Goal: Transaction & Acquisition: Purchase product/service

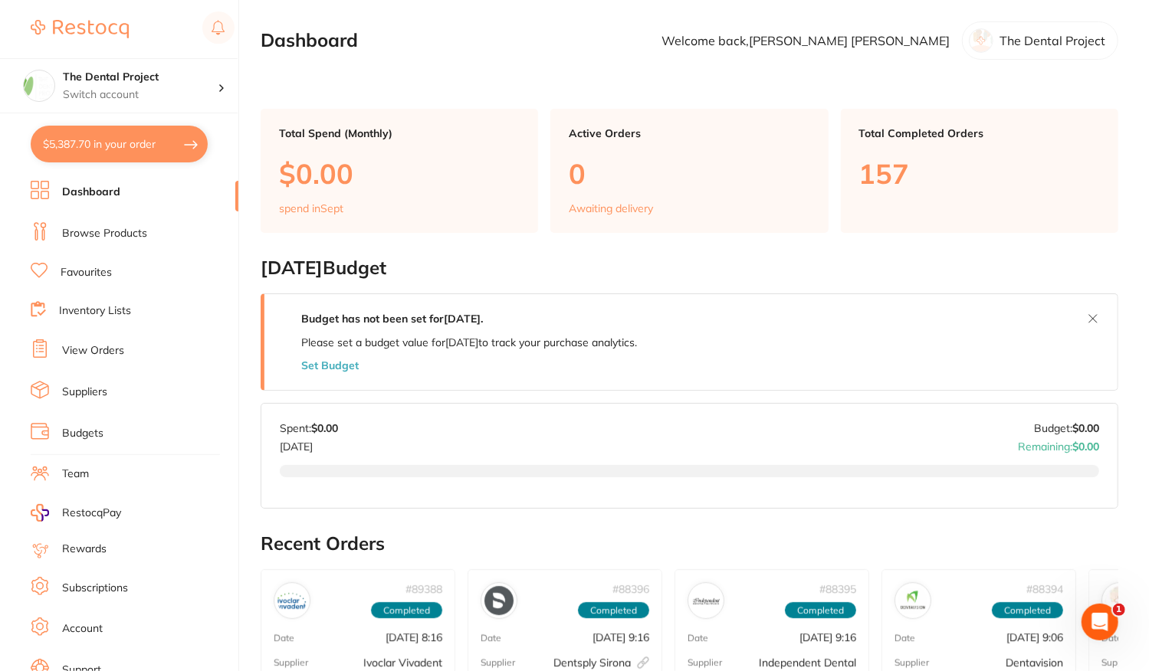
click at [103, 134] on button "$5,387.70 in your order" at bounding box center [119, 144] width 177 height 37
checkbox input "true"
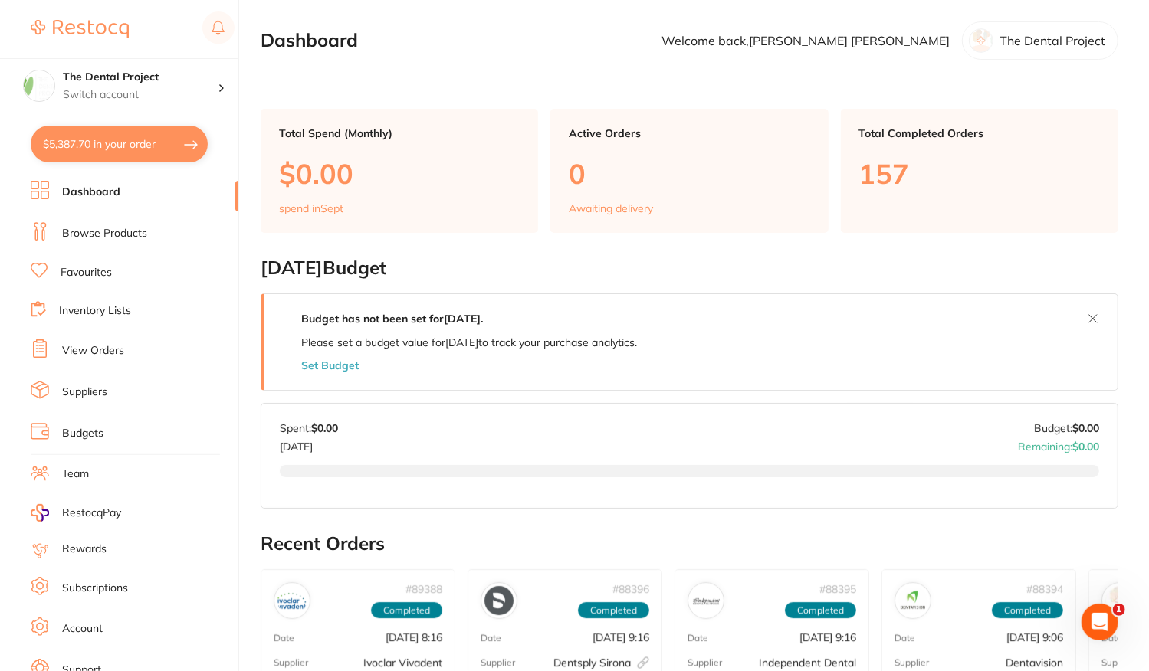
checkbox input "true"
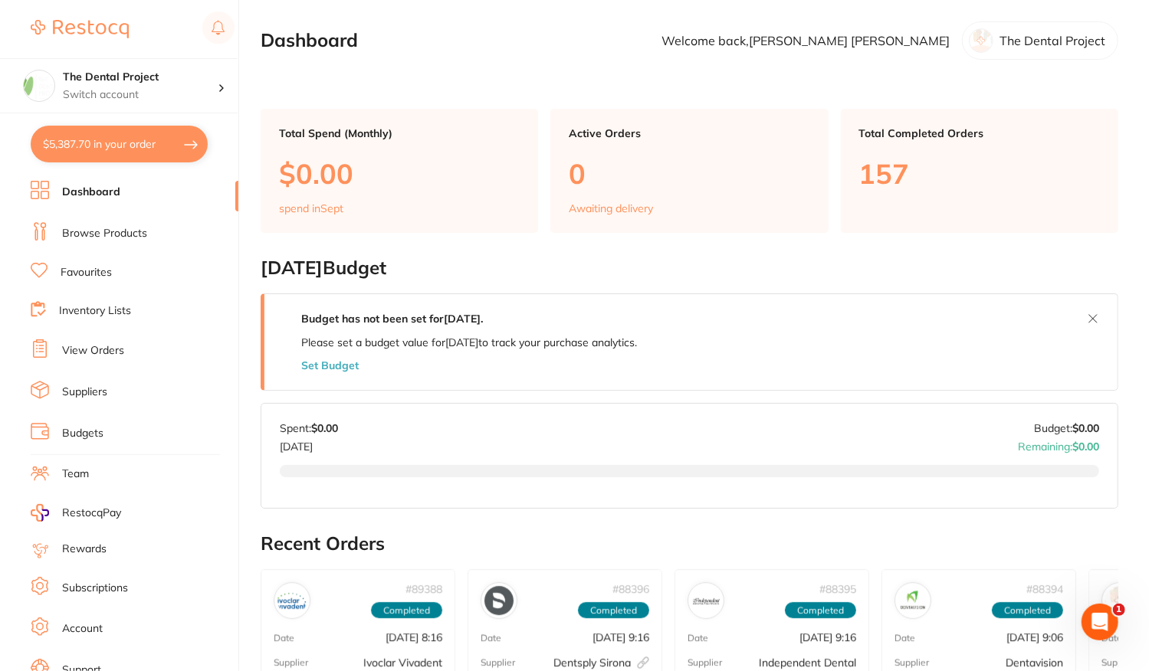
checkbox input "true"
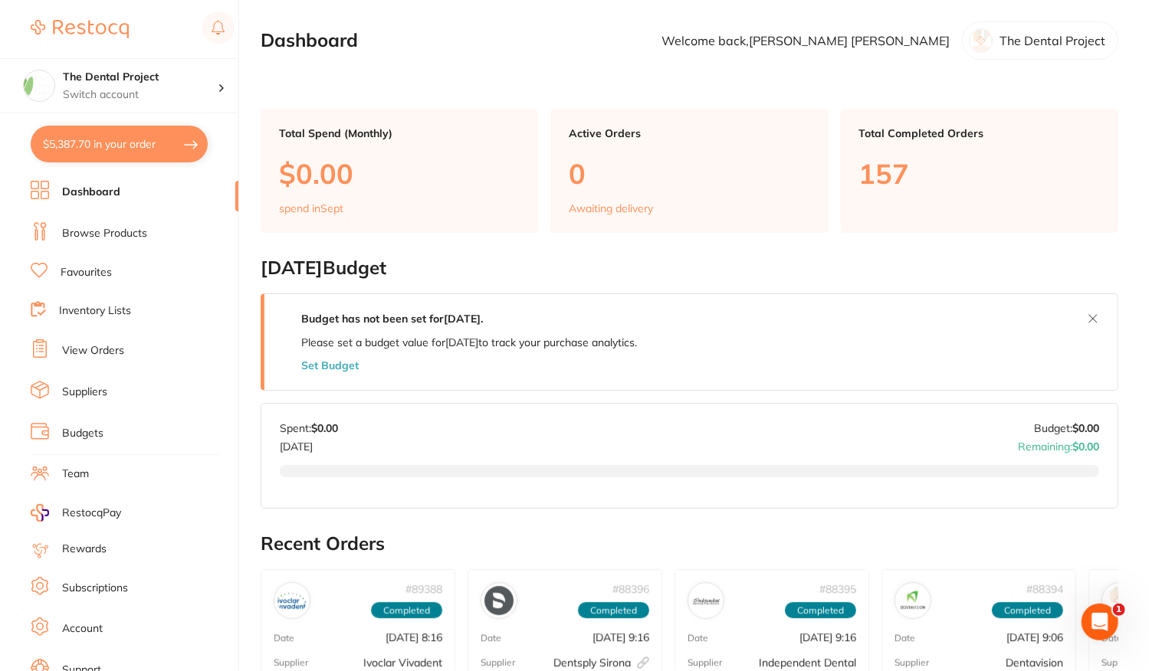
checkbox input "true"
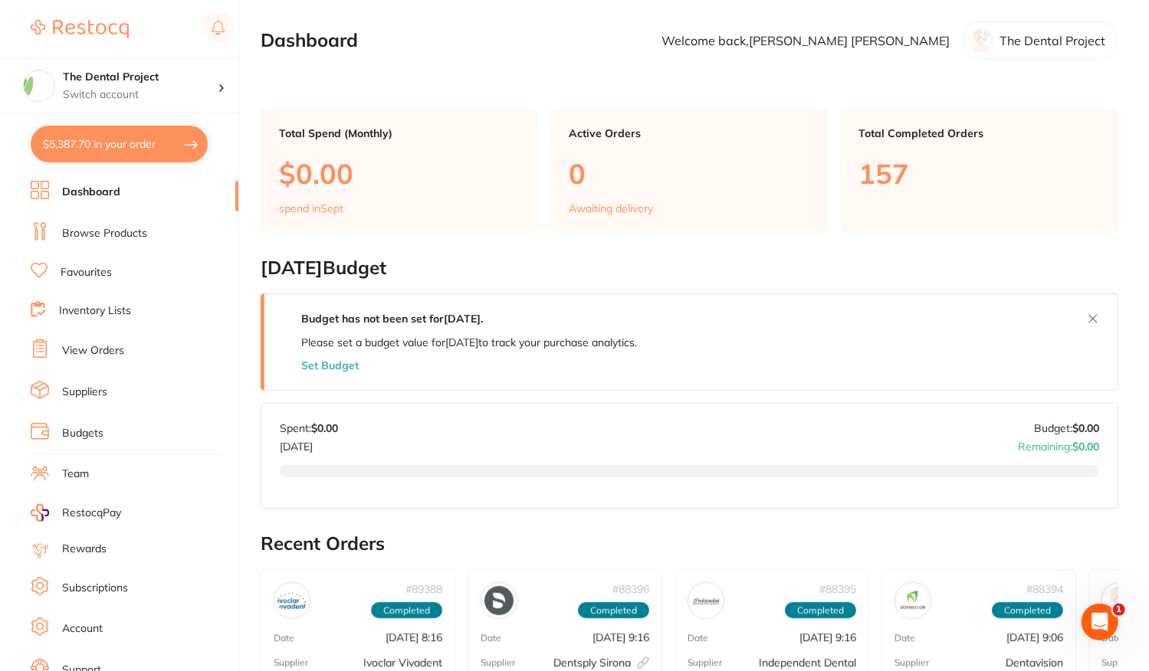
checkbox input "true"
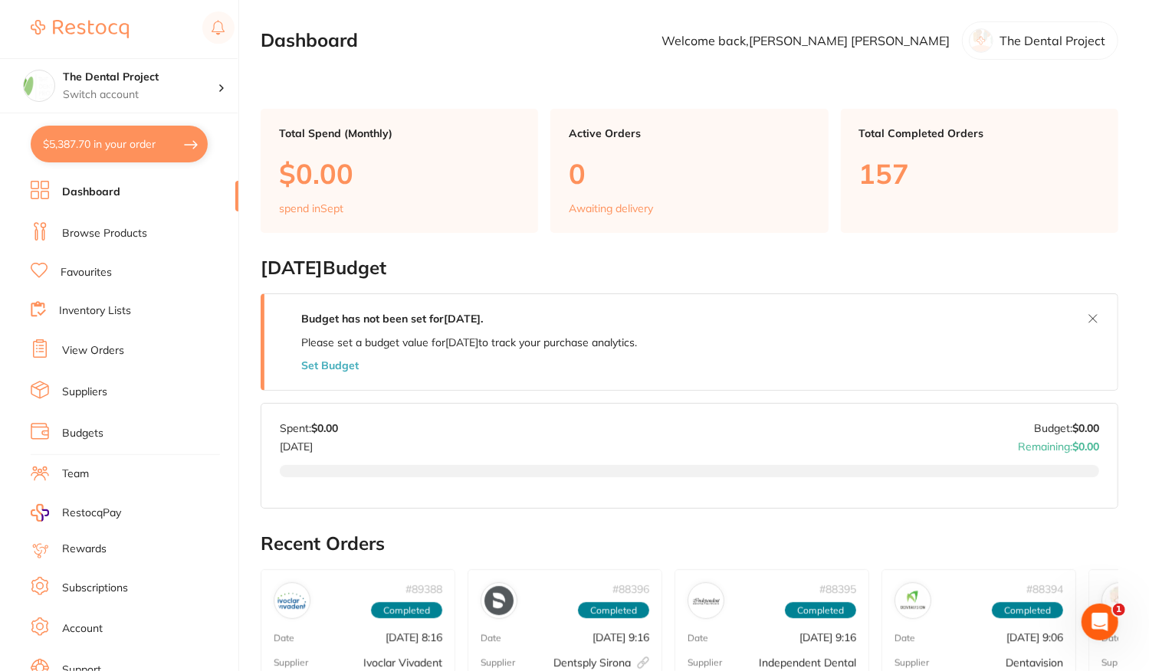
checkbox input "true"
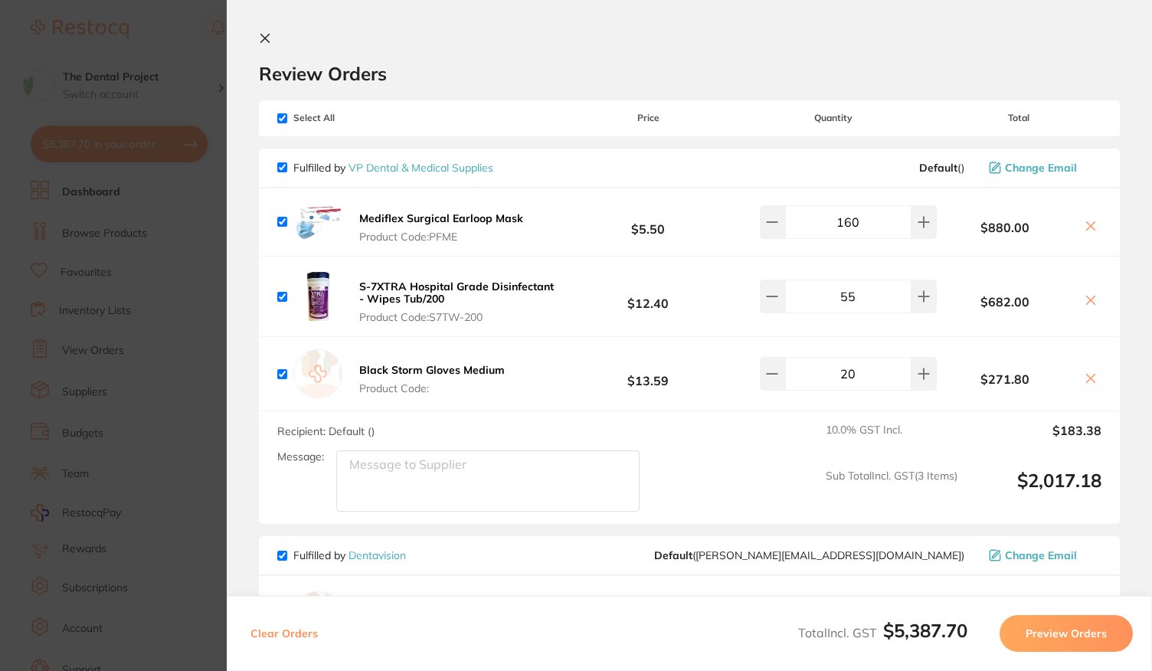
click at [267, 41] on icon at bounding box center [265, 38] width 8 height 8
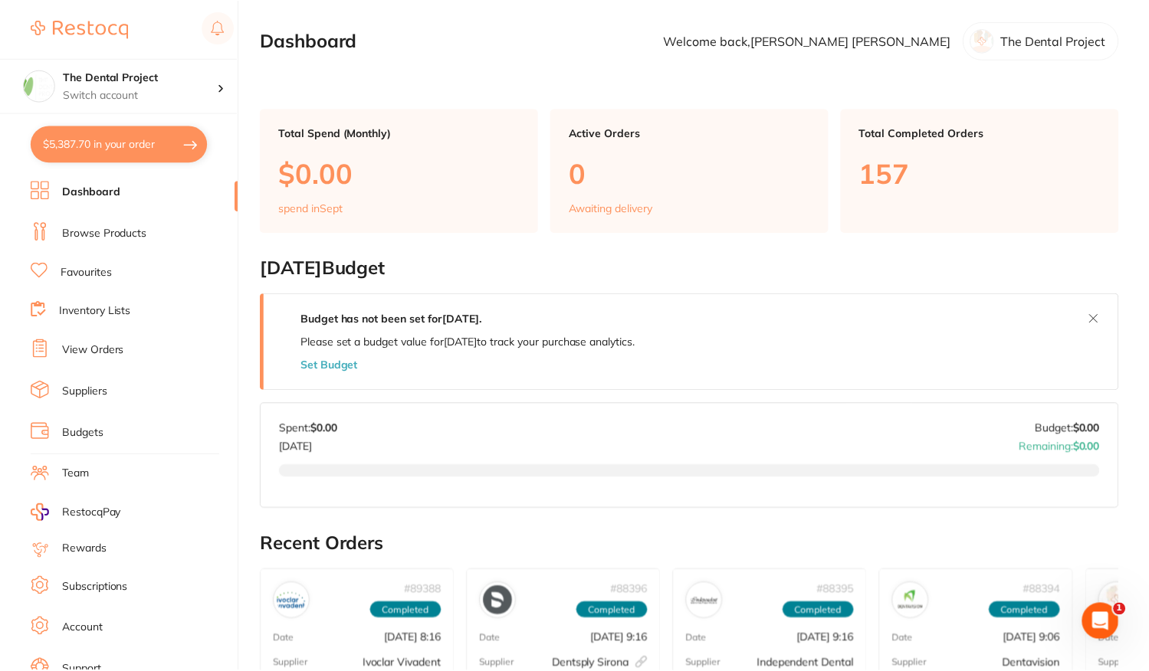
scroll to position [2, 0]
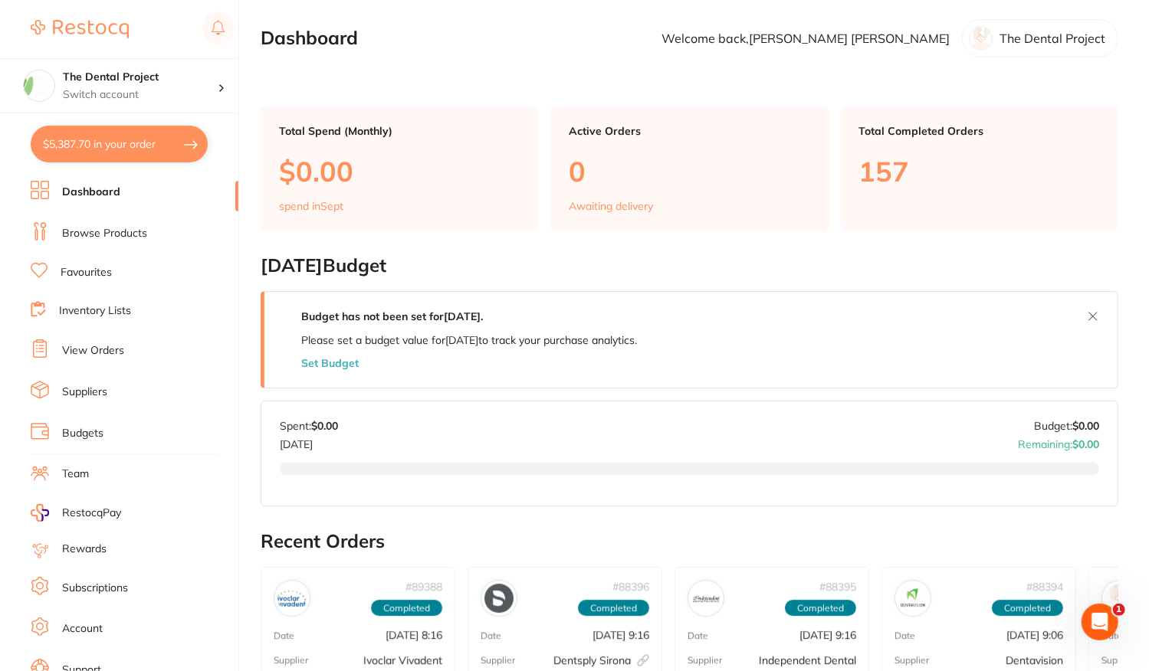
click at [132, 159] on button "$5,387.70 in your order" at bounding box center [119, 144] width 177 height 37
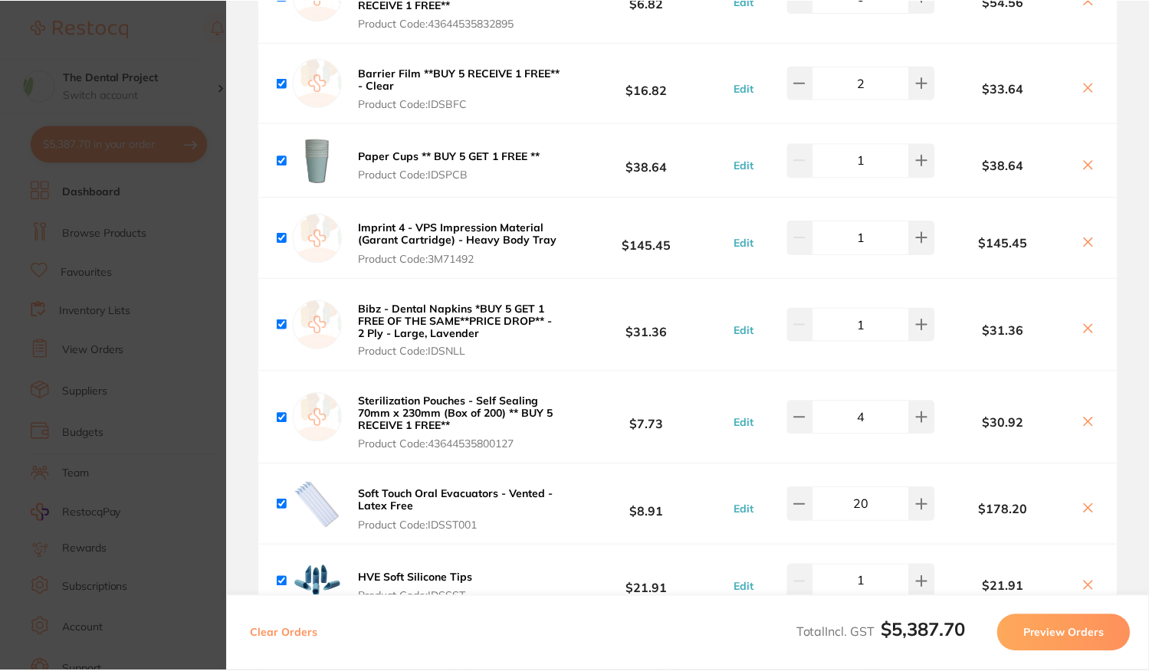
scroll to position [1992, 0]
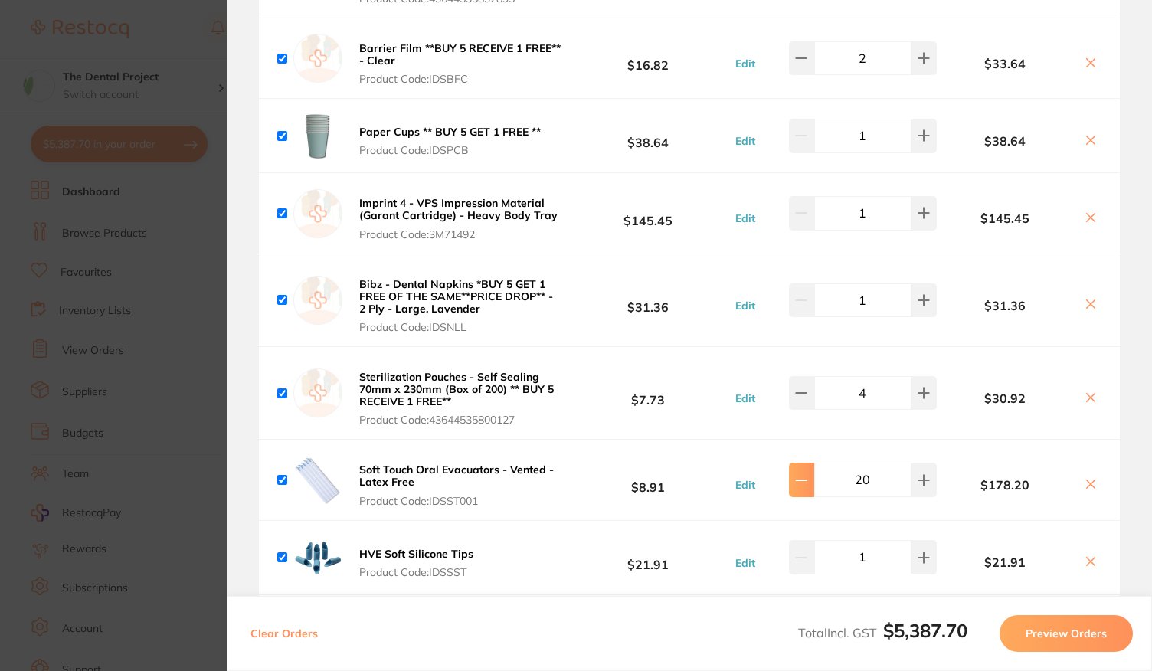
click at [792, 463] on button at bounding box center [801, 480] width 25 height 34
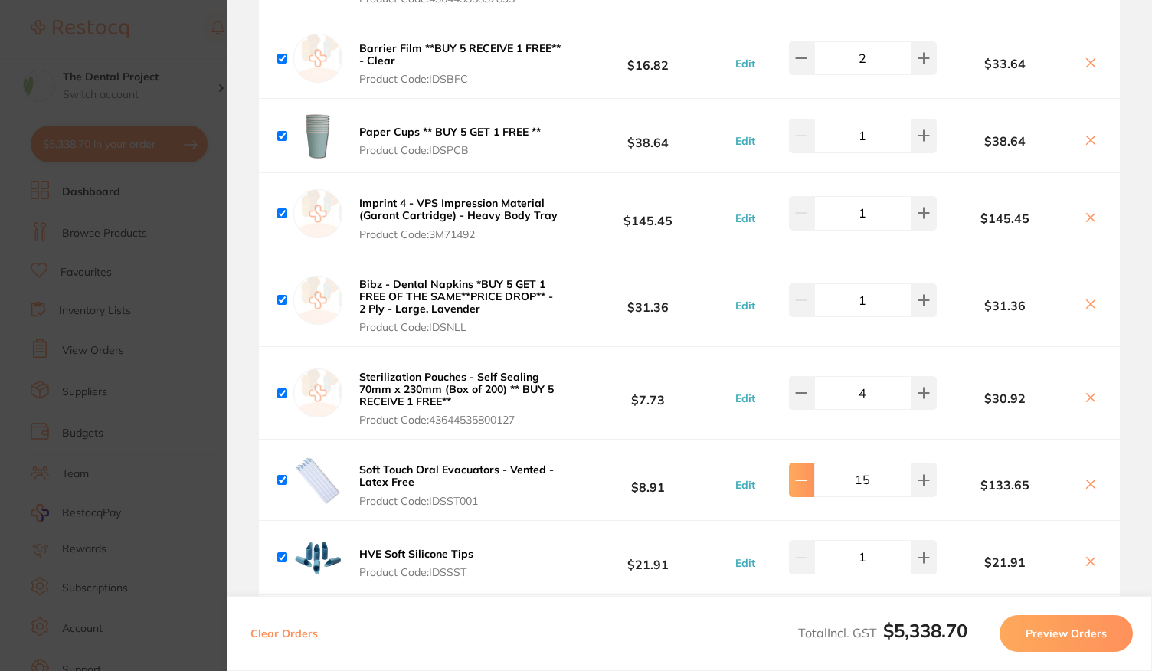
click at [792, 463] on button at bounding box center [801, 480] width 25 height 34
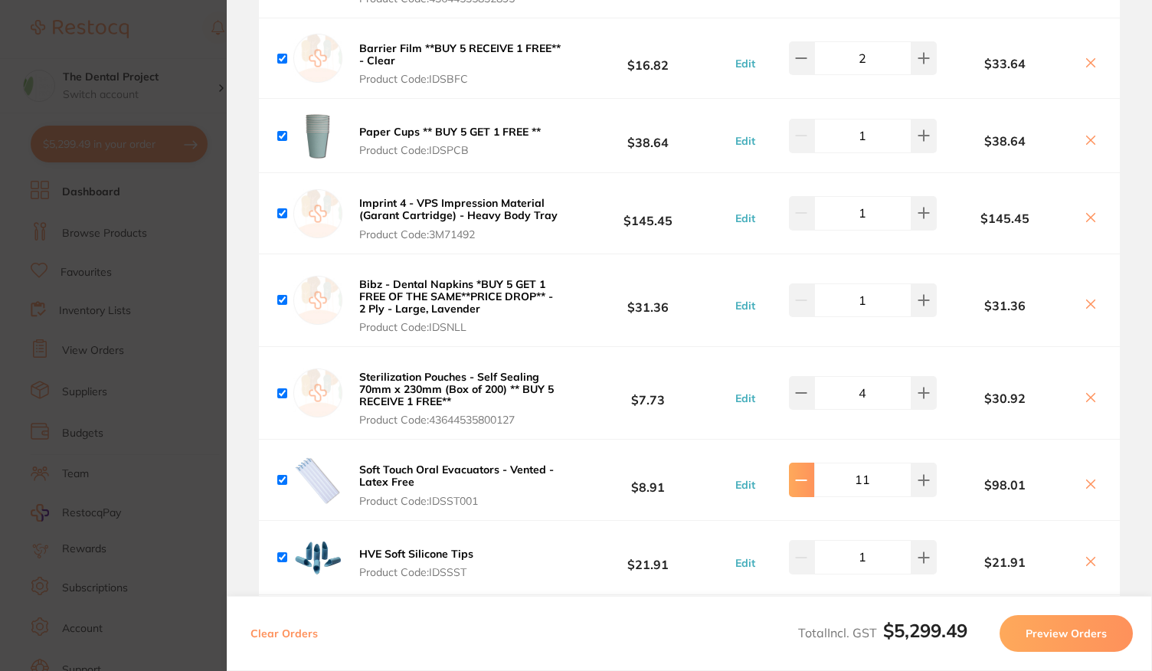
type input "10"
click at [170, 270] on section "Update RRP Set your pre negotiated price for this item. Item Agreed RRP (excl. …" at bounding box center [576, 335] width 1152 height 671
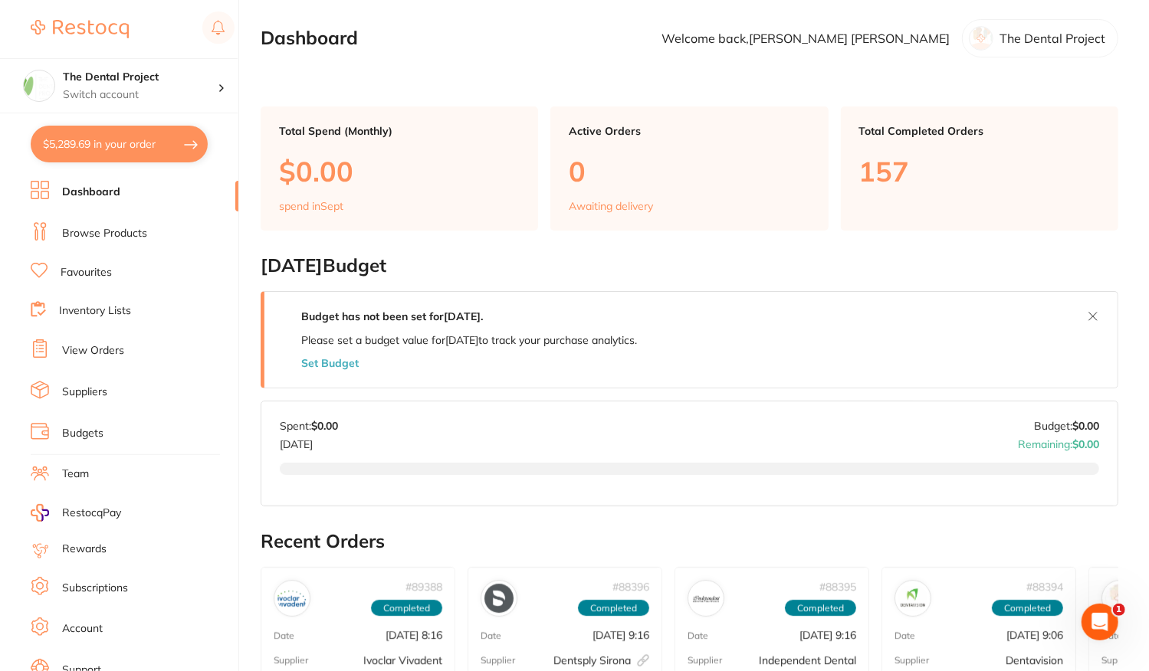
click at [101, 267] on link "Favourites" at bounding box center [86, 272] width 51 height 15
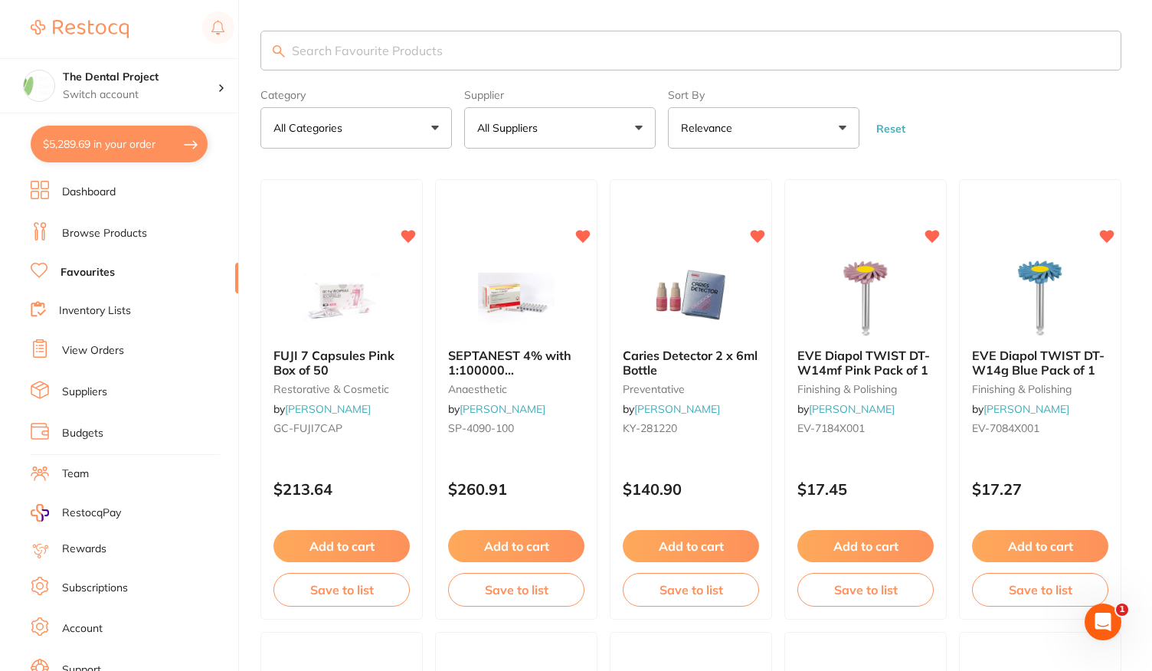
click at [346, 61] on input "search" at bounding box center [691, 51] width 861 height 40
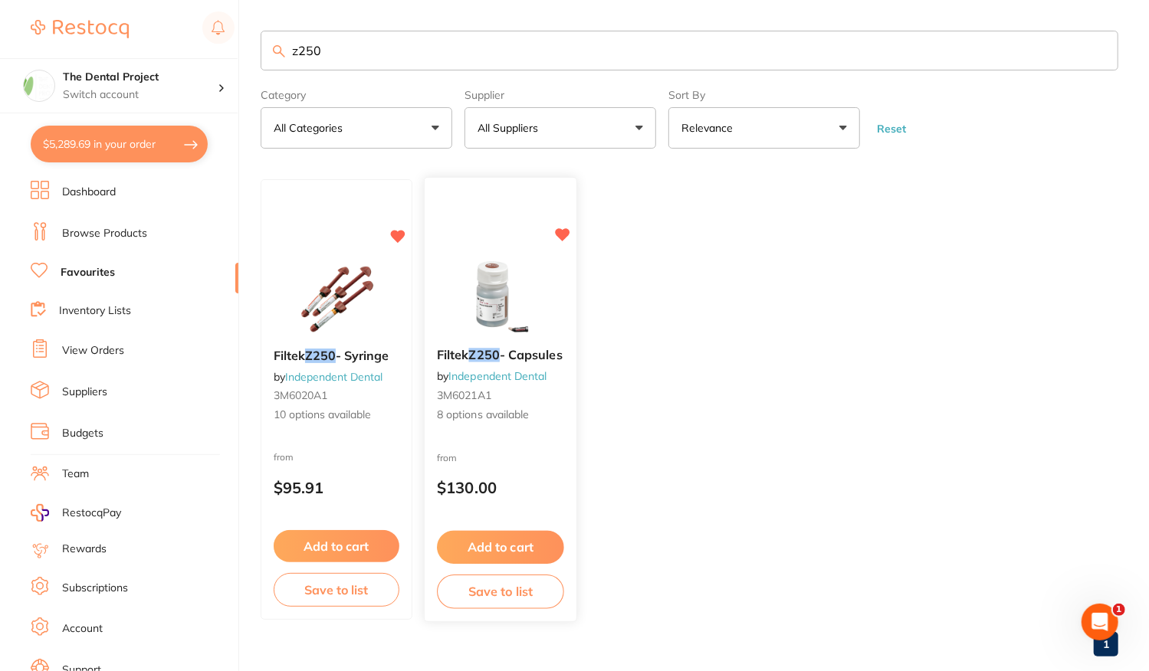
type input "z250"
click at [519, 443] on div "Filtek Z250 - Capsules by Independent Dental 3M6021A1 8 options available from …" at bounding box center [500, 400] width 153 height 445
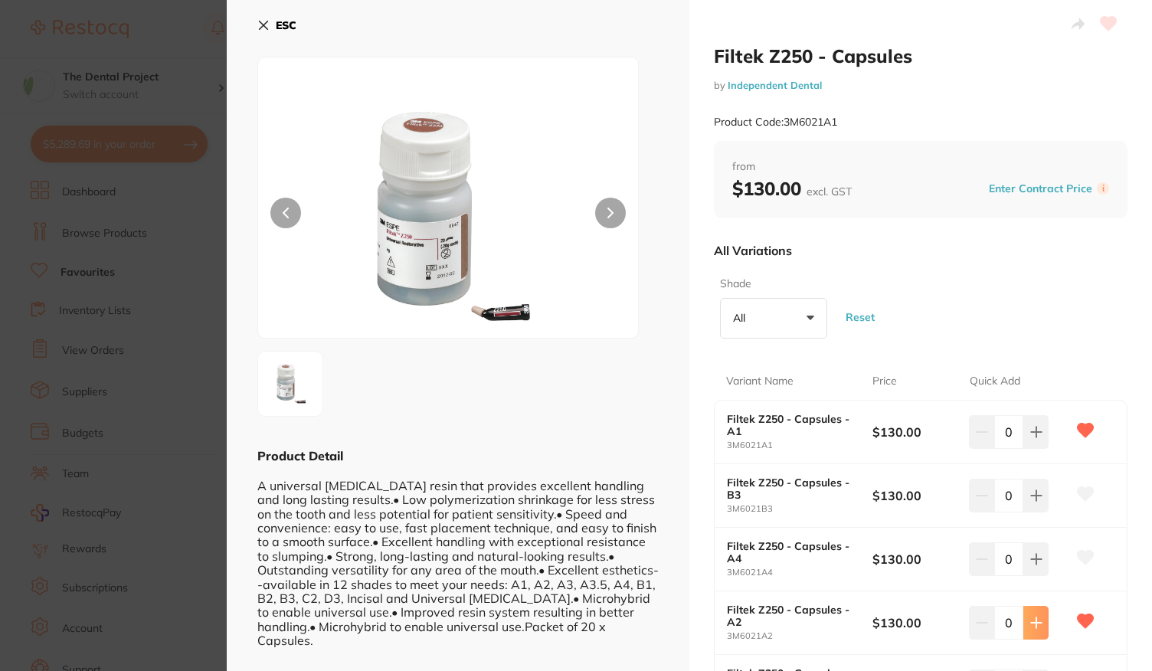
click at [1033, 626] on icon at bounding box center [1036, 623] width 10 height 10
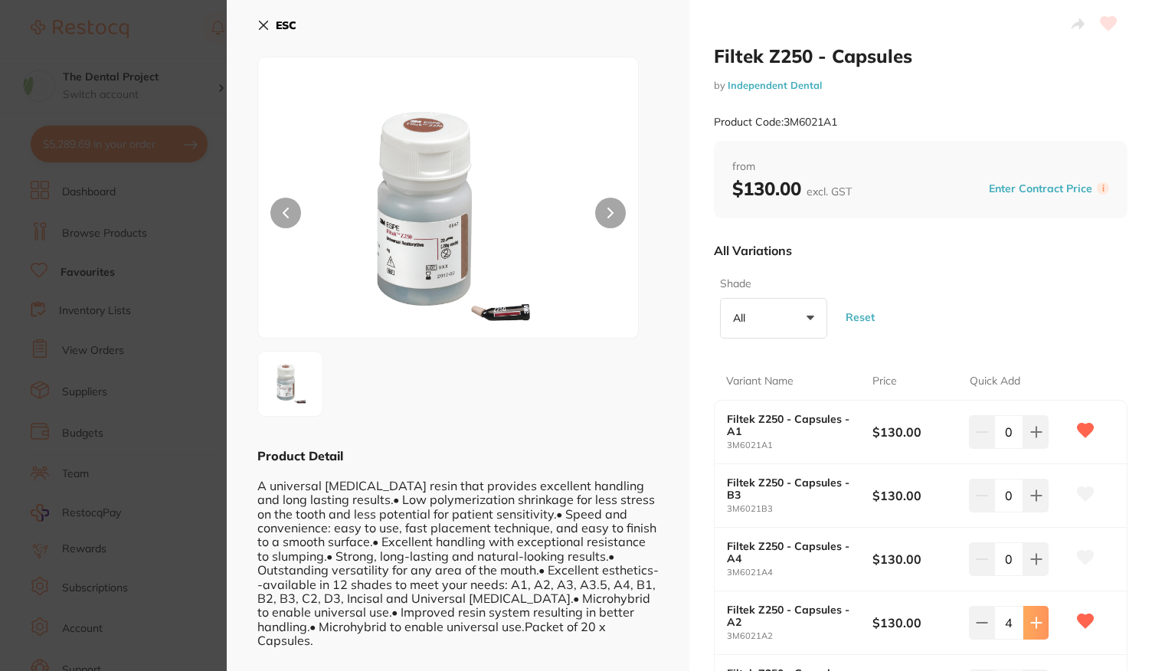
type input "5"
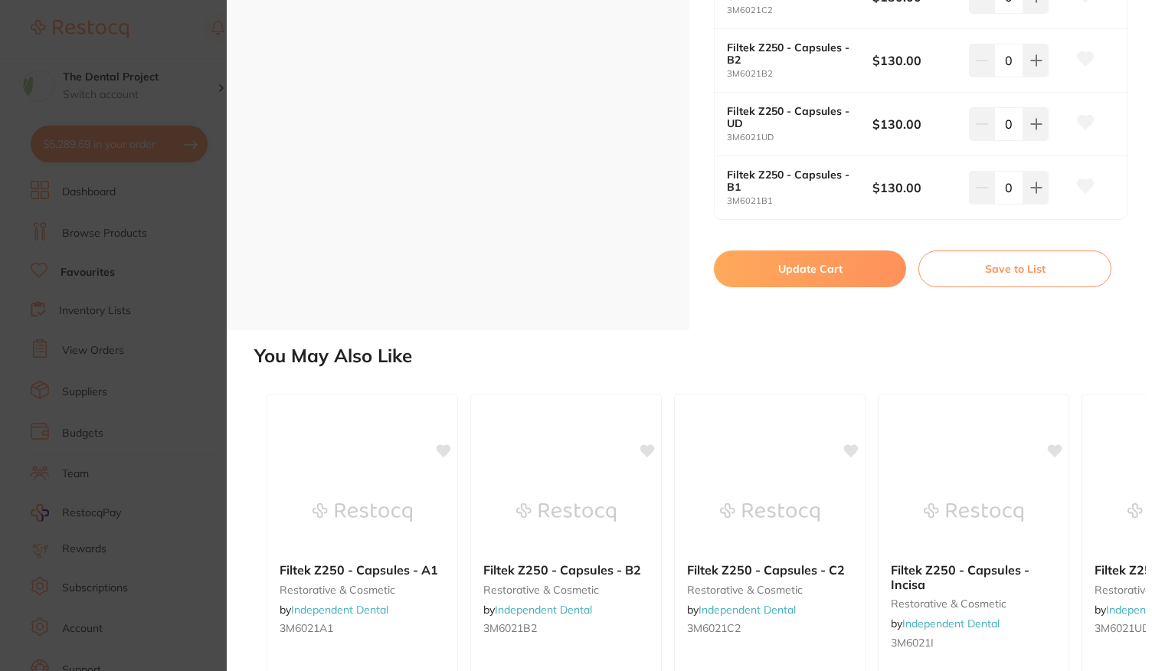
click at [836, 270] on button "Update Cart" at bounding box center [810, 269] width 192 height 37
checkbox input "false"
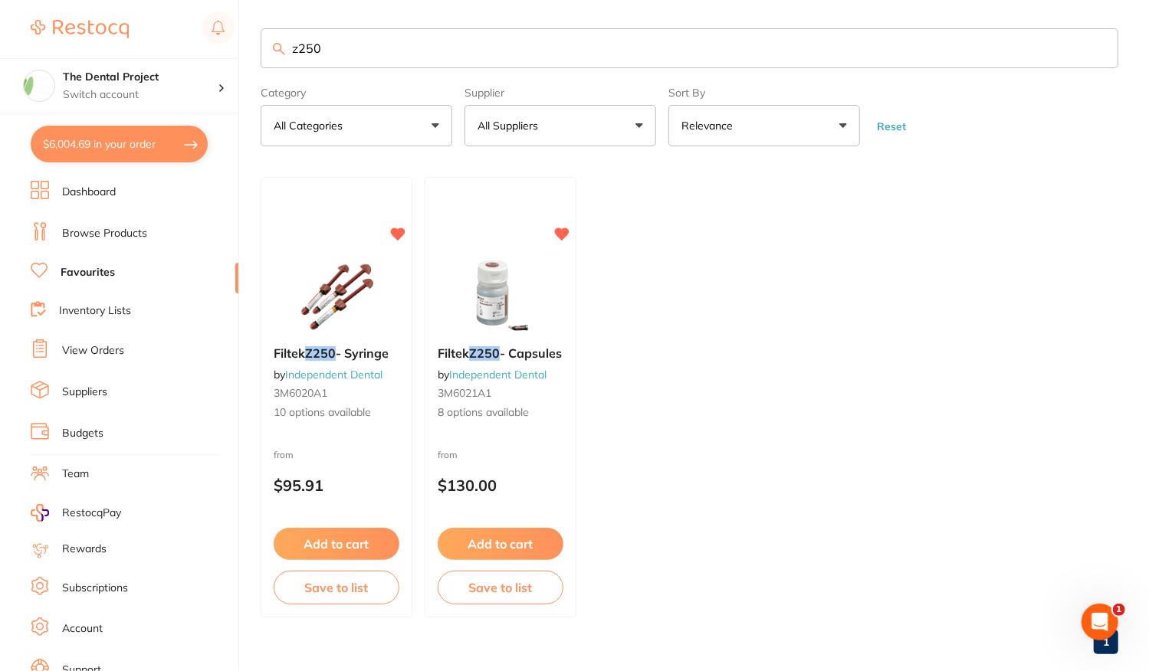
drag, startPoint x: 320, startPoint y: 45, endPoint x: 149, endPoint y: 25, distance: 172.9
click at [149, 25] on div "$6,004.69 The Dental Project Switch account The Dental Project $6,004.69 in you…" at bounding box center [574, 333] width 1149 height 671
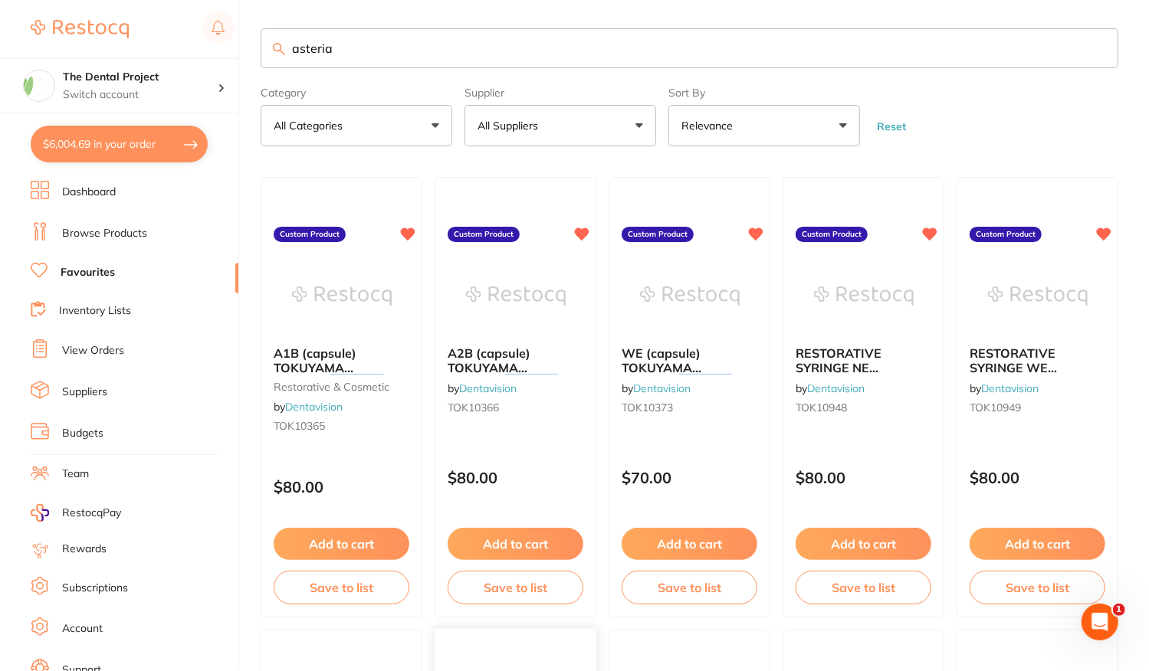
type input "asteria"
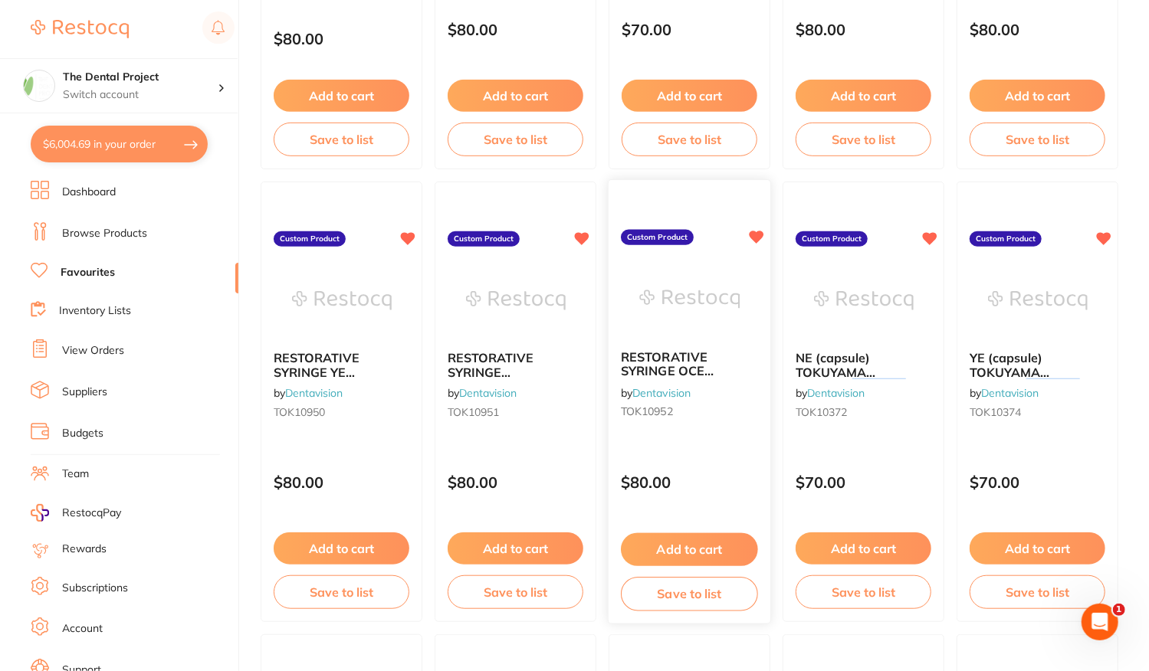
scroll to position [539, 0]
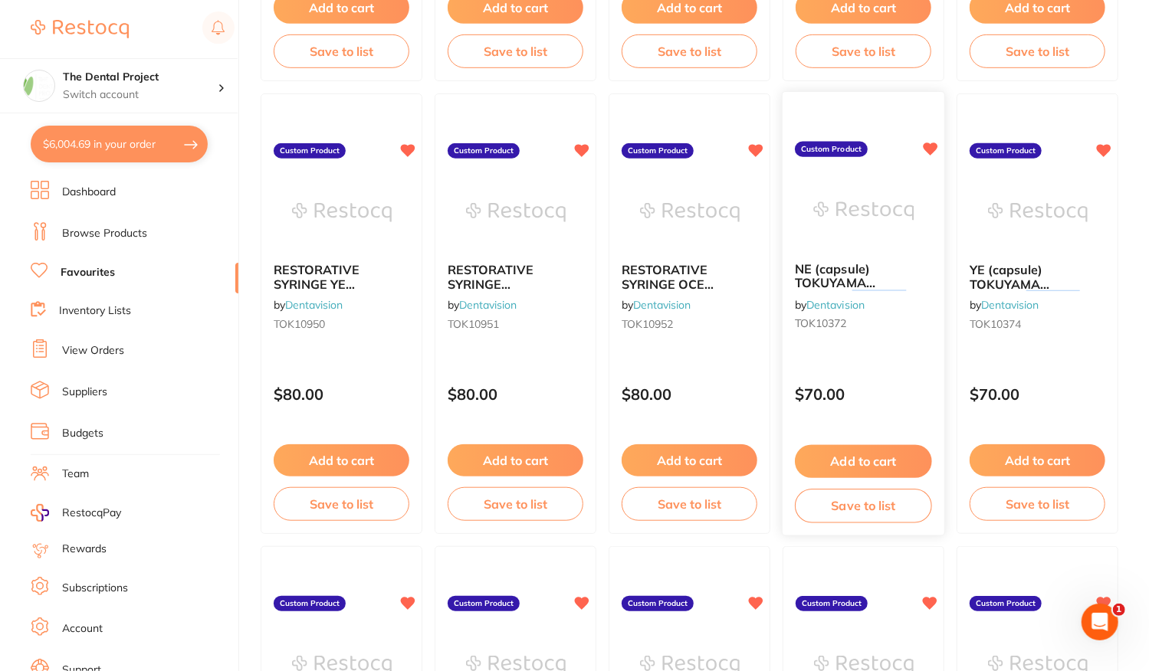
click at [852, 350] on div "NE (capsule) TOKUYAMA ESTELITE ASTERIA ENAMEL RESTORATIVE PLT (15) 0.2g by Dent…" at bounding box center [863, 314] width 163 height 445
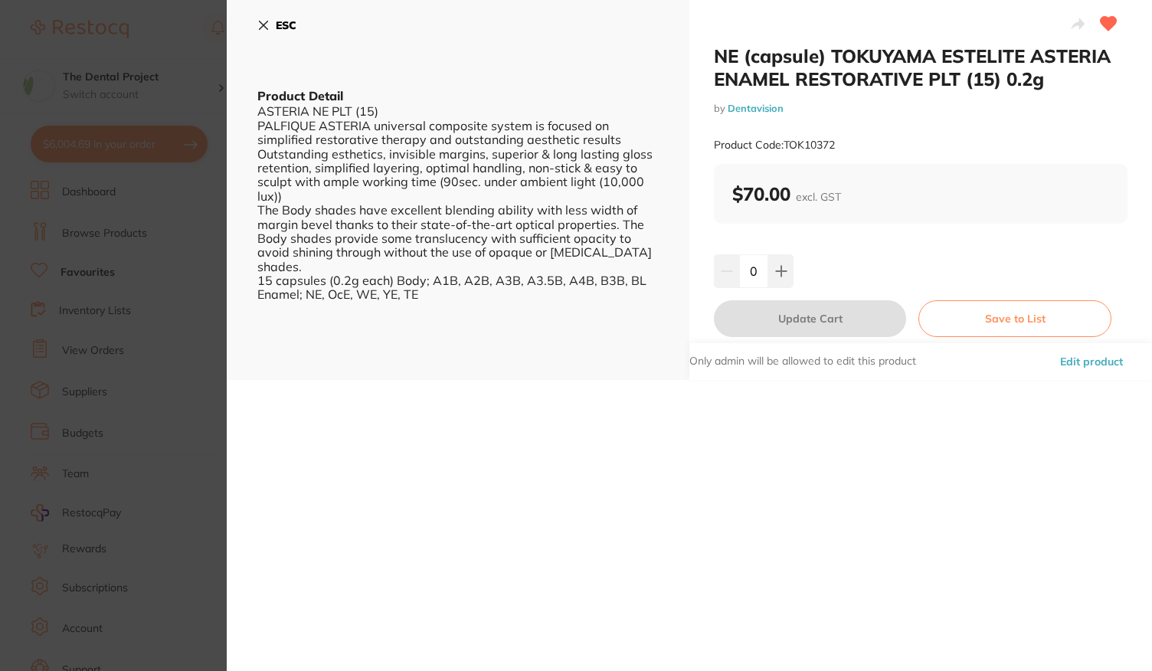
click at [1109, 21] on icon at bounding box center [1109, 24] width 16 height 14
click at [277, 24] on b "ESC" at bounding box center [286, 25] width 21 height 14
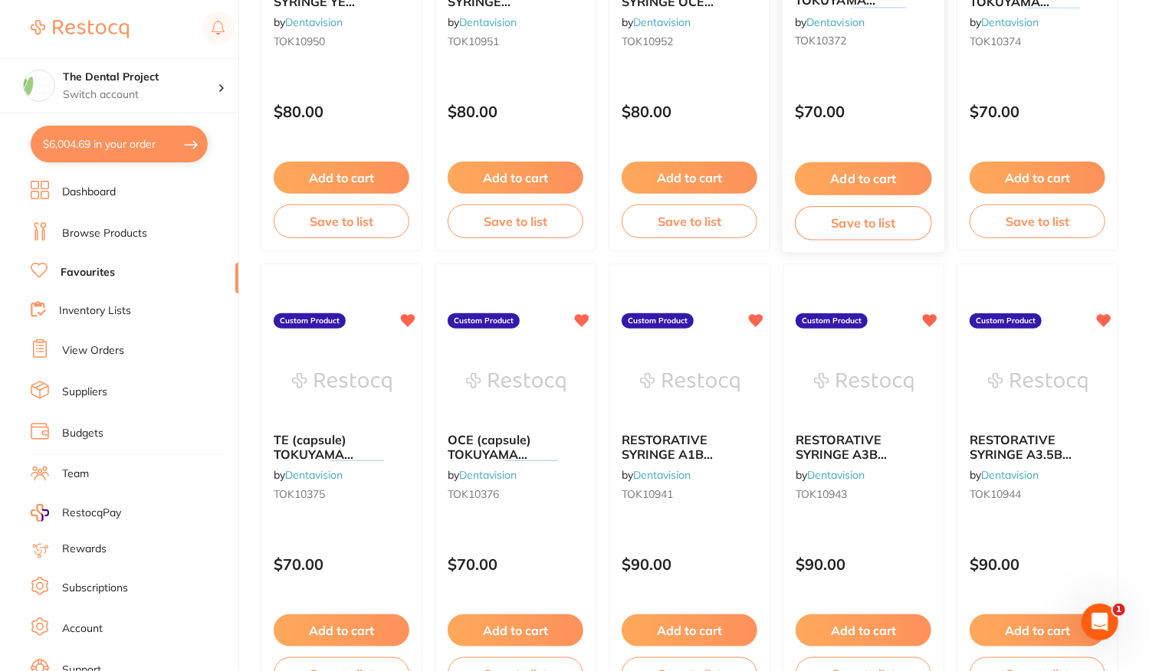
scroll to position [845, 0]
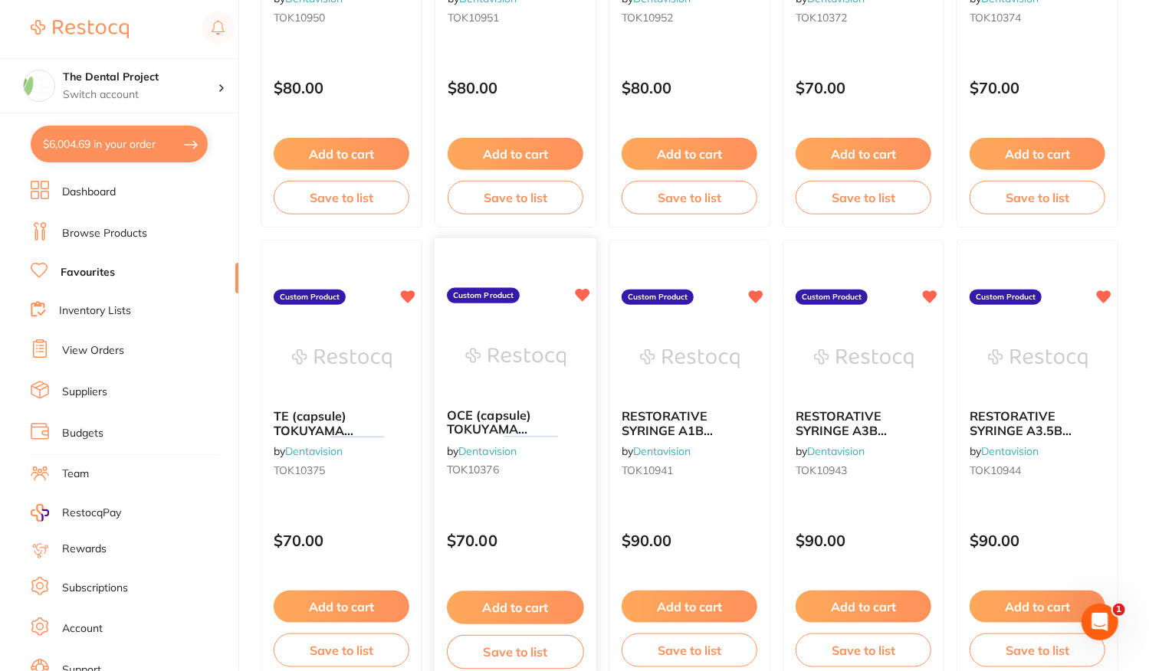
click at [583, 294] on icon at bounding box center [582, 296] width 15 height 13
click at [401, 293] on icon at bounding box center [408, 295] width 15 height 15
click at [871, 605] on button "Add to cart" at bounding box center [863, 607] width 137 height 33
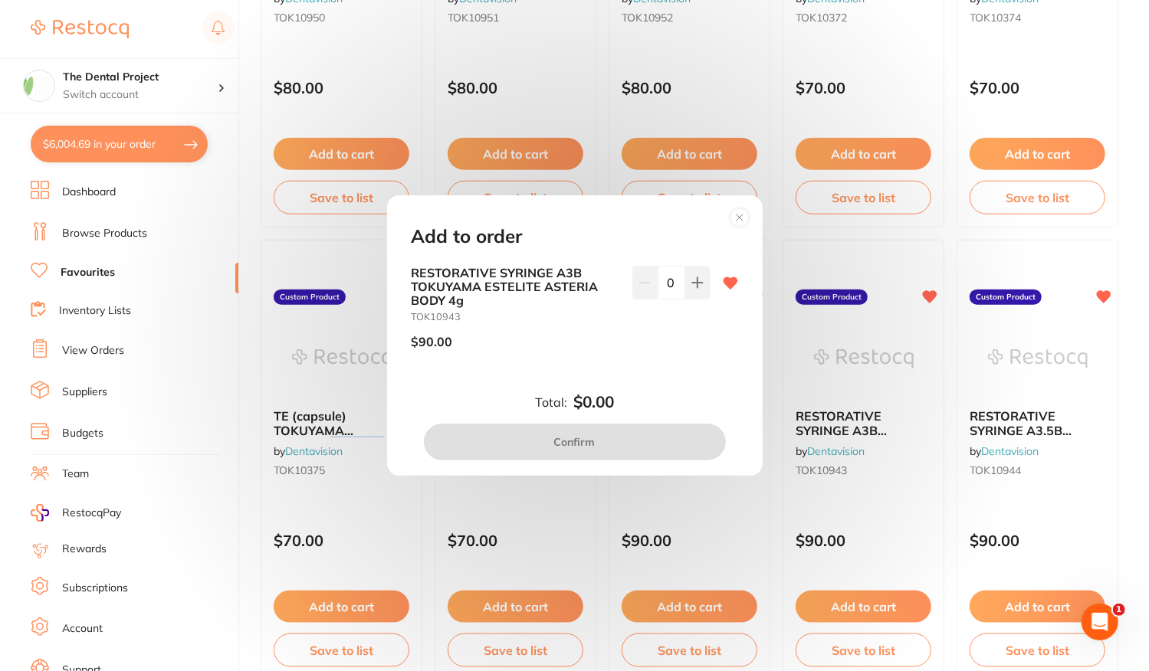
scroll to position [0, 0]
click at [693, 289] on button at bounding box center [697, 283] width 25 height 34
type input "1"
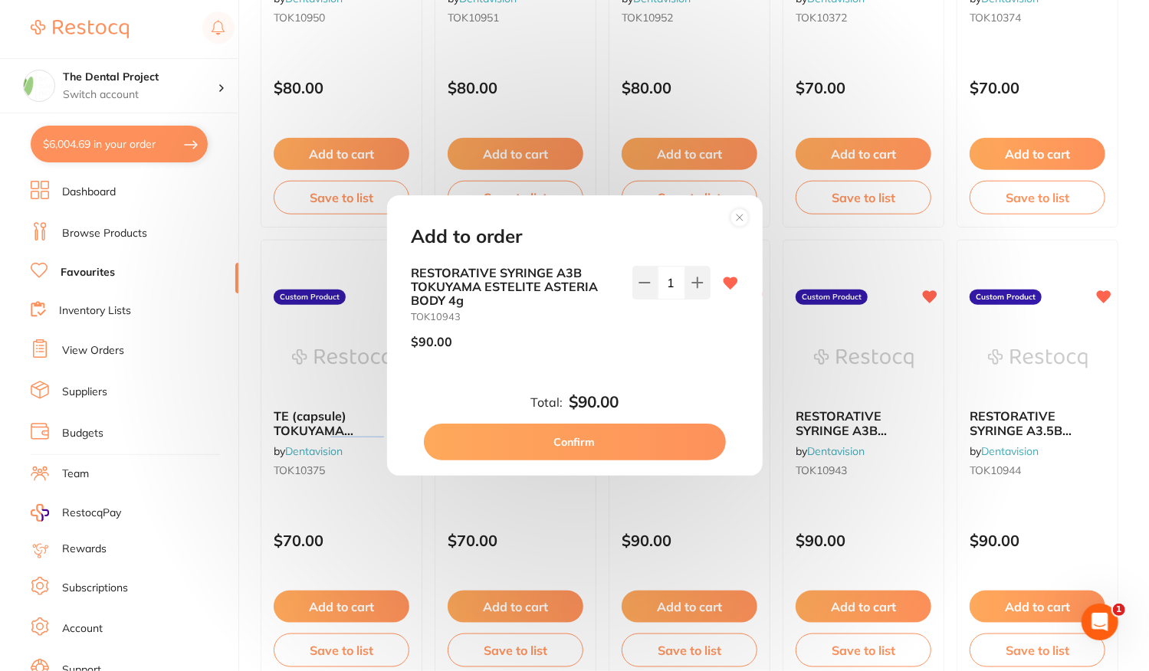
click at [557, 451] on button "Confirm" at bounding box center [575, 442] width 302 height 37
checkbox input "false"
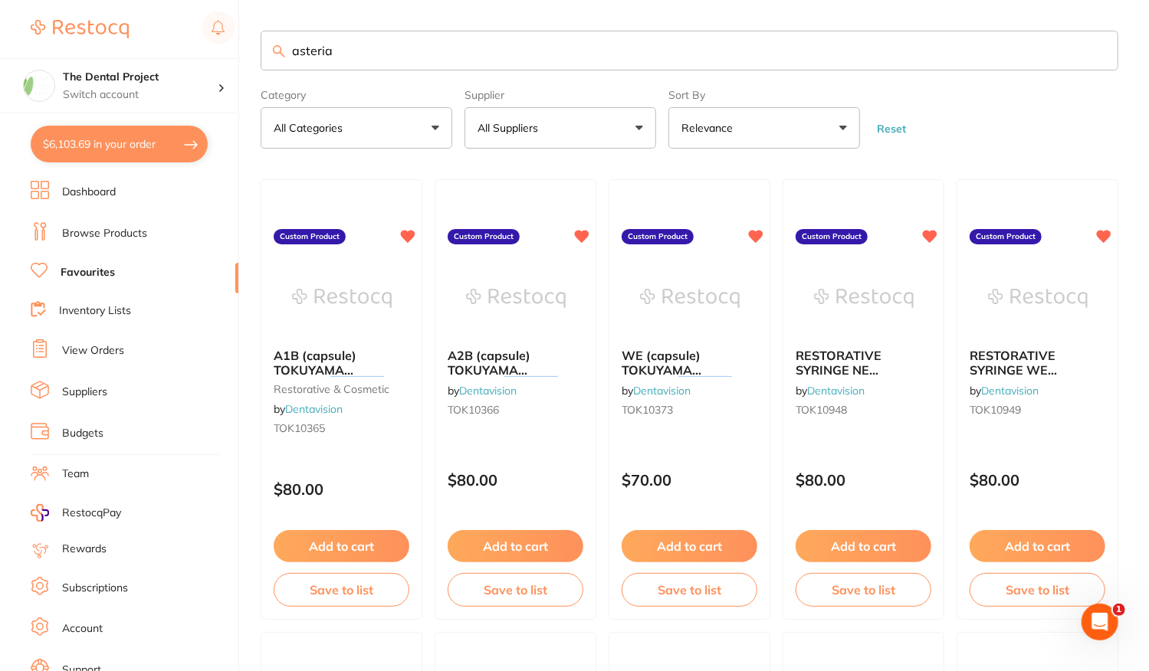
drag, startPoint x: 340, startPoint y: 57, endPoint x: 155, endPoint y: 53, distance: 185.5
click at [155, 53] on div "$6,103.69 The Dental Project Switch account The Dental Project $6,103.69 in you…" at bounding box center [574, 335] width 1149 height 671
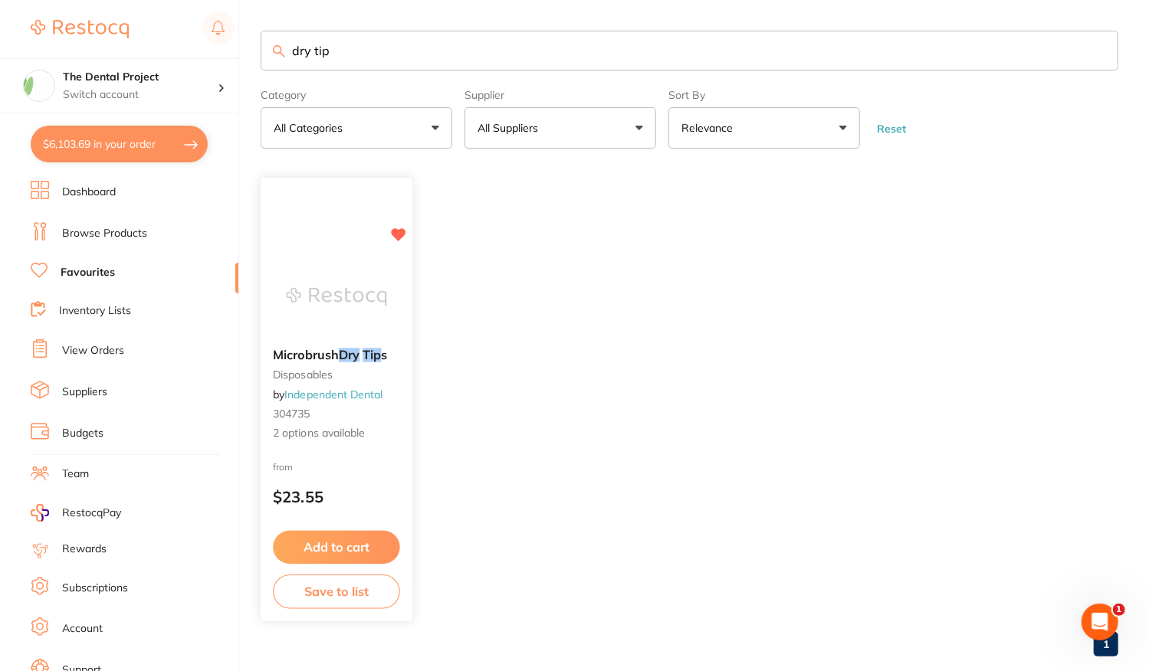
type input "dry tip"
click at [392, 452] on div "Microbrush Dry Tip s disposables by Independent Dental 304735 2 options availab…" at bounding box center [337, 395] width 152 height 118
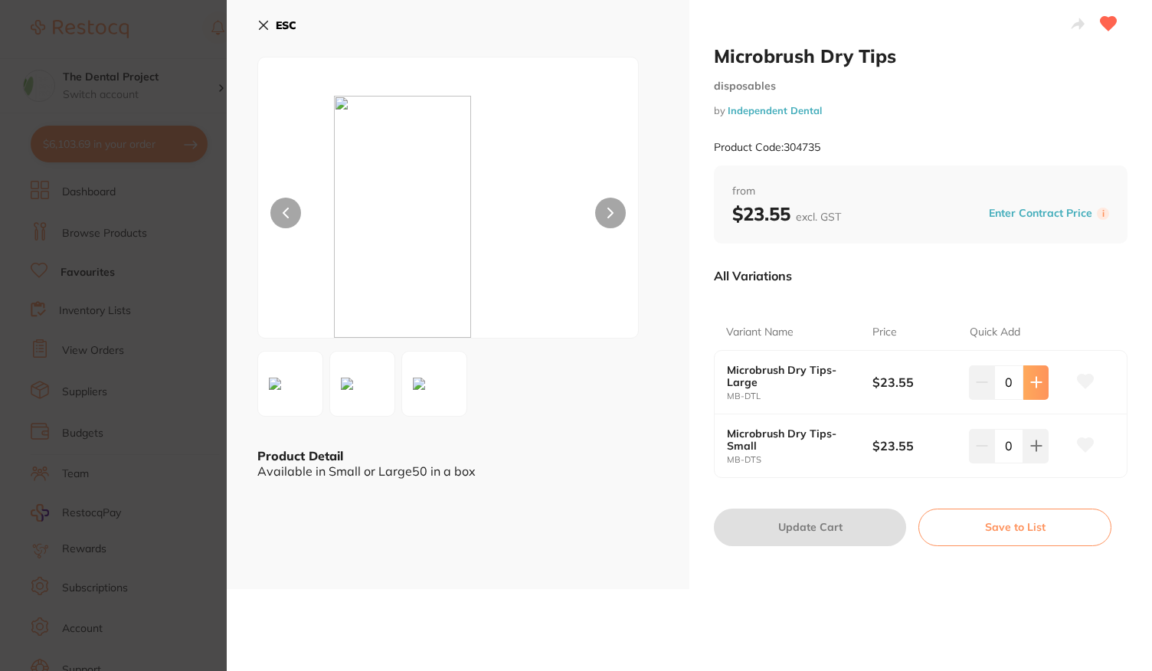
click at [1031, 378] on icon at bounding box center [1037, 382] width 12 height 12
type input "2"
click at [801, 525] on button "Update Cart" at bounding box center [810, 527] width 192 height 37
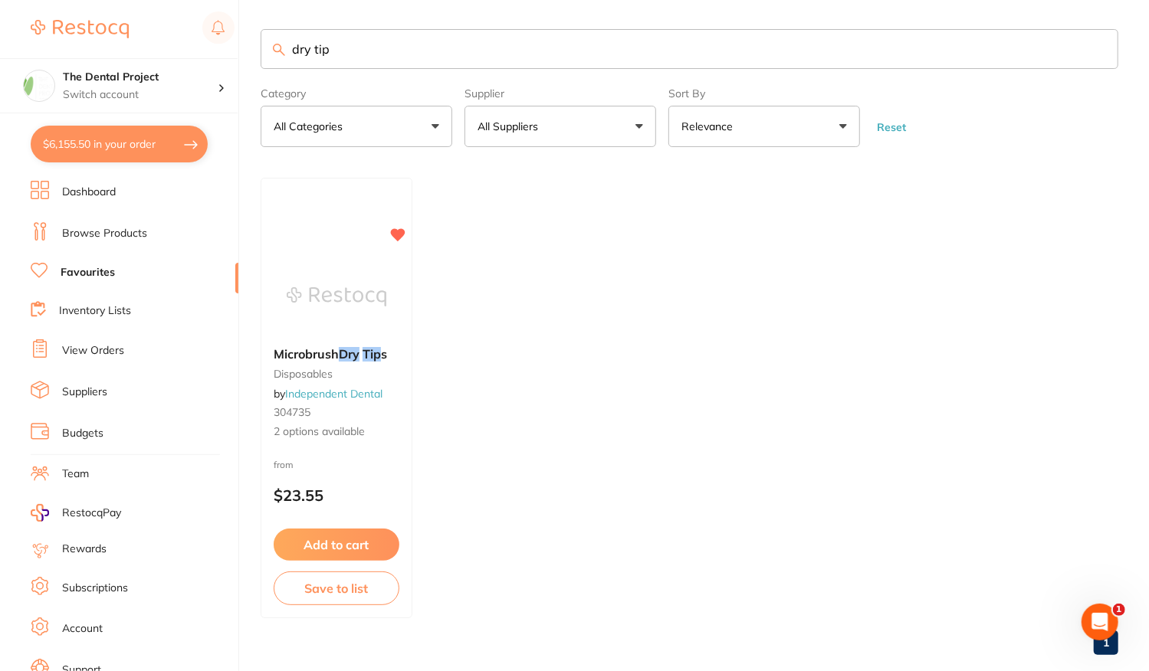
drag, startPoint x: 371, startPoint y: 54, endPoint x: 202, endPoint y: 54, distance: 169.3
click at [202, 54] on div "$6,155.50 The Dental Project Switch account The Dental Project $6,155.50 in you…" at bounding box center [574, 333] width 1149 height 671
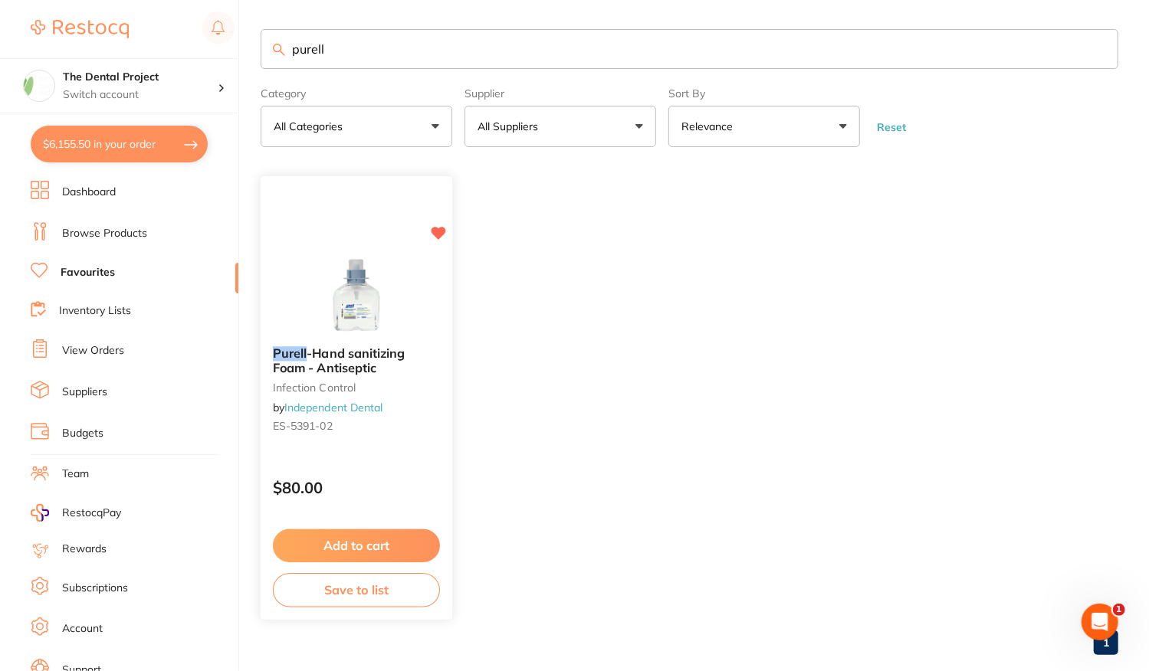
type input "purell"
click at [336, 542] on button "Add to cart" at bounding box center [356, 545] width 167 height 33
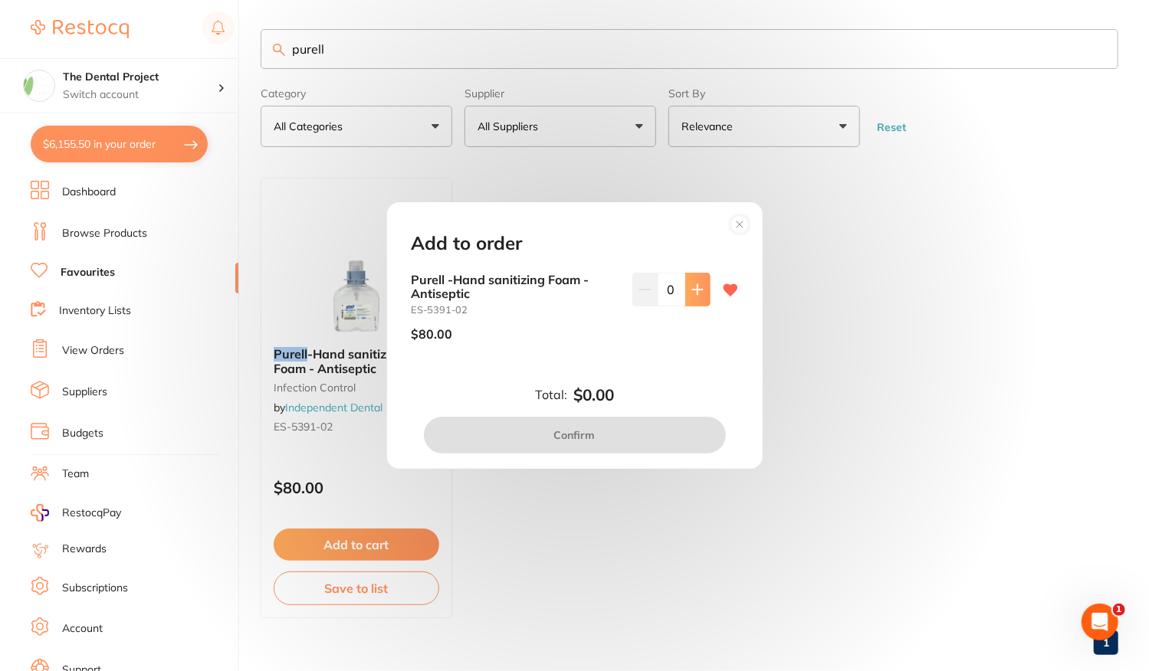
click at [693, 295] on icon at bounding box center [697, 289] width 12 height 12
type input "2"
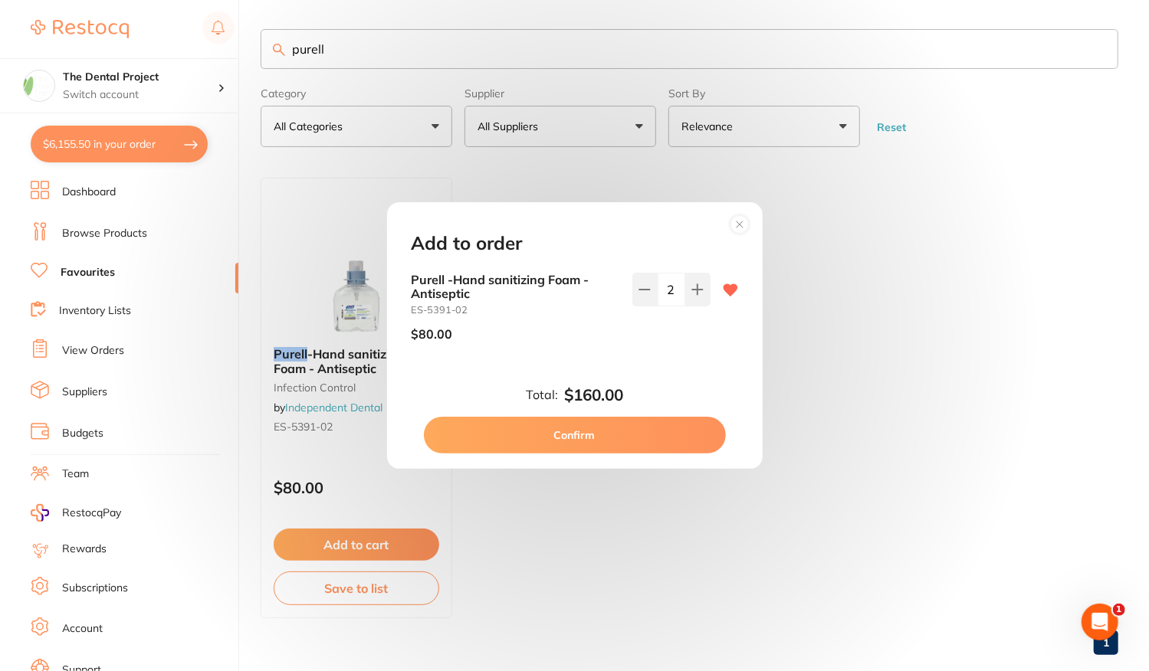
click at [582, 437] on button "Confirm" at bounding box center [575, 435] width 302 height 37
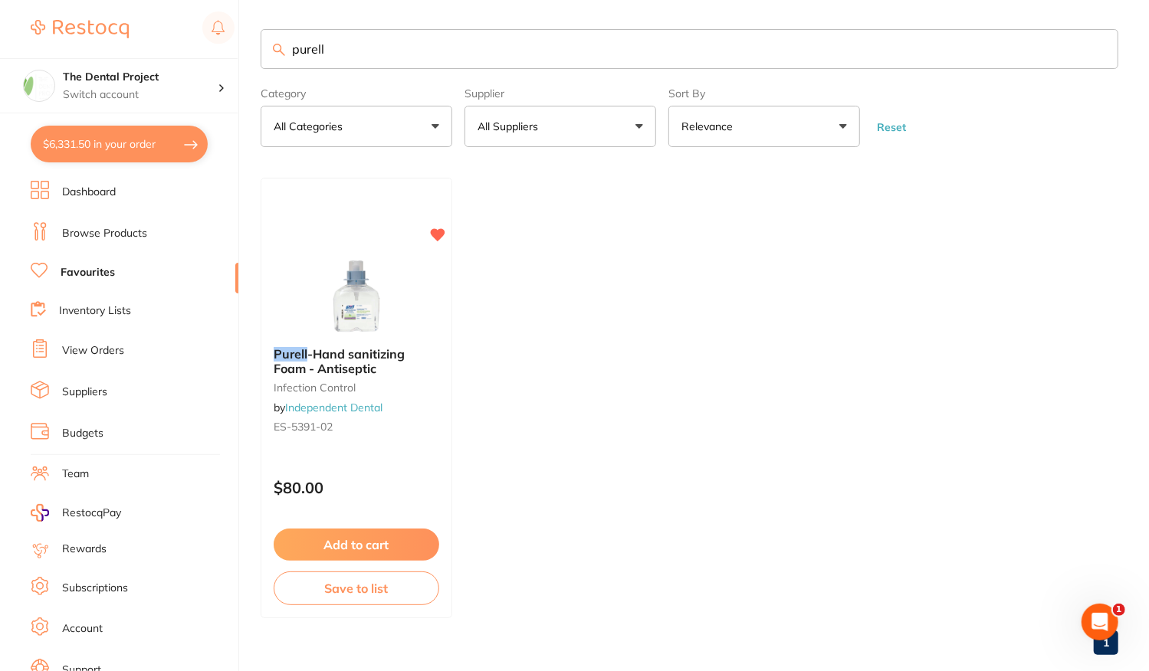
drag, startPoint x: 391, startPoint y: 42, endPoint x: 256, endPoint y: 49, distance: 135.0
click at [256, 49] on div "$6,331.50 The Dental Project Switch account The Dental Project $6,331.50 in you…" at bounding box center [574, 333] width 1149 height 671
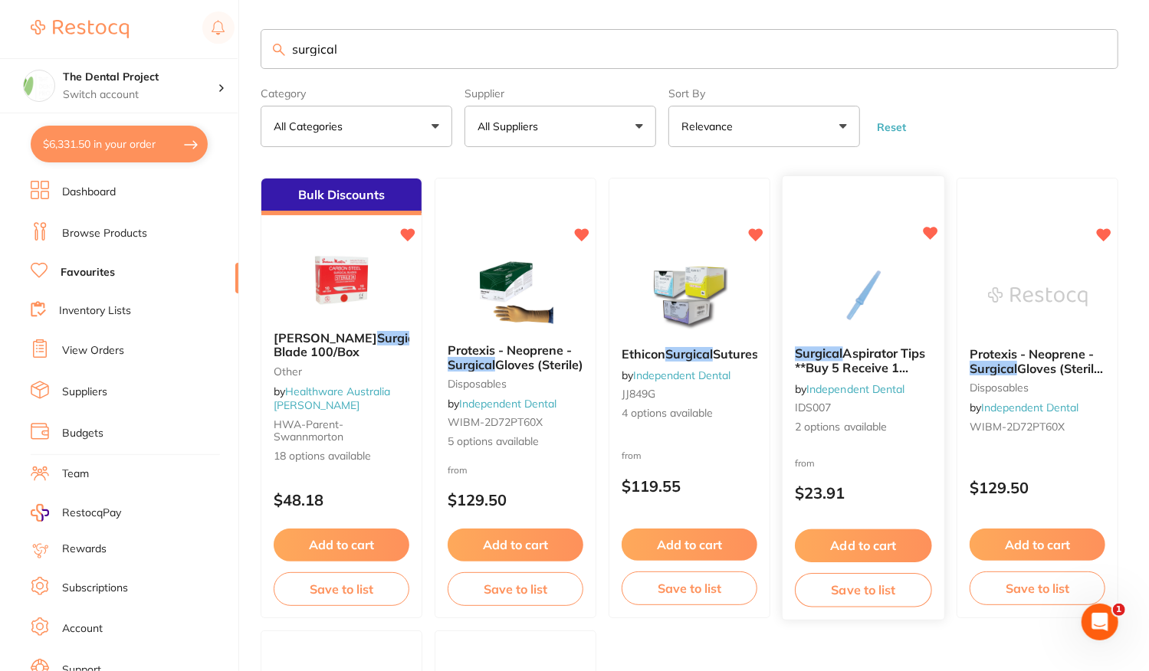
type input "surgical"
click at [887, 480] on div "from $23.91" at bounding box center [863, 482] width 162 height 55
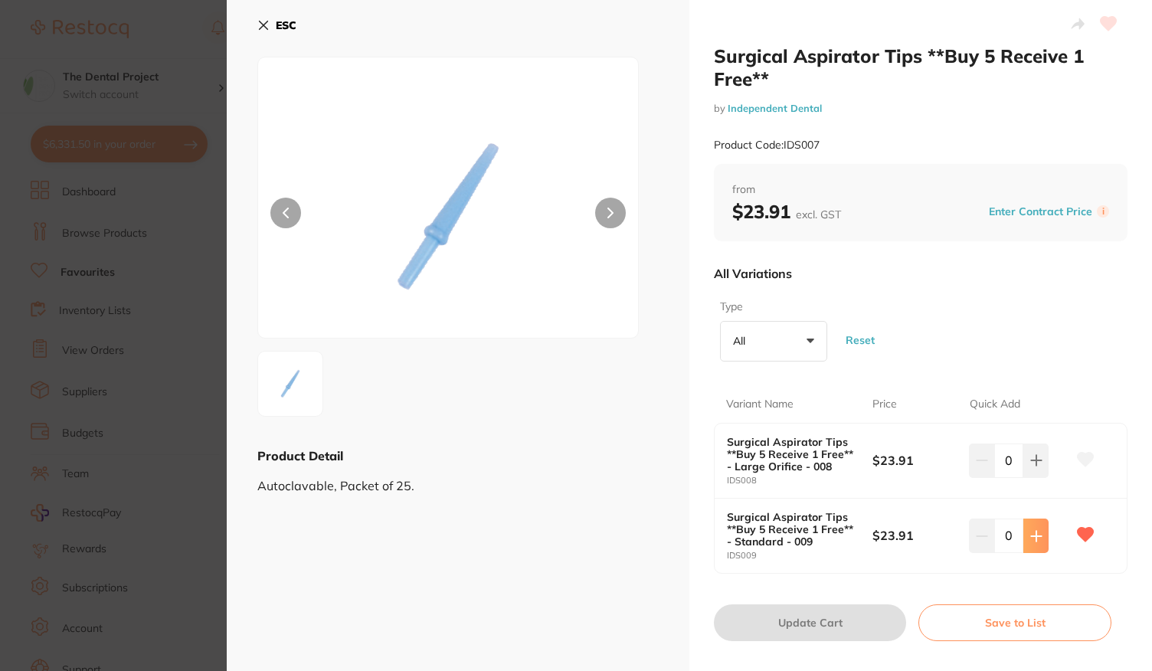
click at [1034, 538] on icon at bounding box center [1037, 536] width 12 height 12
type input "1"
click at [799, 624] on button "Update Cart" at bounding box center [810, 623] width 192 height 37
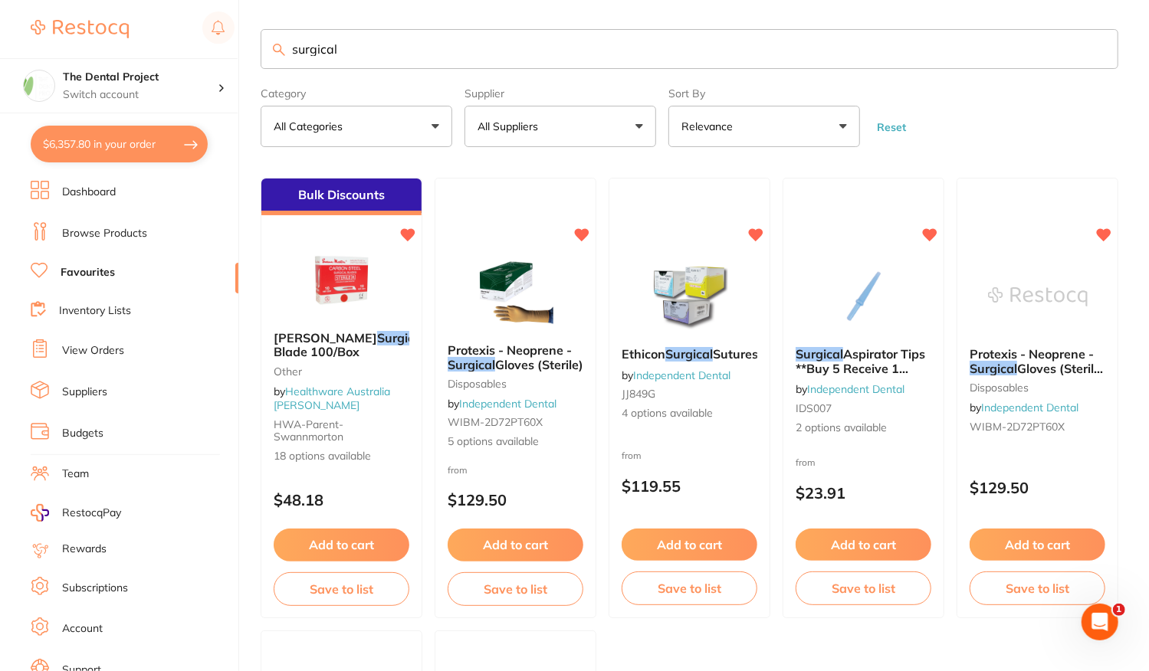
drag, startPoint x: 391, startPoint y: 54, endPoint x: 200, endPoint y: 50, distance: 190.8
click at [201, 50] on div "$6,357.80 The Dental Project Switch account The Dental Project $6,357.80 in you…" at bounding box center [574, 333] width 1149 height 671
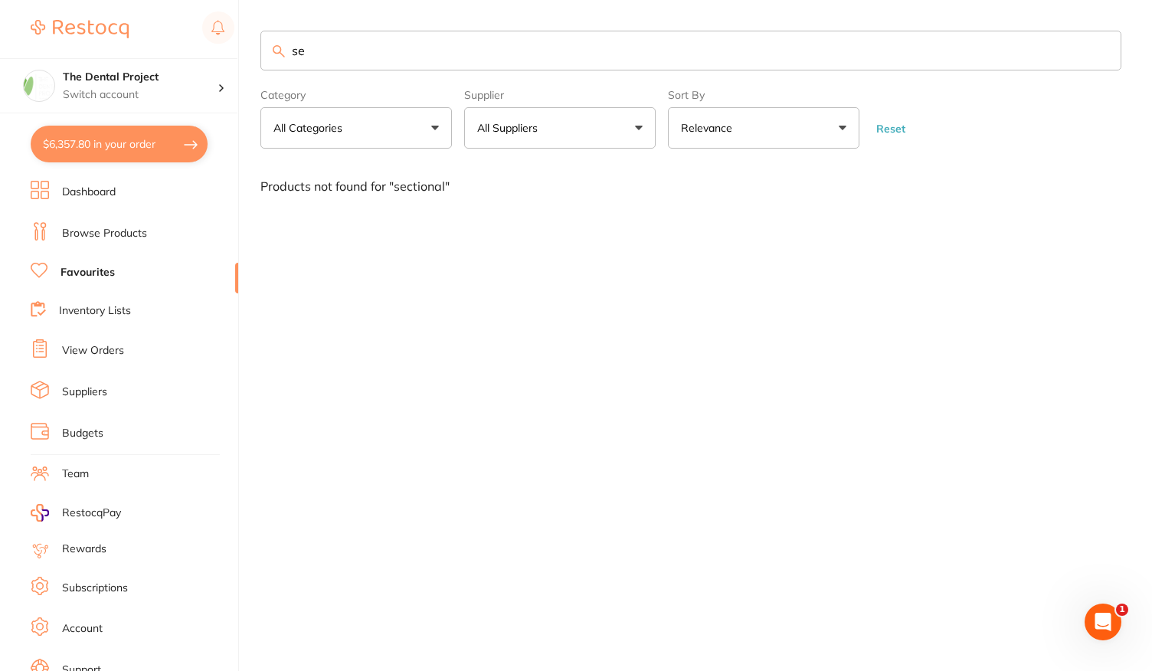
type input "s"
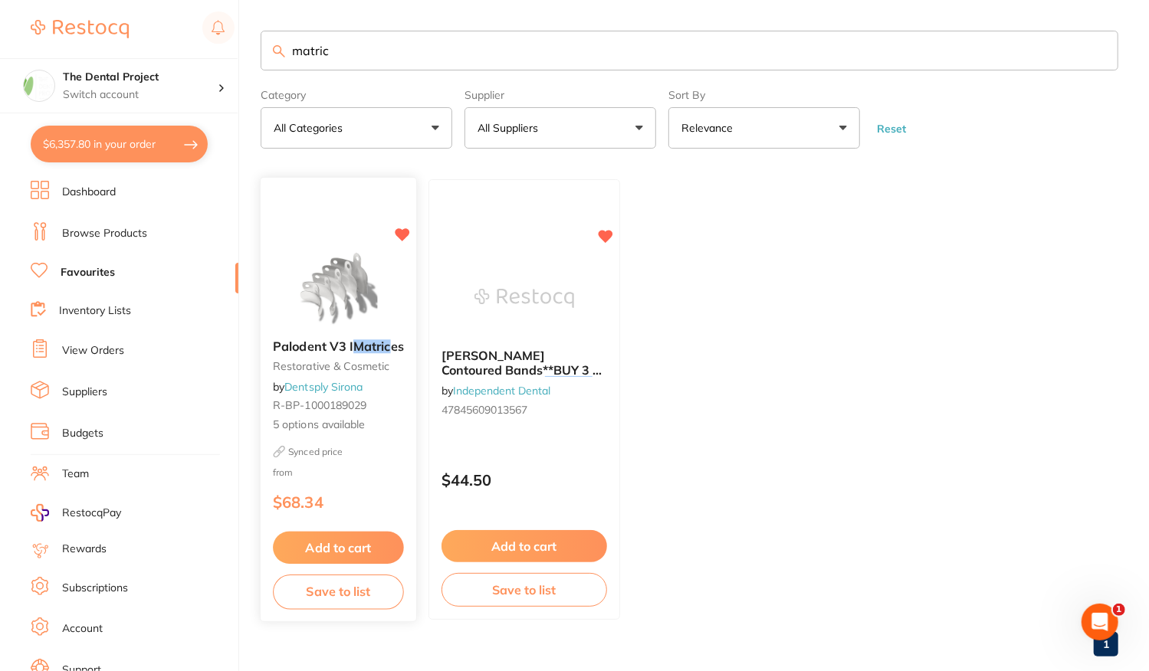
type input "matric"
click at [368, 466] on div "Synced price from $68.34" at bounding box center [339, 483] width 156 height 74
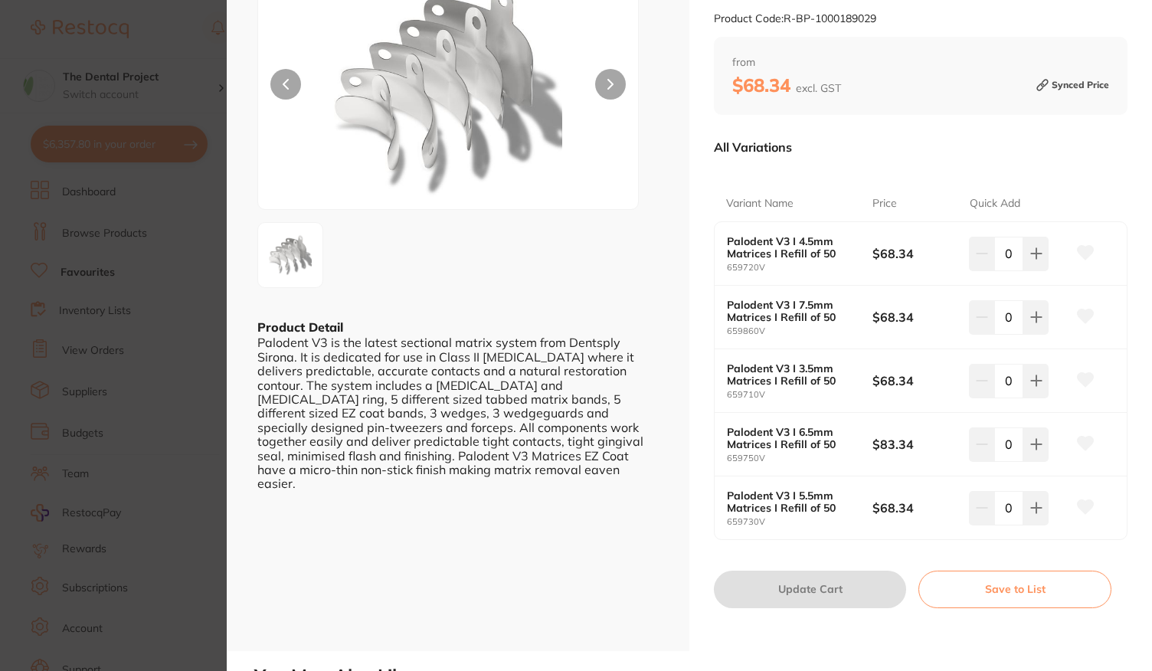
scroll to position [153, 0]
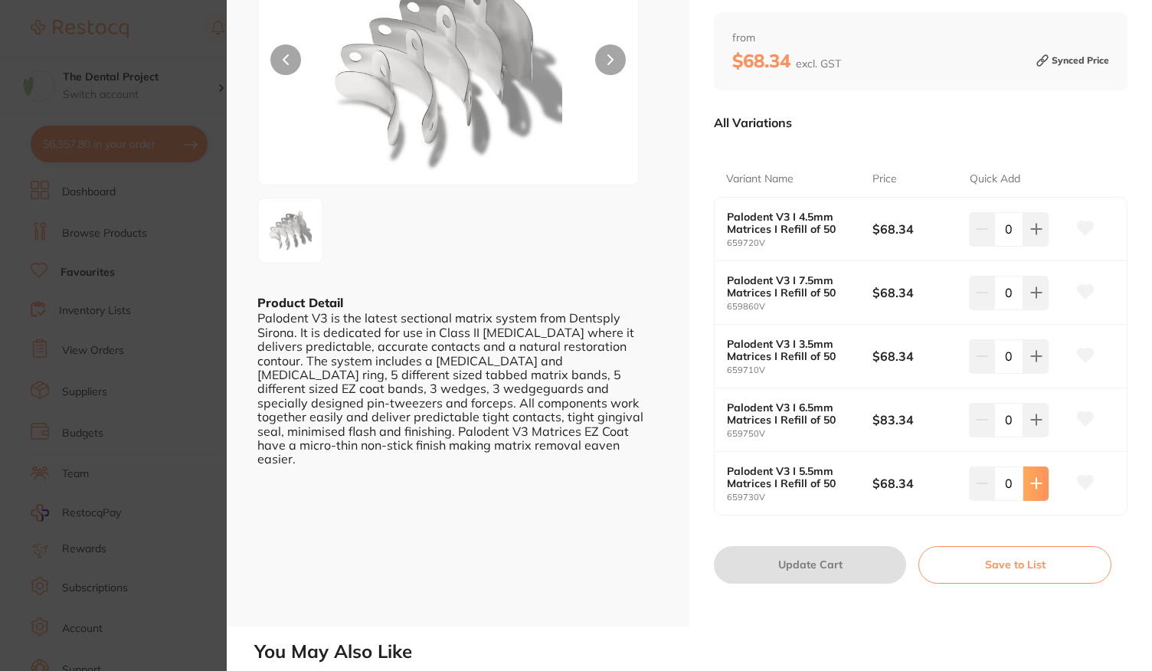
click at [1032, 485] on icon at bounding box center [1037, 483] width 12 height 12
type input "2"
click at [777, 562] on button "Update Cart" at bounding box center [810, 564] width 192 height 37
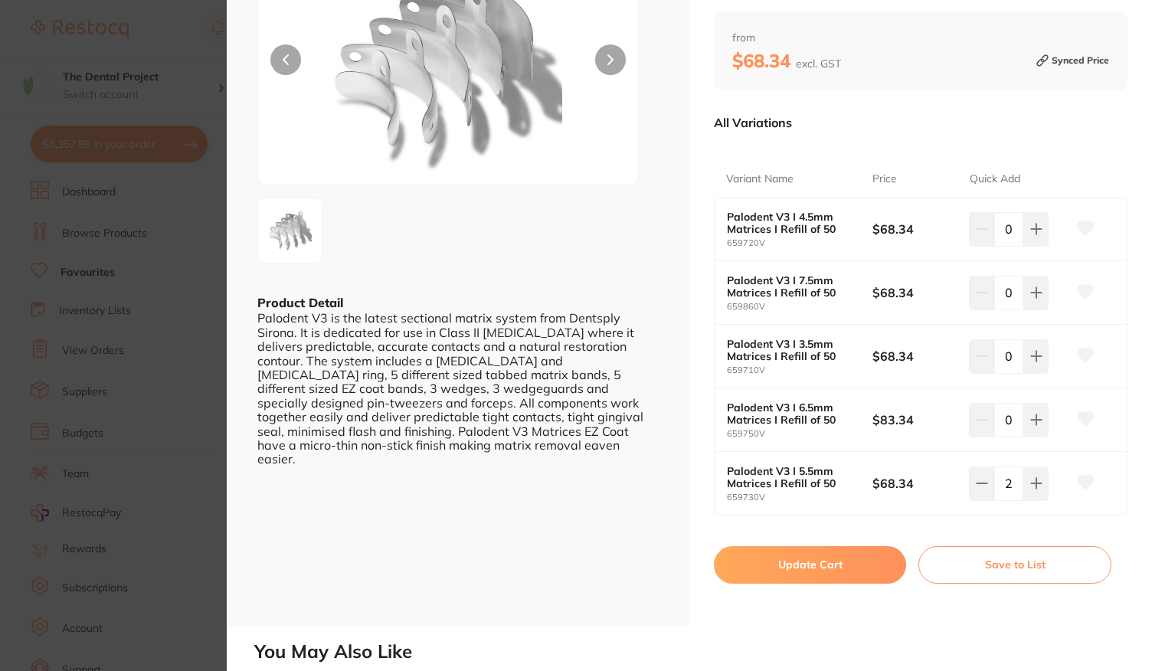
checkbox input "false"
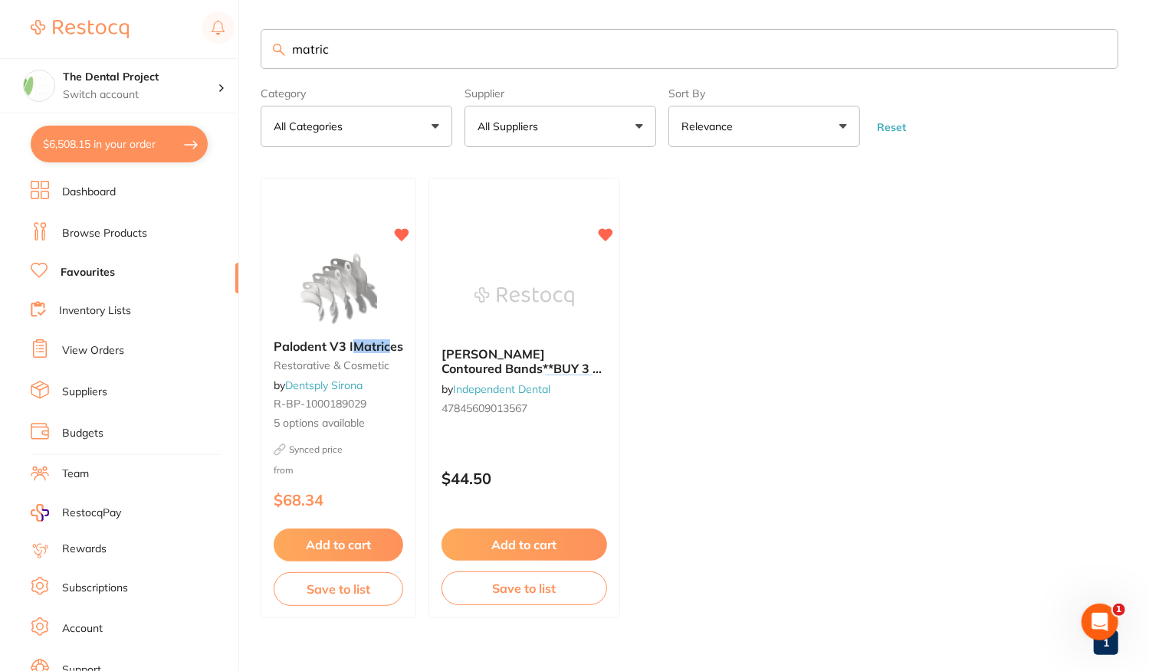
click at [84, 134] on button "$6,508.15 in your order" at bounding box center [119, 144] width 177 height 37
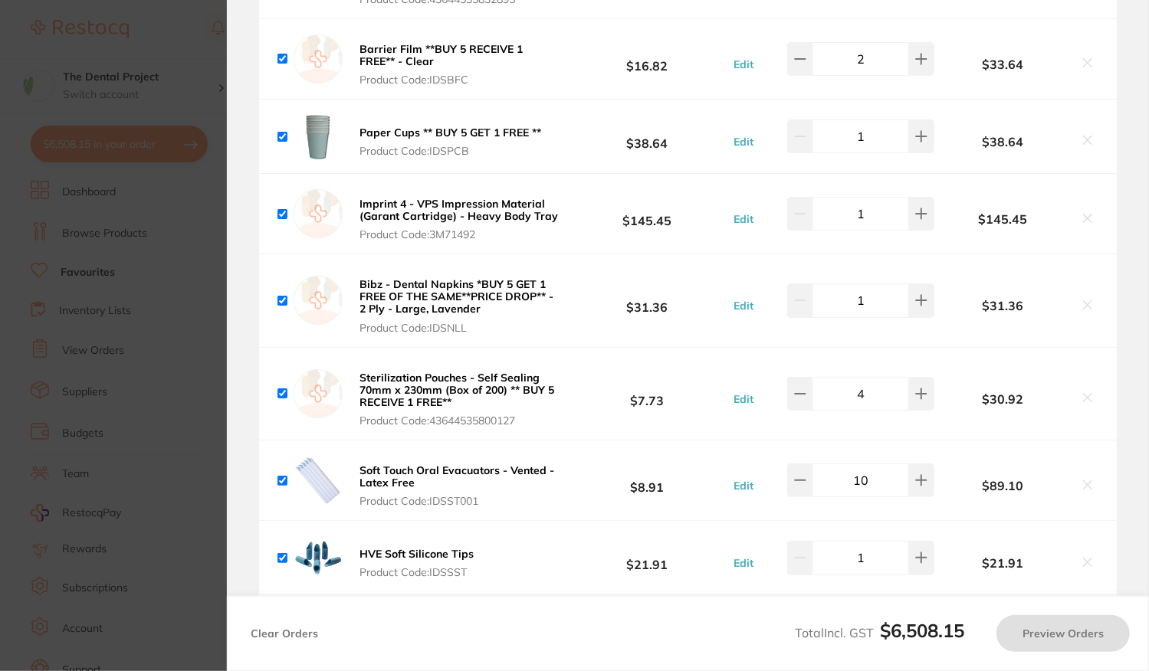
checkbox input "true"
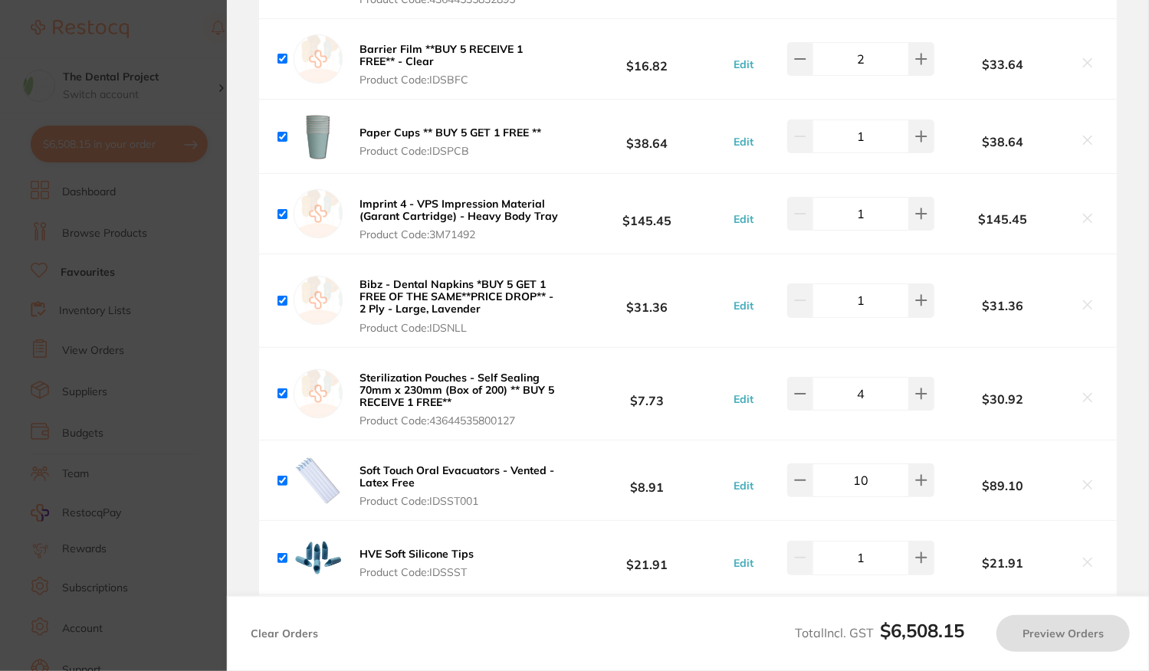
checkbox input "true"
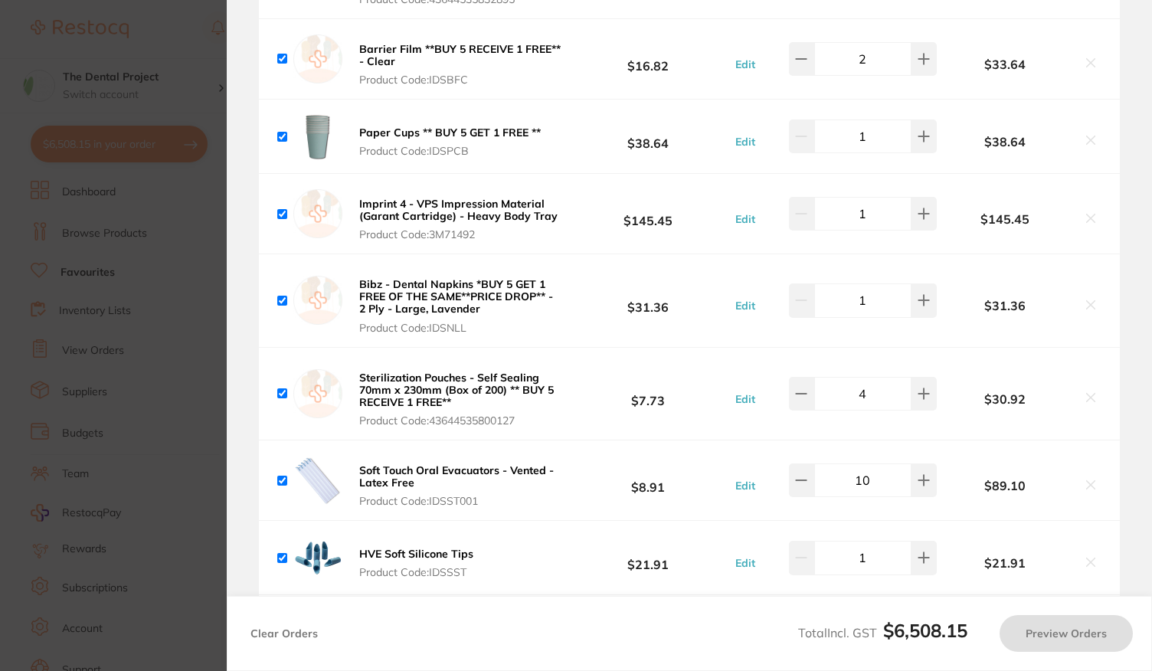
checkbox input "true"
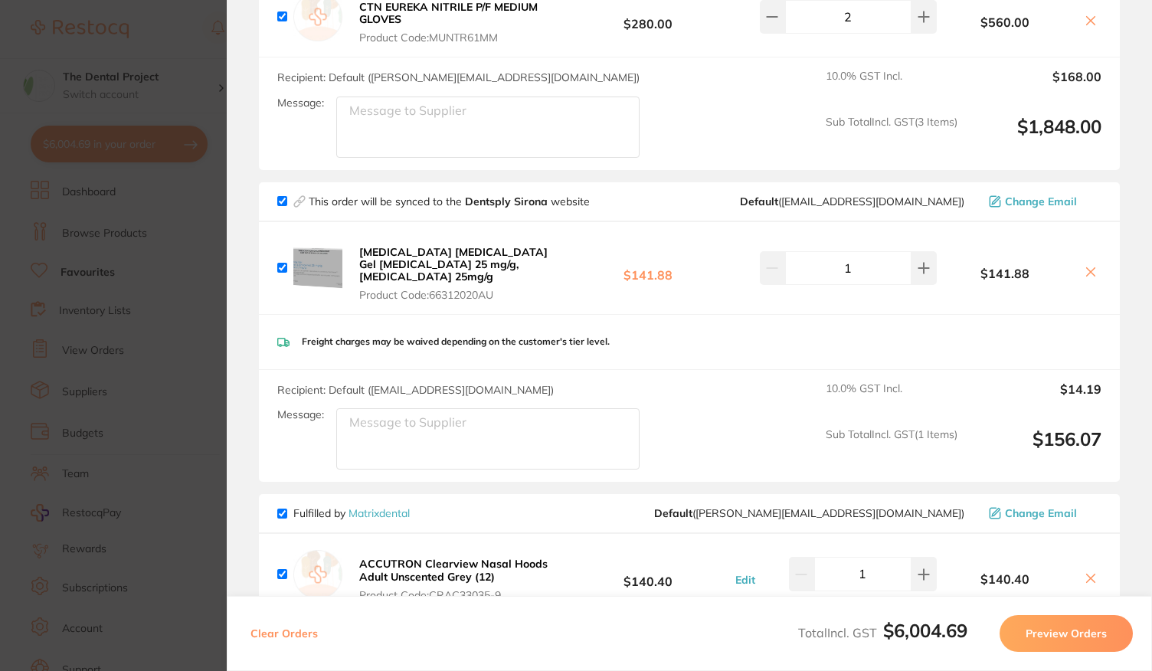
scroll to position [747, 0]
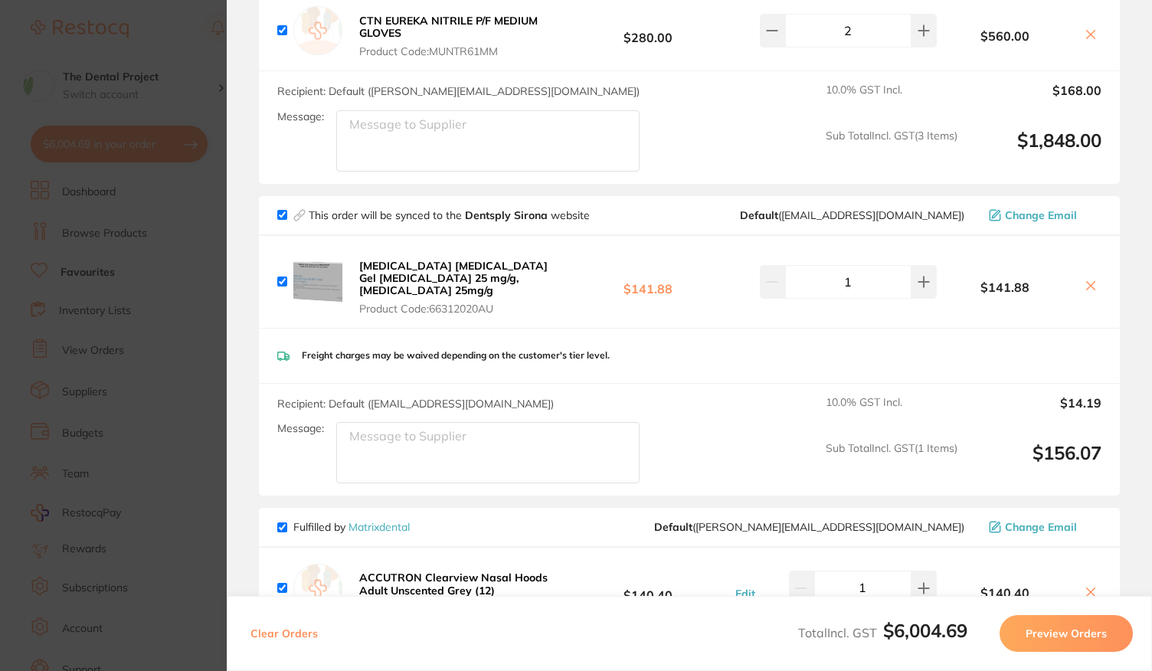
click at [125, 240] on section "Update RRP Set your pre negotiated price for this item. Item Agreed RRP (excl. …" at bounding box center [576, 335] width 1152 height 671
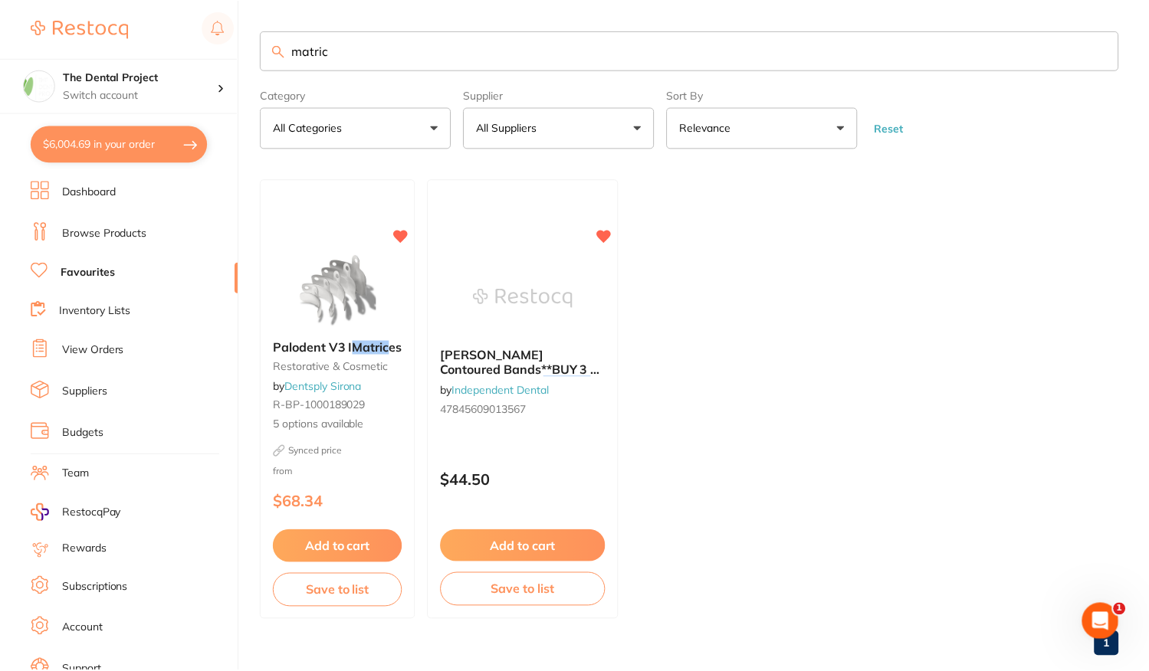
scroll to position [2, 0]
click at [389, 468] on div "Synced price from $68.34" at bounding box center [339, 481] width 156 height 74
click at [389, 468] on section at bounding box center [574, 335] width 1149 height 671
click at [323, 470] on div "Synced price from $68.34" at bounding box center [339, 481] width 156 height 74
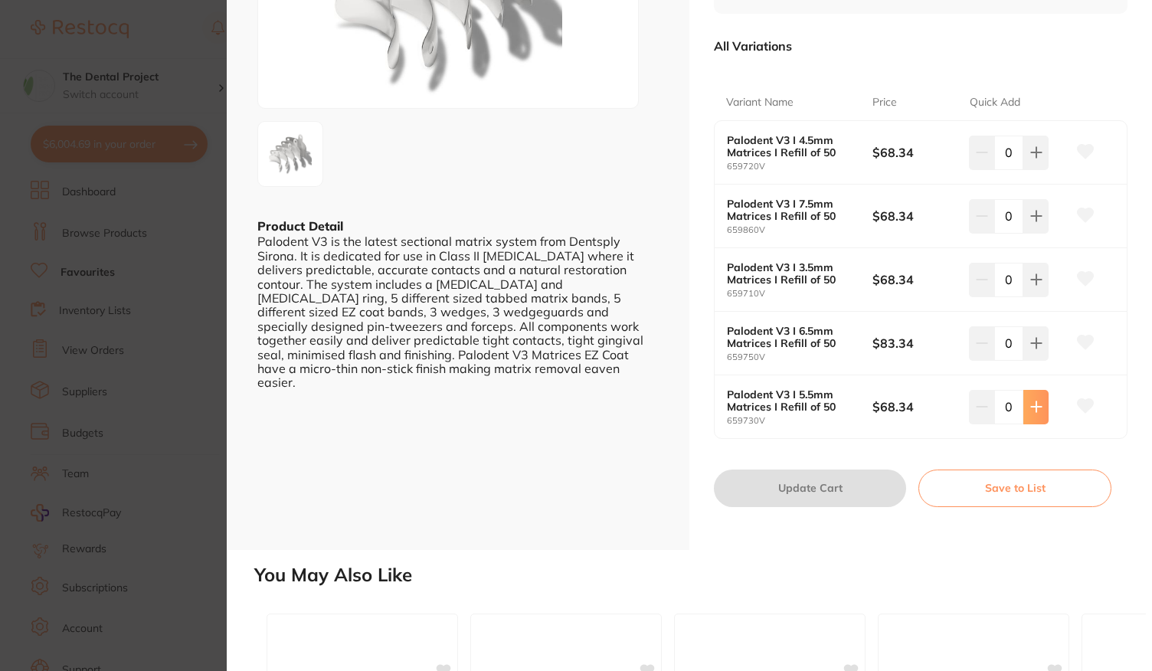
click at [1044, 396] on button at bounding box center [1036, 407] width 25 height 34
type input "2"
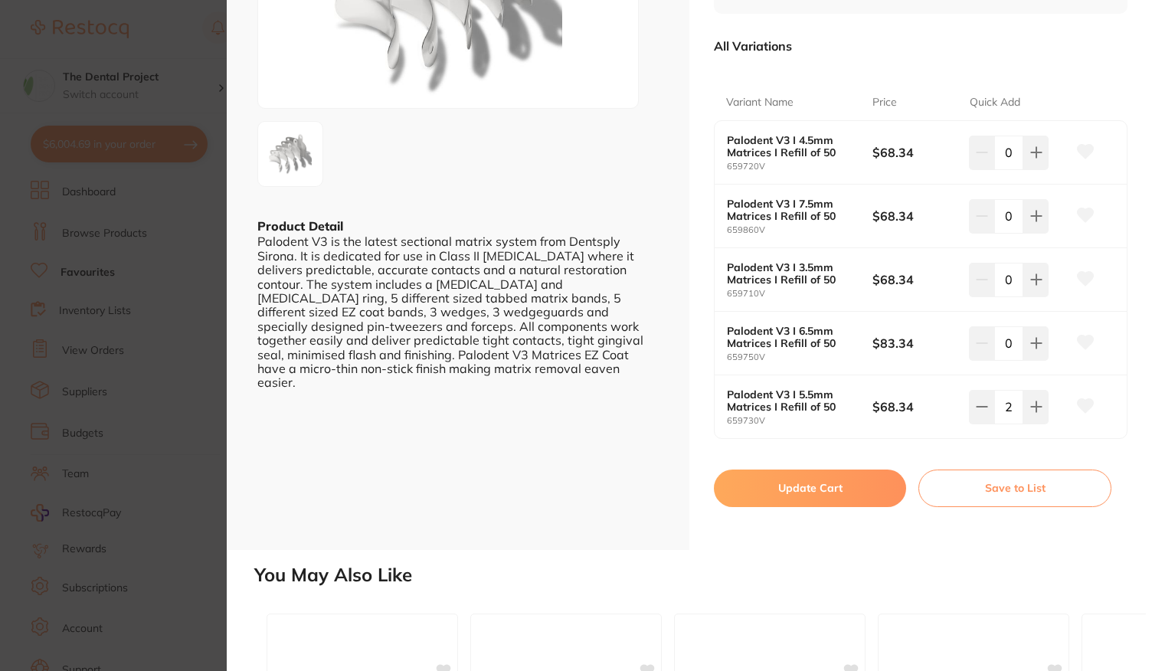
click at [873, 483] on button "Update Cart" at bounding box center [810, 488] width 192 height 37
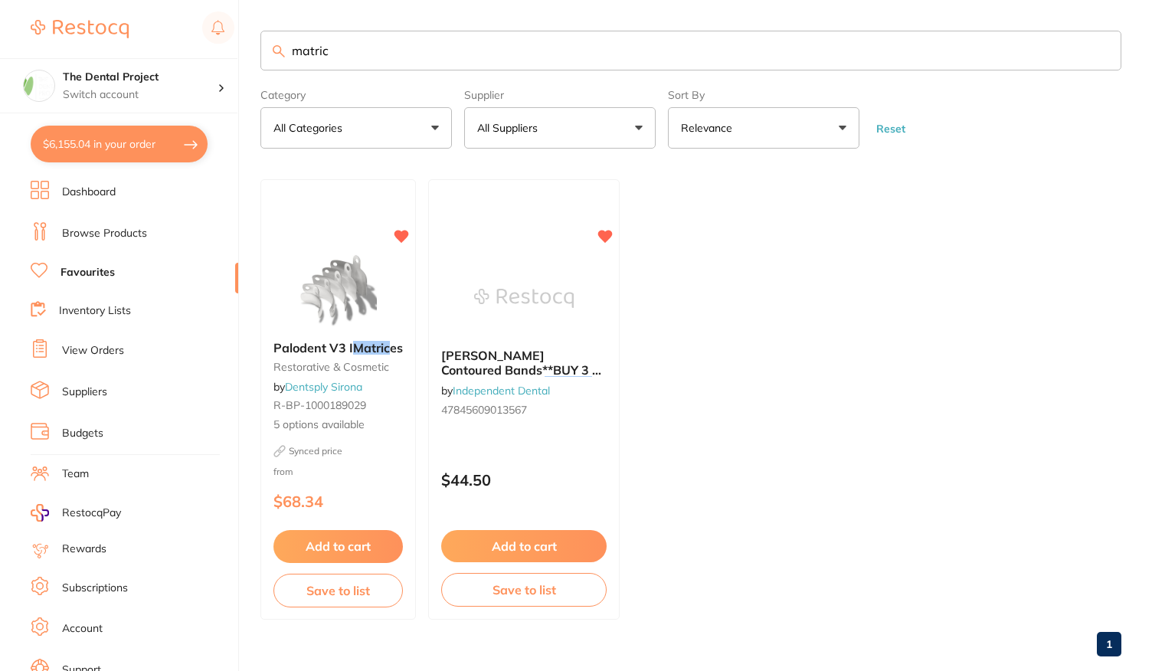
checkbox input "false"
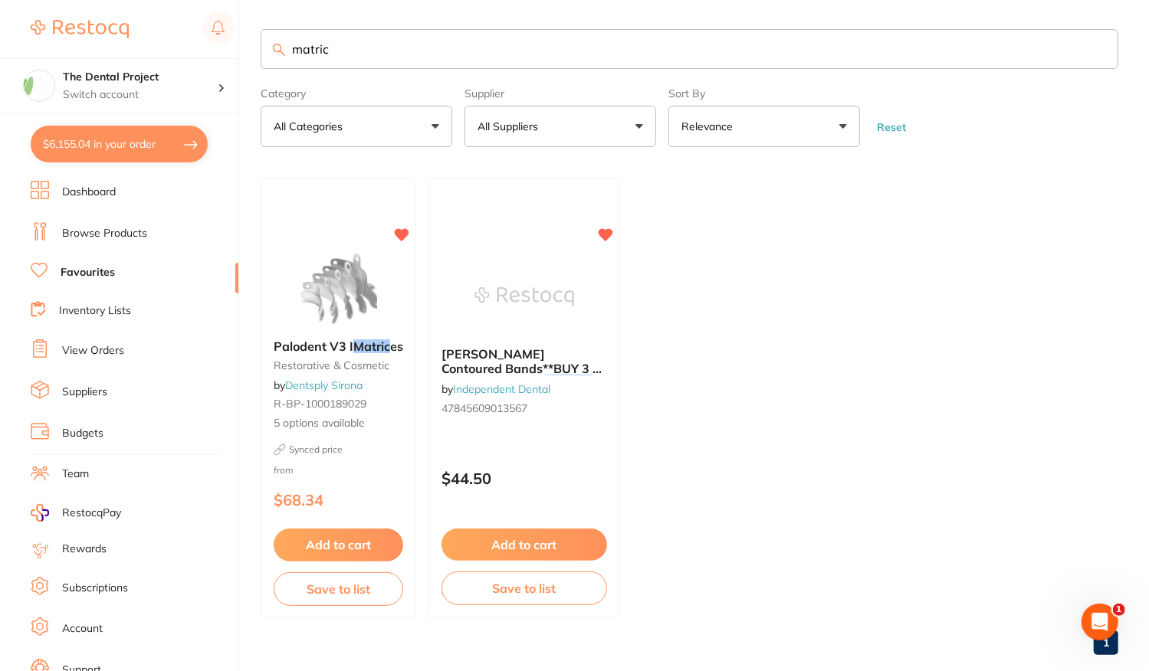
click at [110, 154] on button "$6,155.04 in your order" at bounding box center [119, 144] width 177 height 37
checkbox input "true"
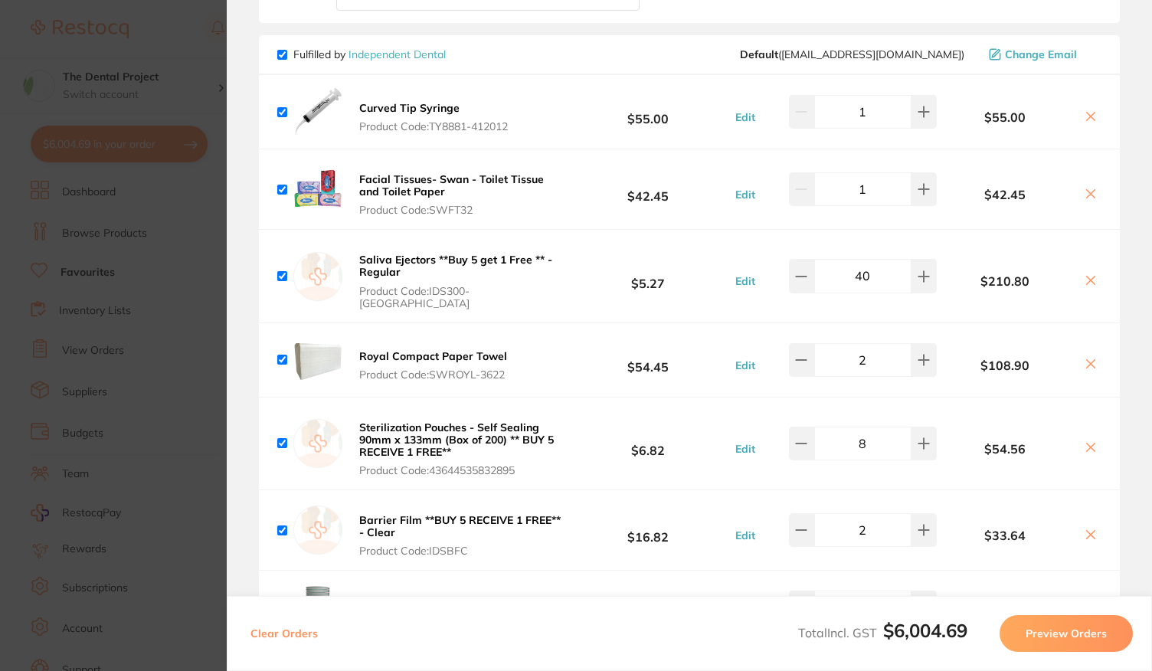
scroll to position [1666, 0]
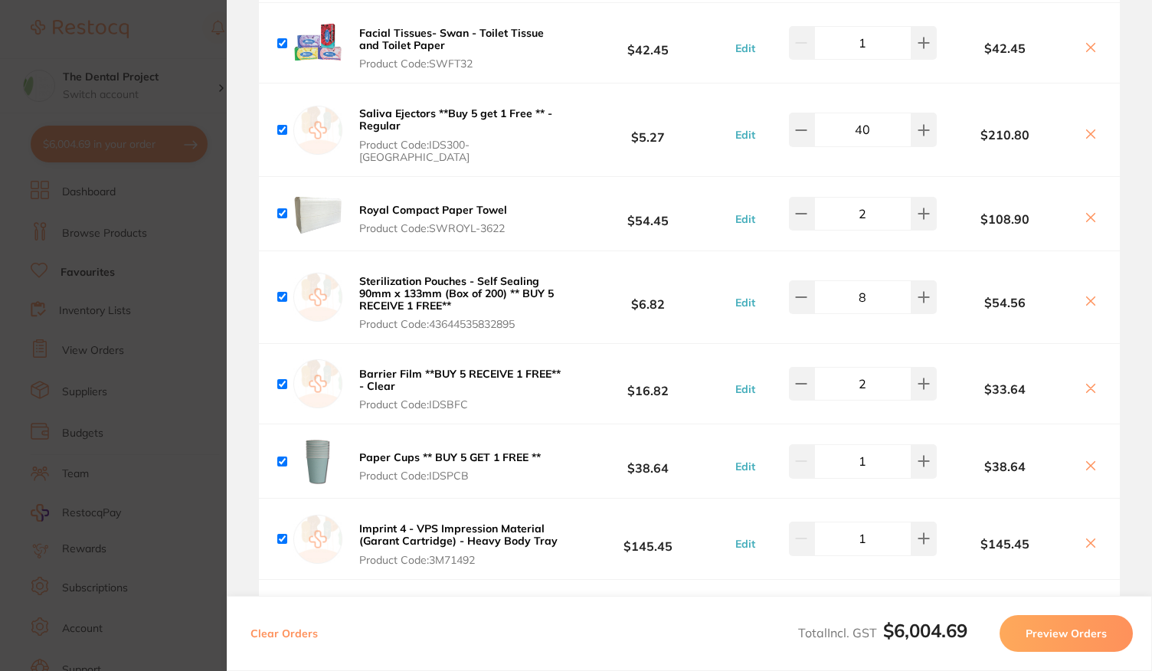
click at [185, 301] on section "Update RRP Set your pre negotiated price for this item. Item Agreed RRP (excl. …" at bounding box center [576, 335] width 1152 height 671
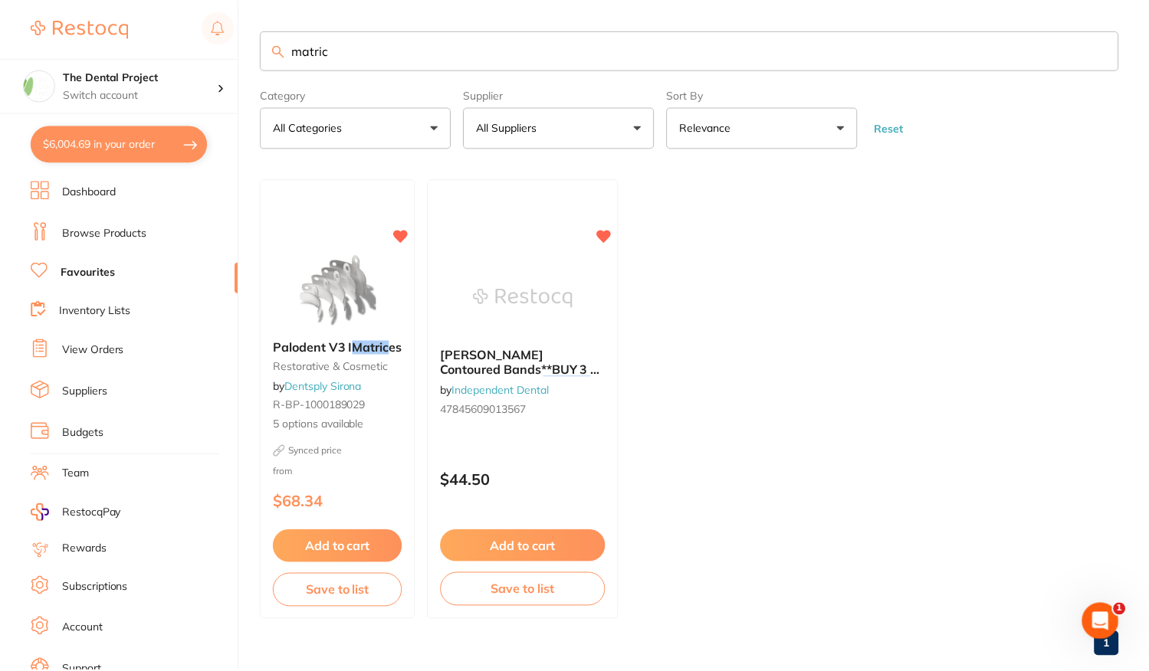
scroll to position [2, 0]
click at [372, 471] on div "Synced price from $68.34" at bounding box center [339, 481] width 156 height 74
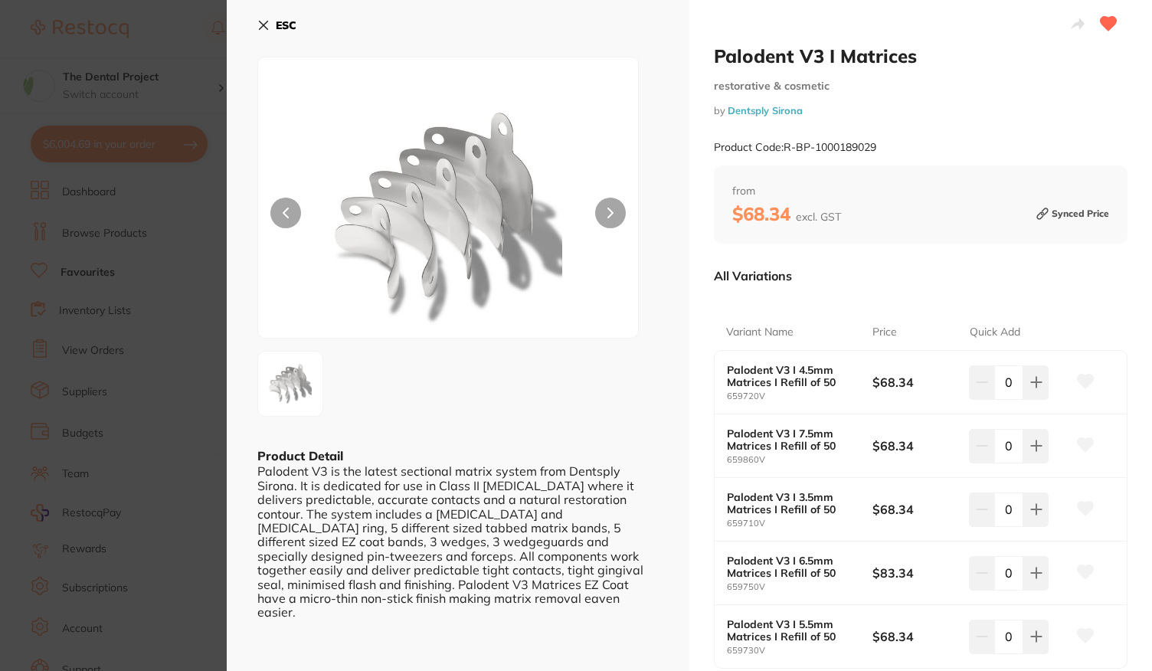
checkbox input "false"
type input "2"
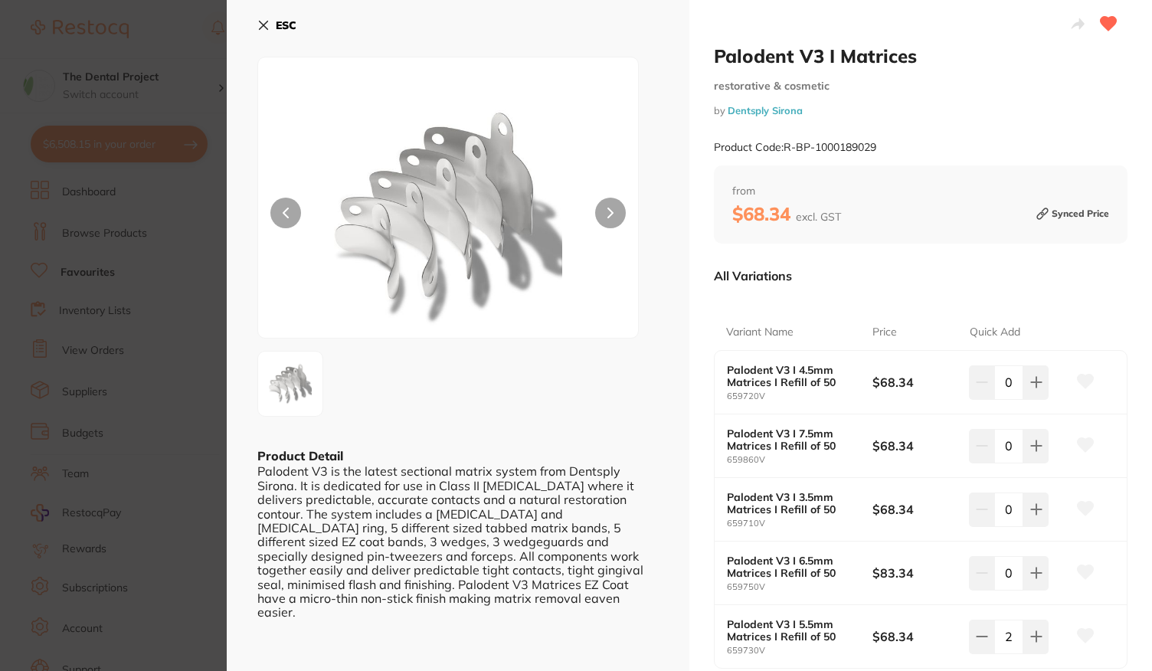
type input "4"
click at [968, 642] on button at bounding box center [978, 637] width 25 height 34
type input "2"
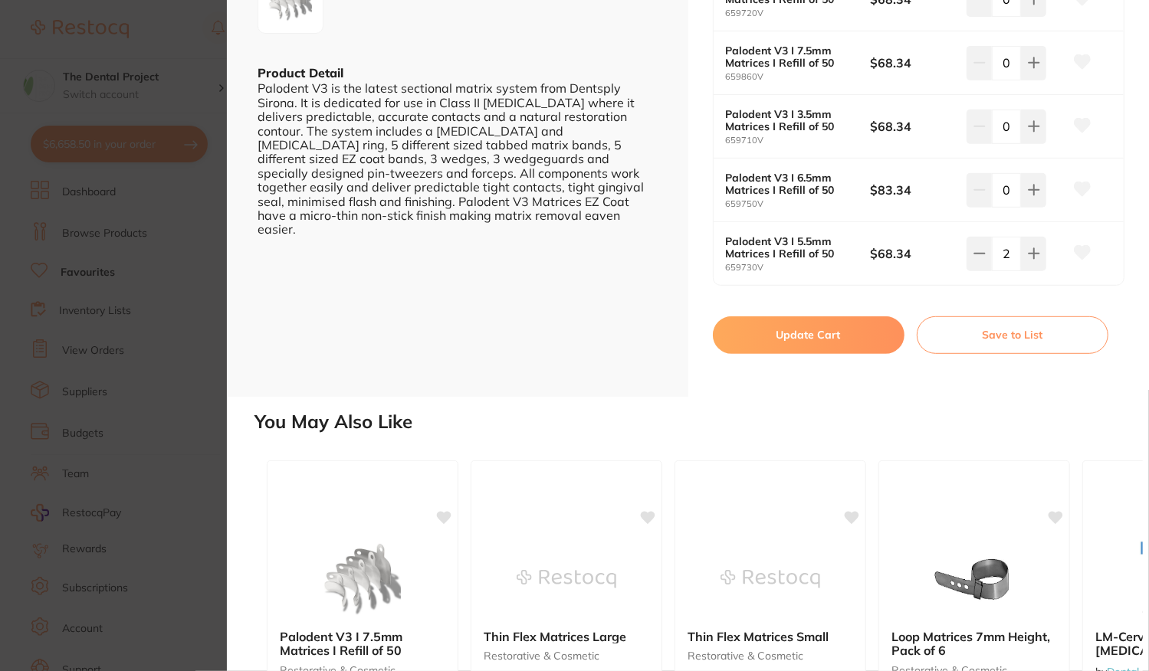
click at [800, 336] on button "Update Cart" at bounding box center [809, 334] width 192 height 37
type input "2"
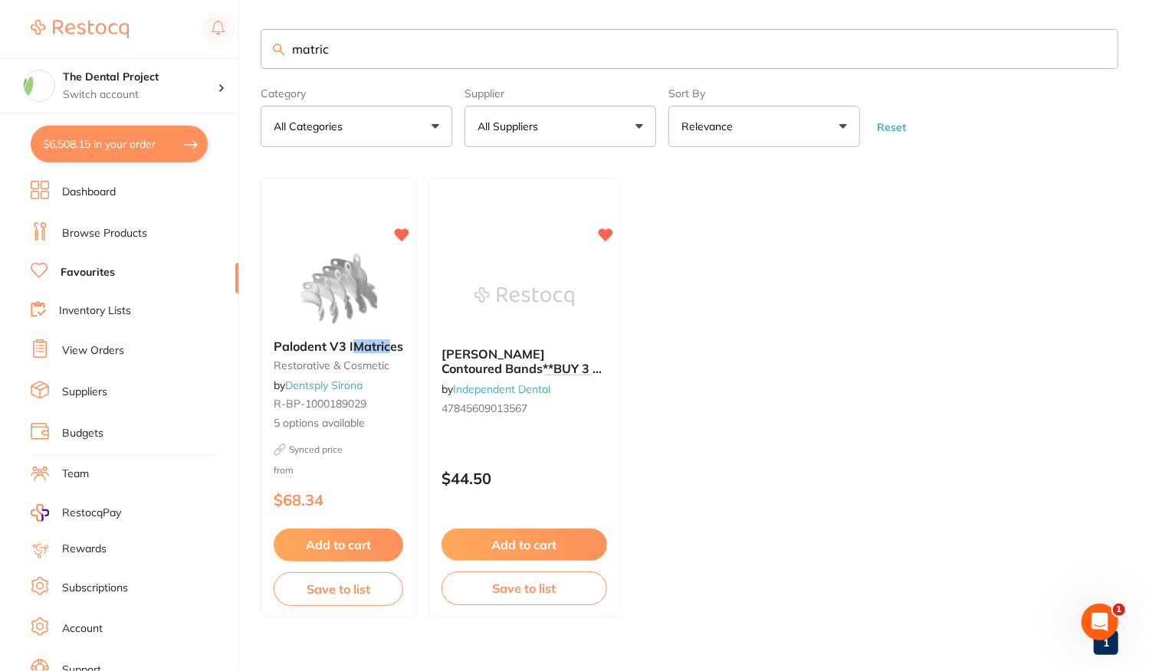
click at [90, 141] on button "$6,508.15 in your order" at bounding box center [119, 144] width 177 height 37
checkbox input "true"
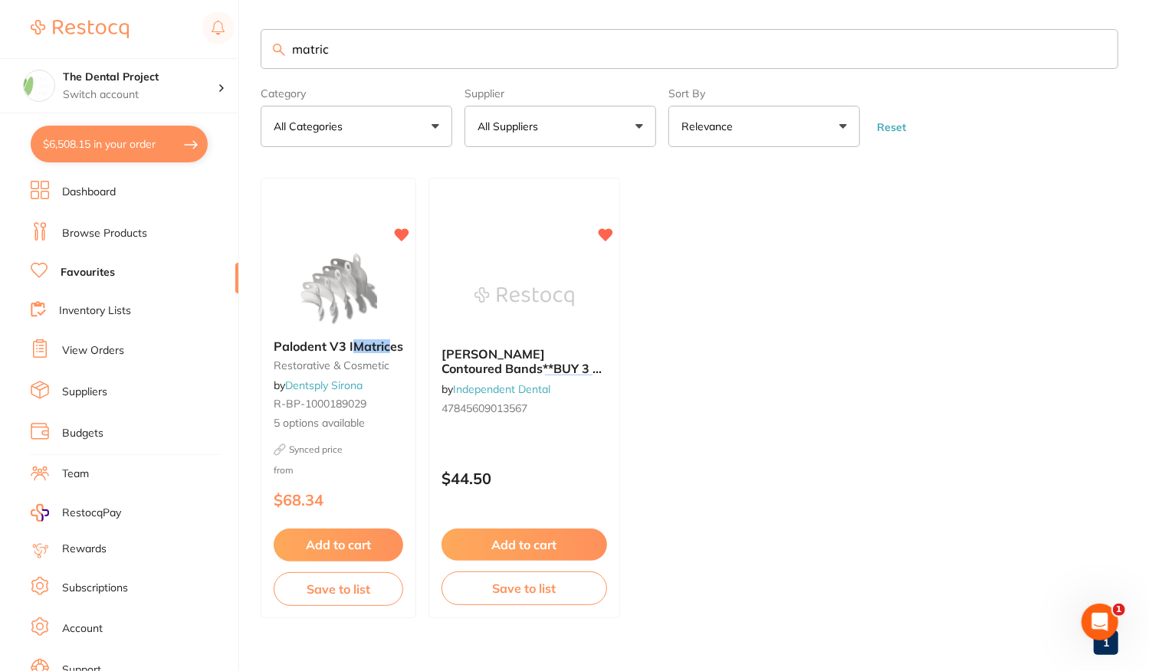
checkbox input "true"
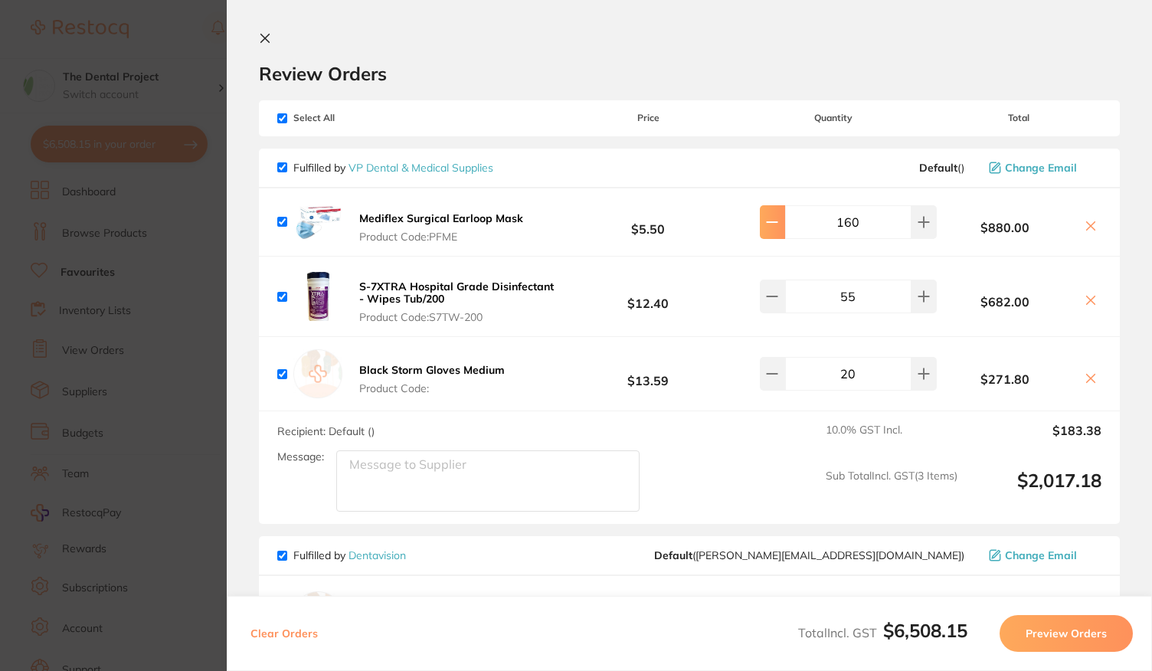
click at [778, 225] on button at bounding box center [772, 222] width 25 height 34
click at [861, 224] on input "158" at bounding box center [848, 222] width 126 height 34
type input "140"
click at [734, 159] on div "Fulfilled by VP Dental & Medical Supplies Default ( ) Change Email" at bounding box center [689, 169] width 861 height 40
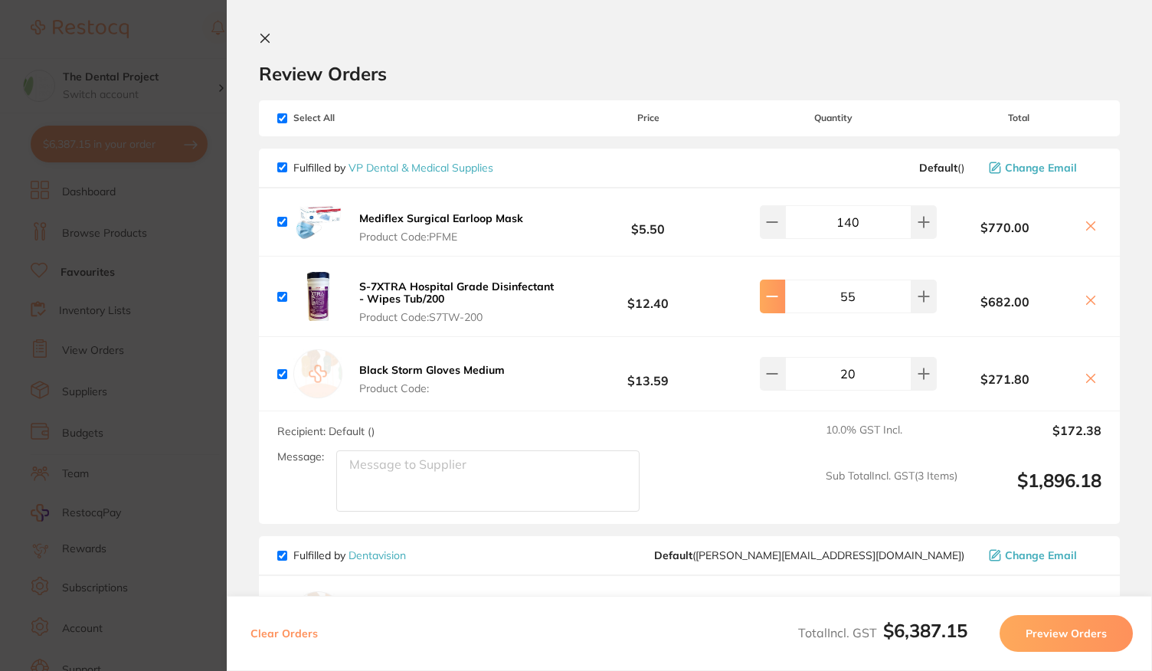
click at [766, 297] on icon at bounding box center [772, 296] width 12 height 12
click at [886, 297] on input "54" at bounding box center [848, 297] width 126 height 34
type input "60"
click at [762, 149] on div "Fulfilled by VP Dental & Medical Supplies Default ( ) Change Email" at bounding box center [689, 169] width 861 height 40
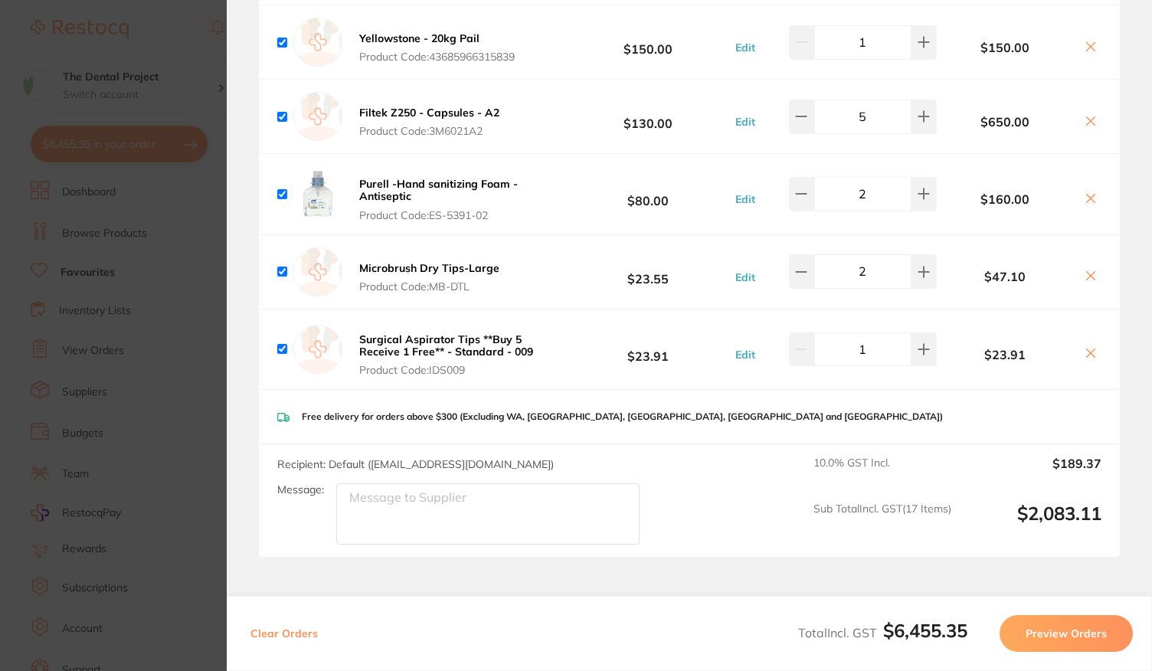
scroll to position [2758, 0]
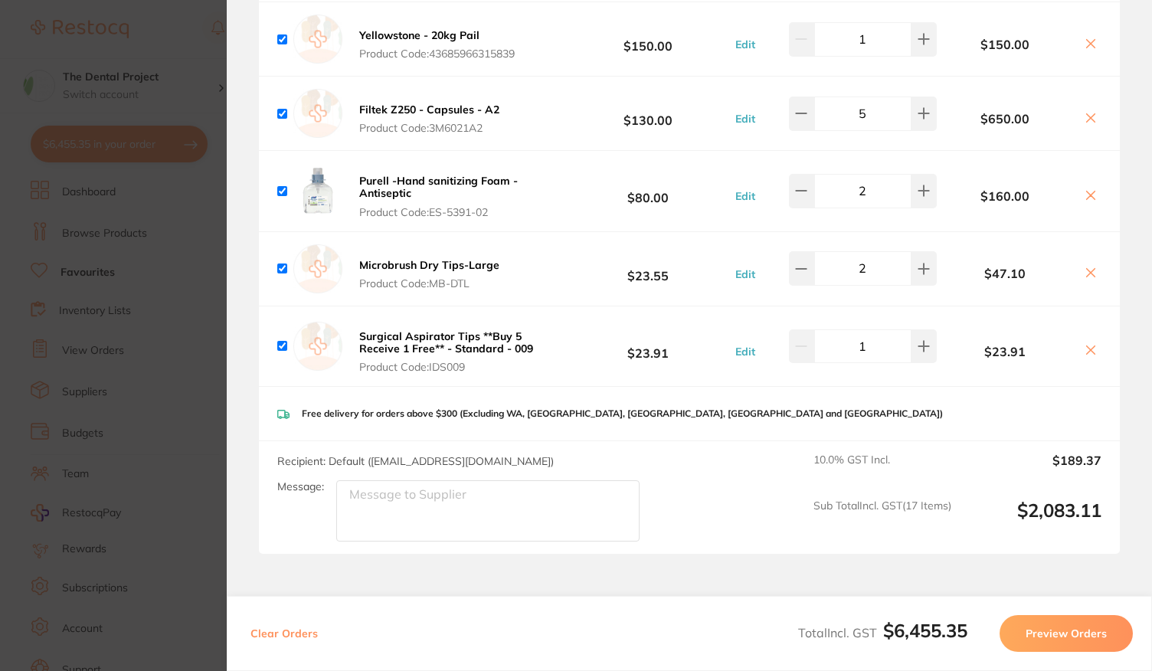
click at [192, 253] on section "Update RRP Set your pre negotiated price for this item. Item Agreed RRP (excl. …" at bounding box center [576, 335] width 1152 height 671
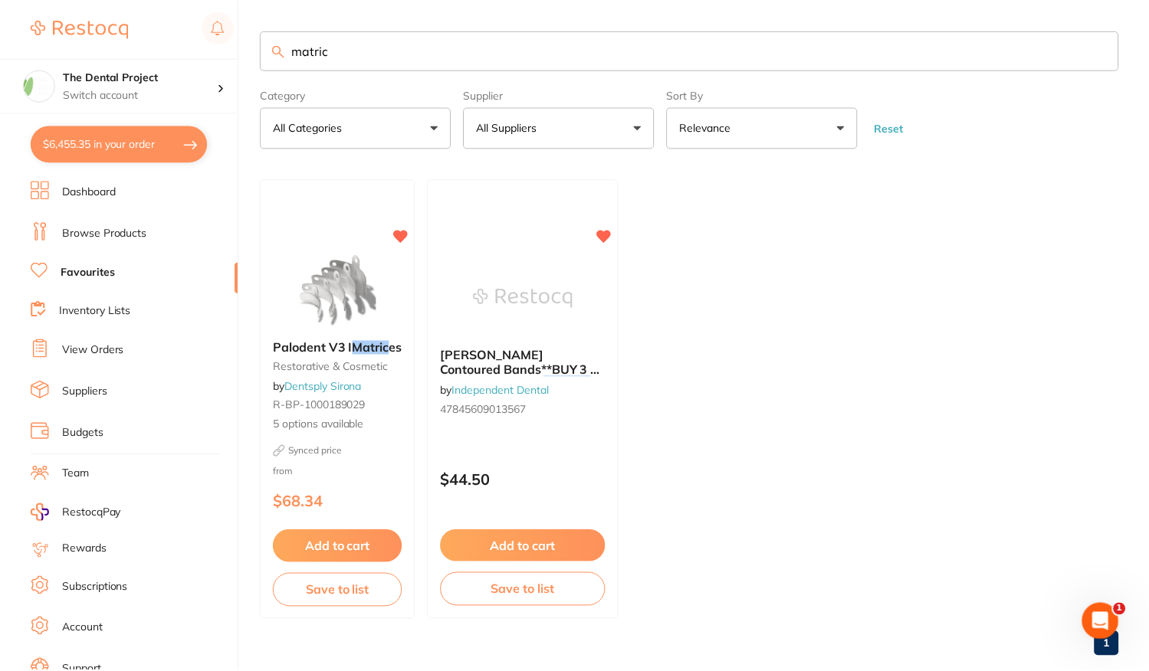
scroll to position [2, 0]
drag, startPoint x: 360, startPoint y: 52, endPoint x: 160, endPoint y: 35, distance: 200.7
click at [160, 35] on div "$6,455.35 The Dental Project Switch account The Dental Project $6,455.35 in you…" at bounding box center [574, 333] width 1149 height 671
type input "[PERSON_NAME]"
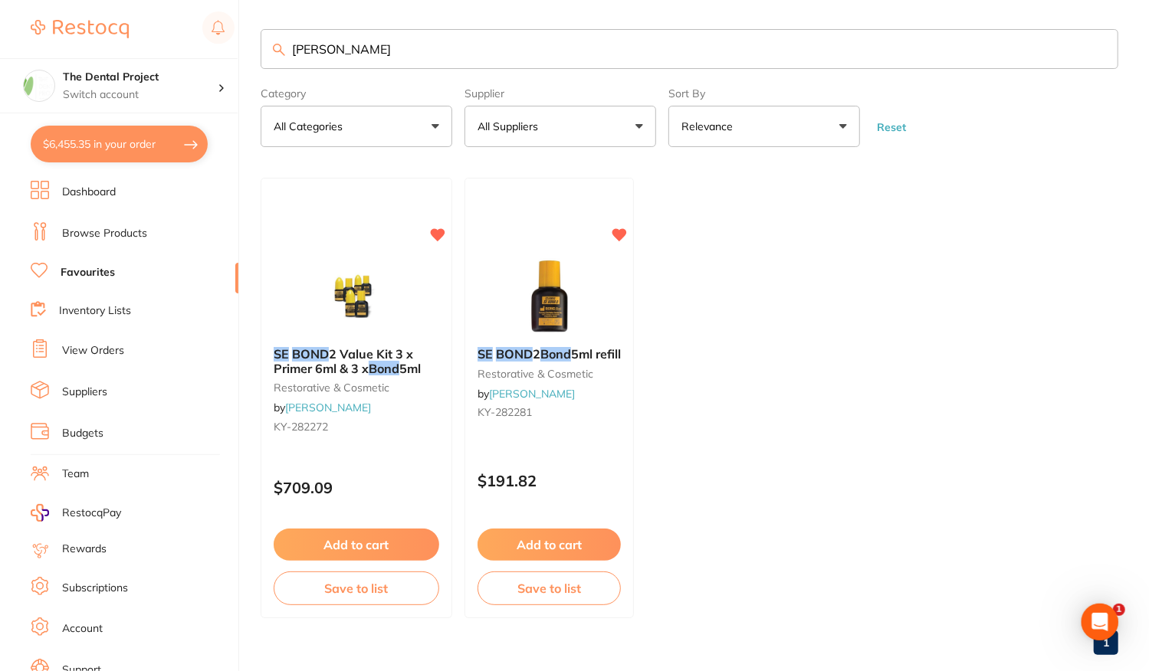
scroll to position [0, 0]
click at [89, 228] on link "Browse Products" at bounding box center [104, 233] width 85 height 15
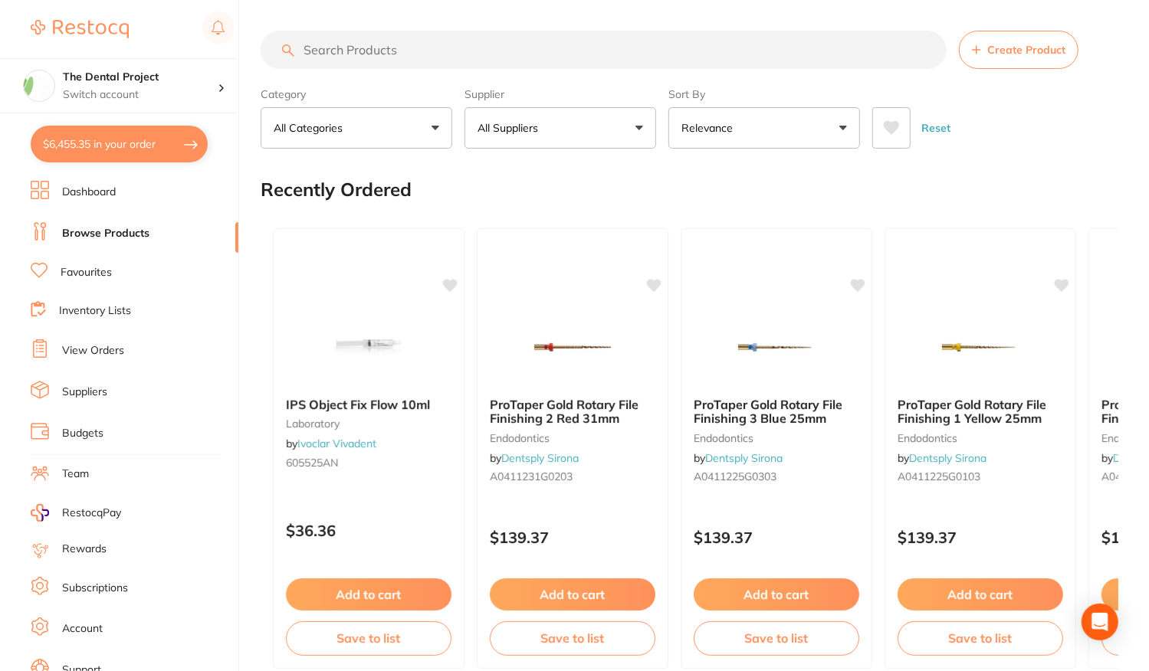
click at [348, 49] on input "search" at bounding box center [604, 50] width 686 height 38
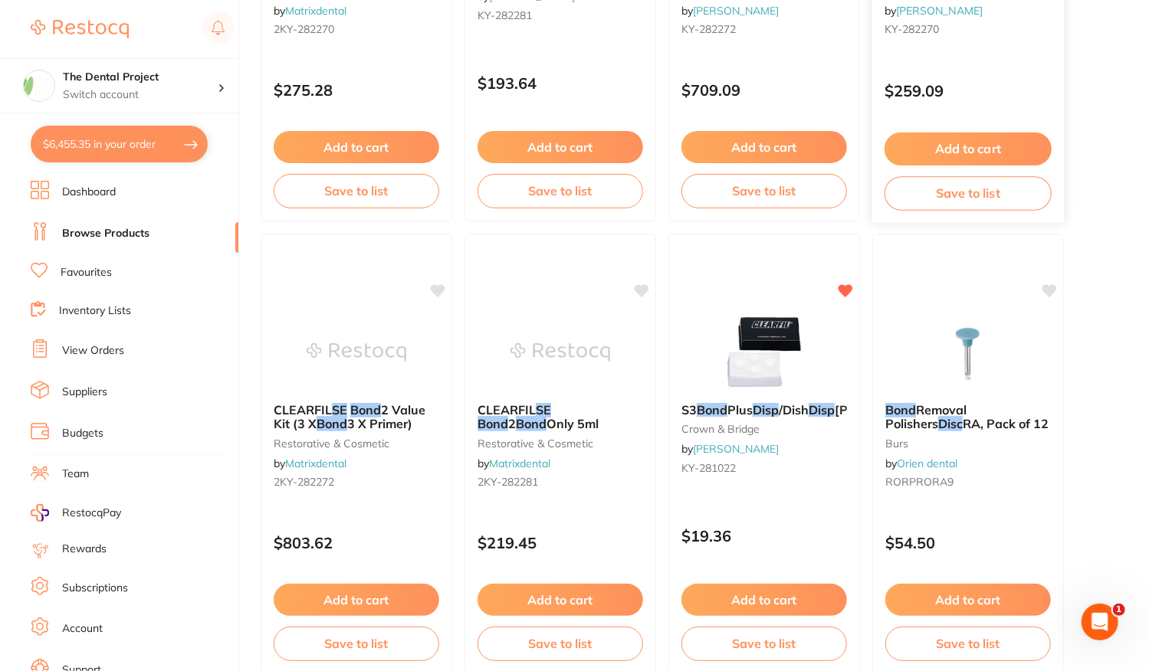
scroll to position [460, 0]
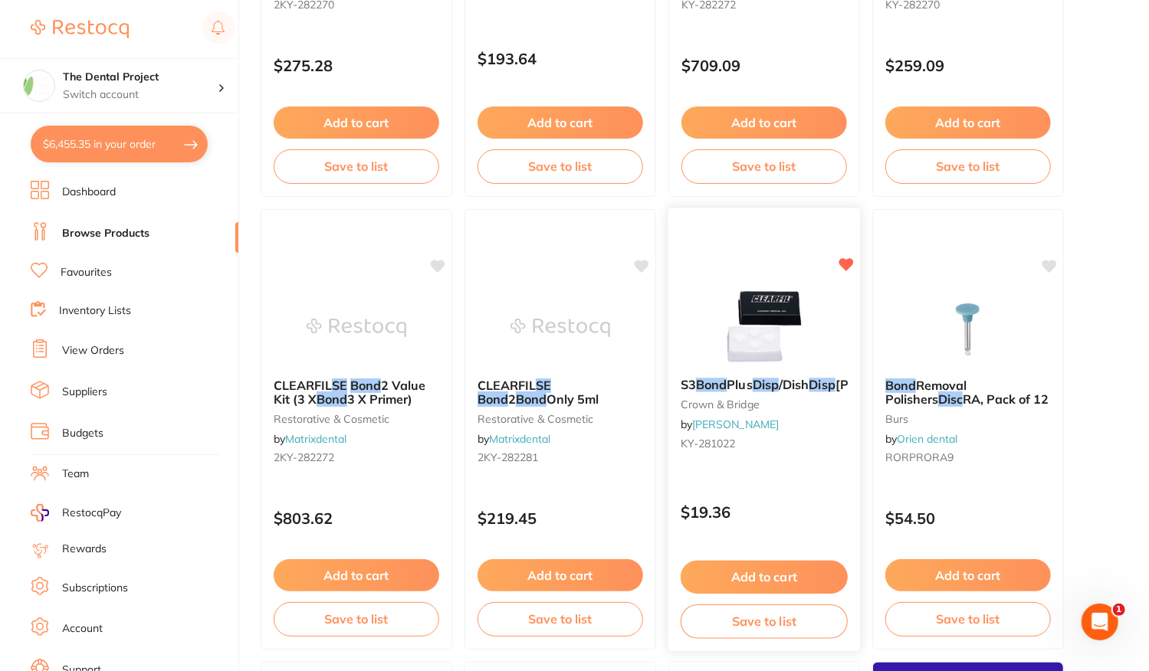
type input "[PERSON_NAME] dish"
click at [819, 503] on div "$19.36" at bounding box center [764, 508] width 192 height 41
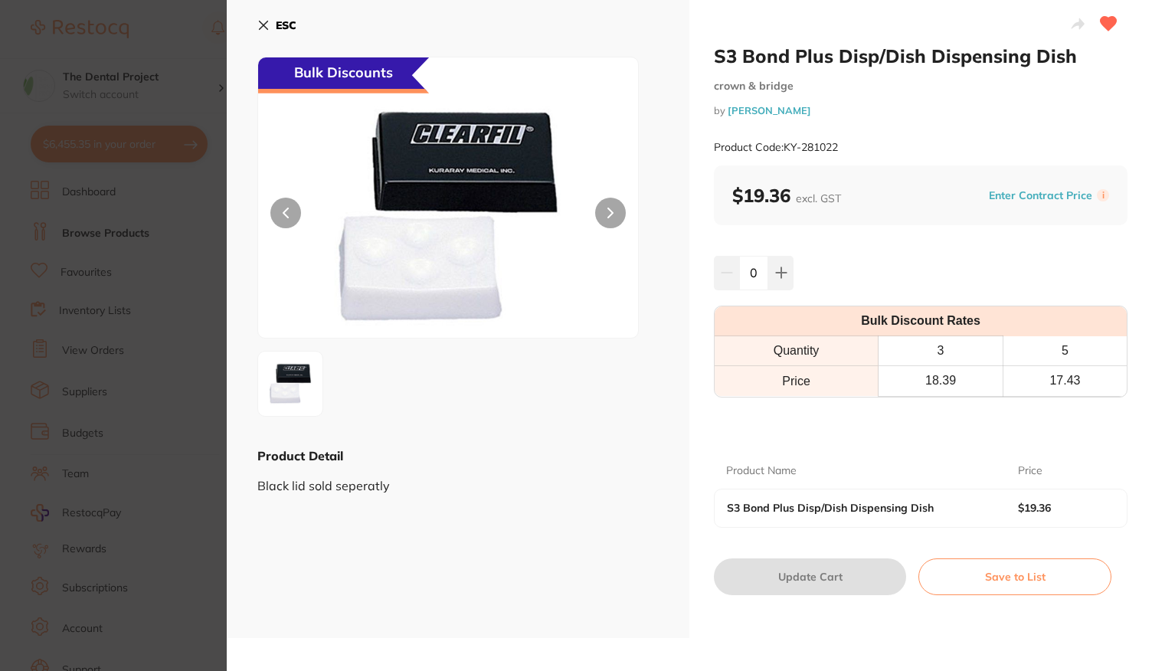
click at [211, 203] on section "S3 Bond Plus Disp/Dish Dispensing Dish crown & bridge by [PERSON_NAME] Product …" at bounding box center [576, 335] width 1152 height 671
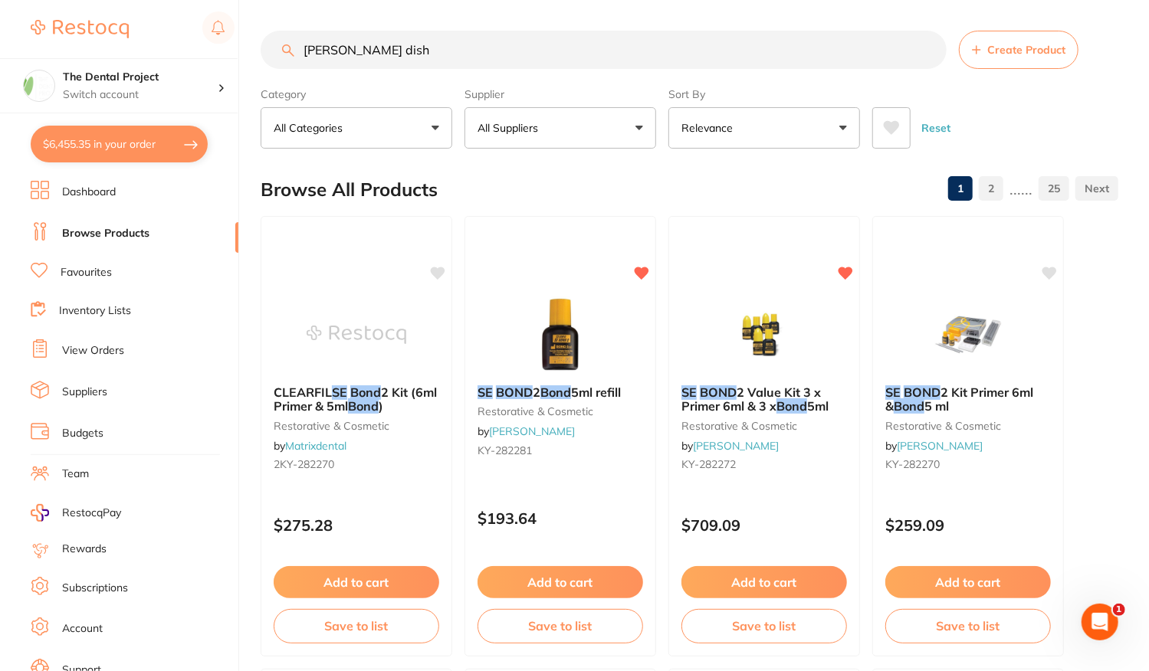
click at [90, 270] on link "Favourites" at bounding box center [86, 272] width 51 height 15
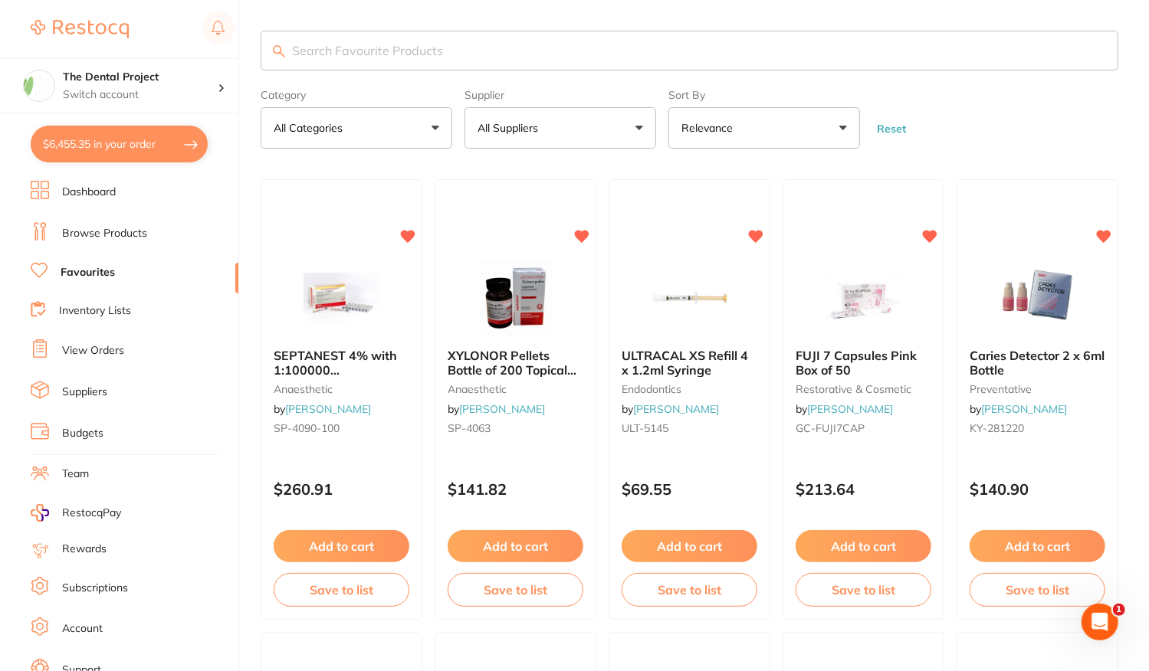
click at [82, 148] on button "$6,455.35 in your order" at bounding box center [119, 144] width 177 height 37
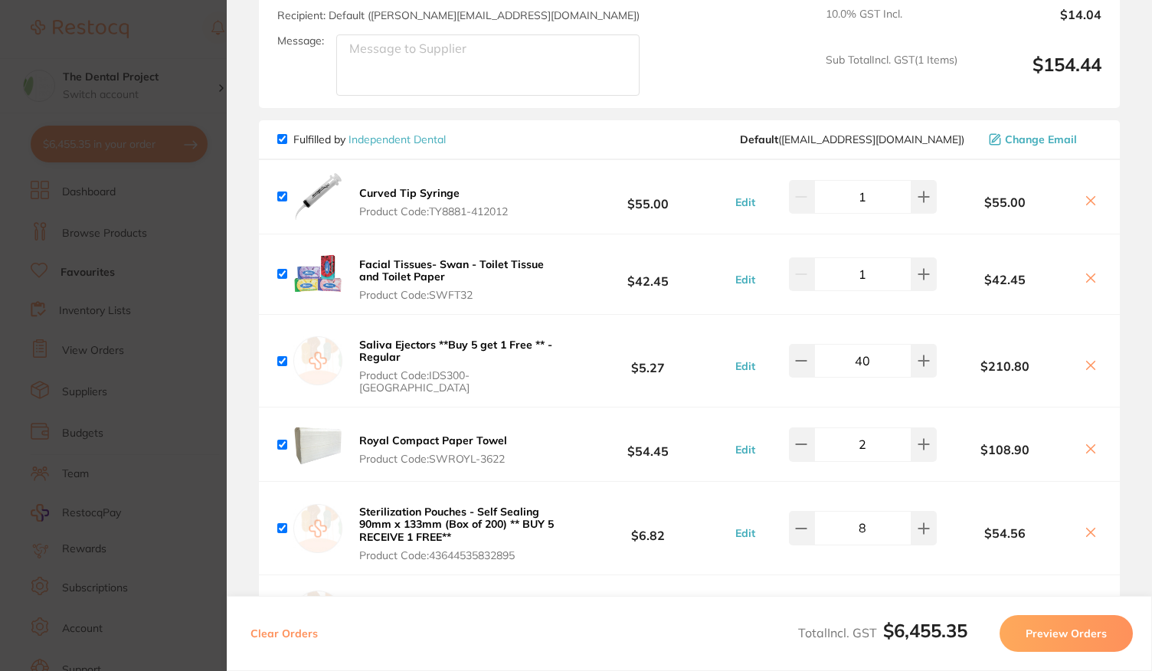
scroll to position [1686, 0]
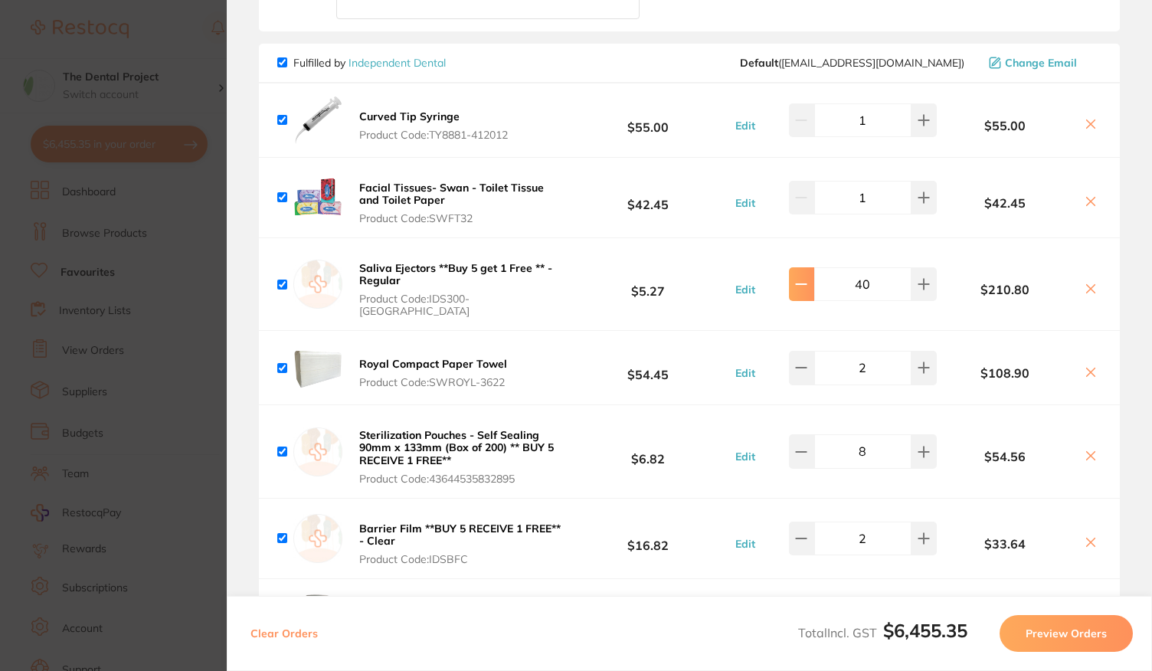
click at [792, 267] on button at bounding box center [801, 284] width 25 height 34
click at [859, 267] on input "40" at bounding box center [862, 284] width 97 height 34
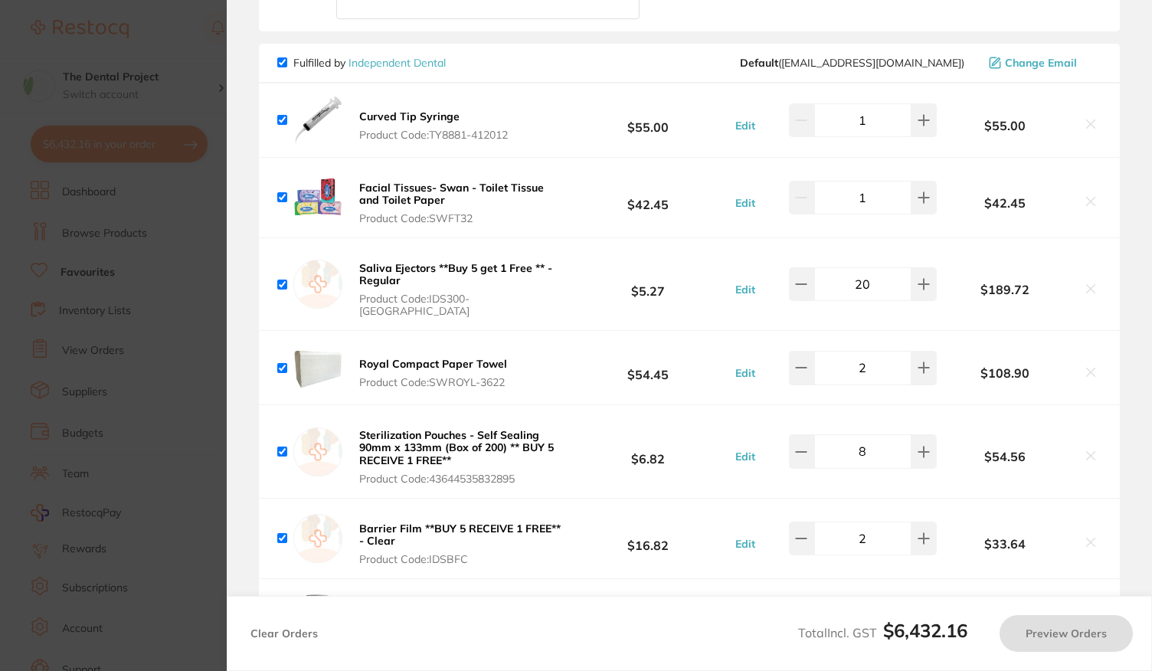
click at [881, 216] on div "Facial Tissues- Swan - Toilet Tissue and Toilet Paper Product Code: SWFT32 $42.…" at bounding box center [689, 198] width 861 height 80
click at [873, 267] on input "36" at bounding box center [862, 284] width 97 height 34
click at [880, 238] on div "Saliva Ejectors **Buy 5 get 1 Free ** - Regular Product Code: IDS300-BC $5.27 E…" at bounding box center [689, 284] width 861 height 92
click at [874, 267] on input "200" at bounding box center [862, 284] width 97 height 34
click at [880, 238] on div "Saliva Ejectors **Buy 5 get 1 Free ** - Regular Product Code: IDS300-BC $5.27 E…" at bounding box center [689, 284] width 861 height 92
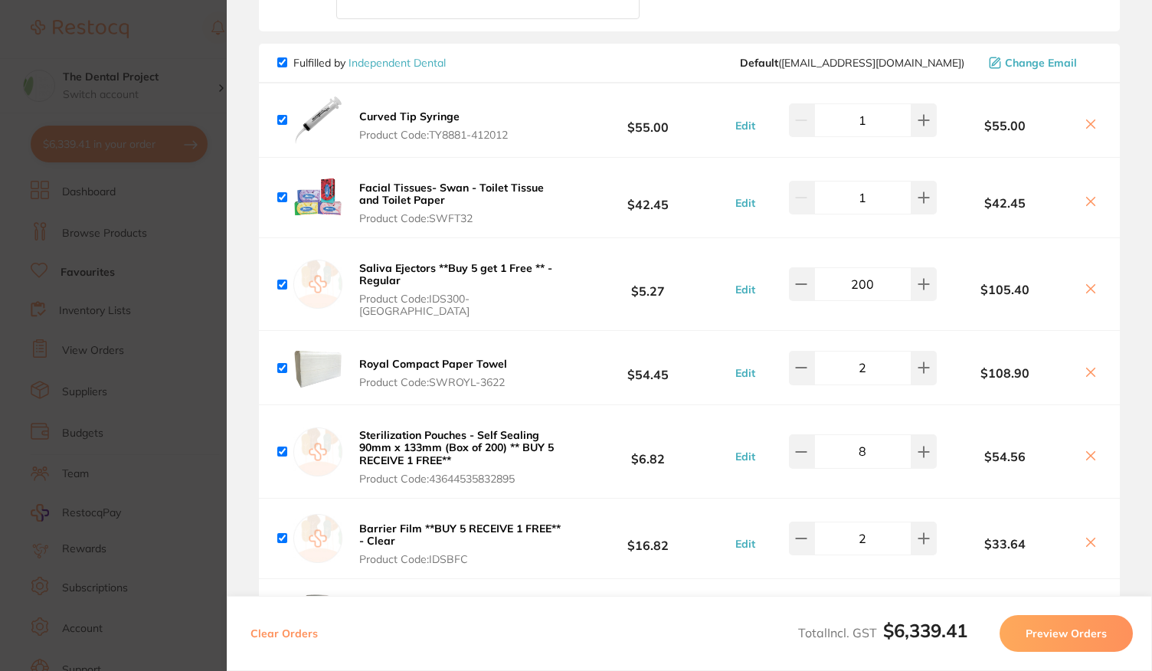
type input "20"
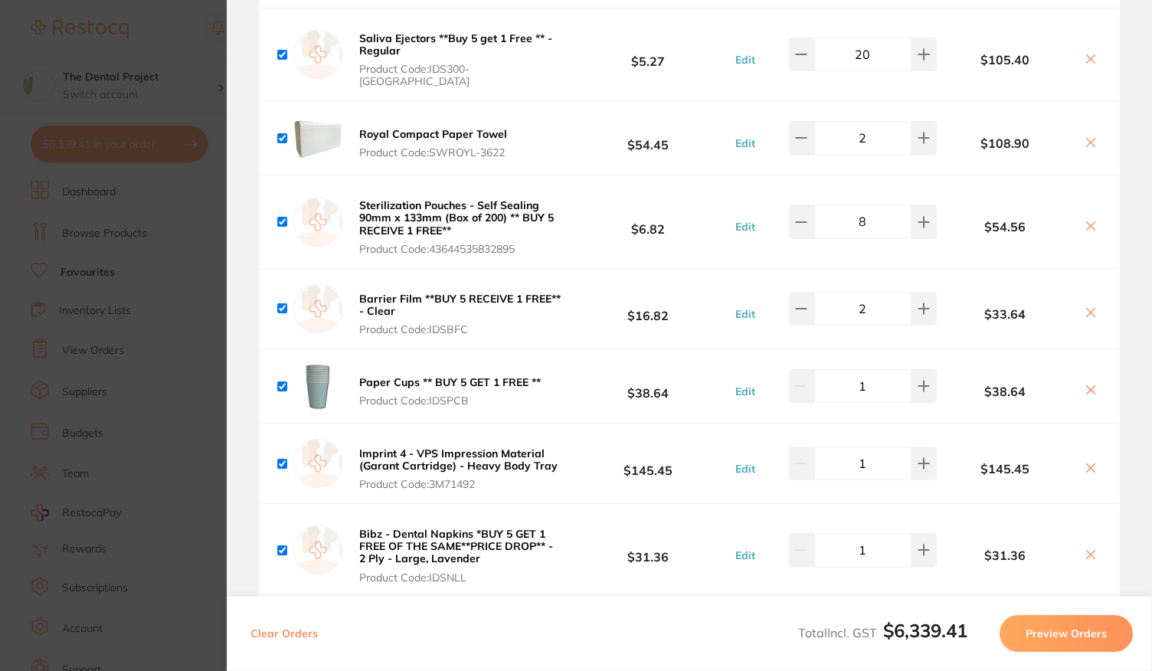
scroll to position [2069, 0]
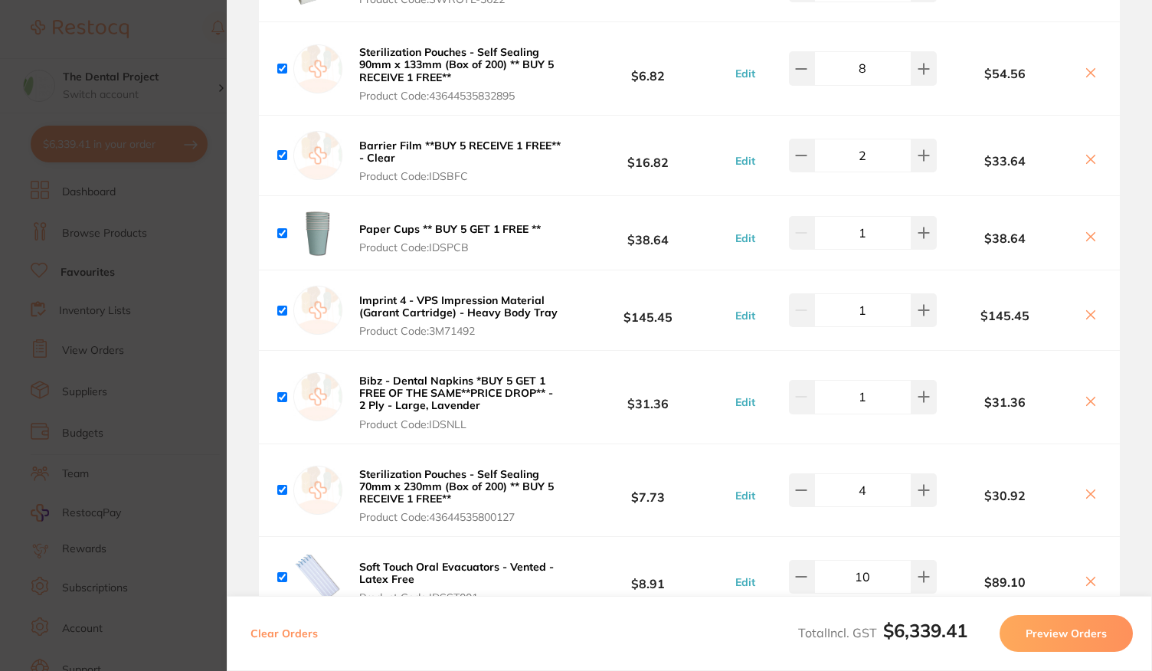
click at [861, 560] on input "10" at bounding box center [862, 577] width 97 height 34
type input "20"
click at [862, 537] on div "Soft Touch Oral Evacuators - Vented - Latex Free Product Code: IDSST001 $8.91 E…" at bounding box center [689, 577] width 861 height 80
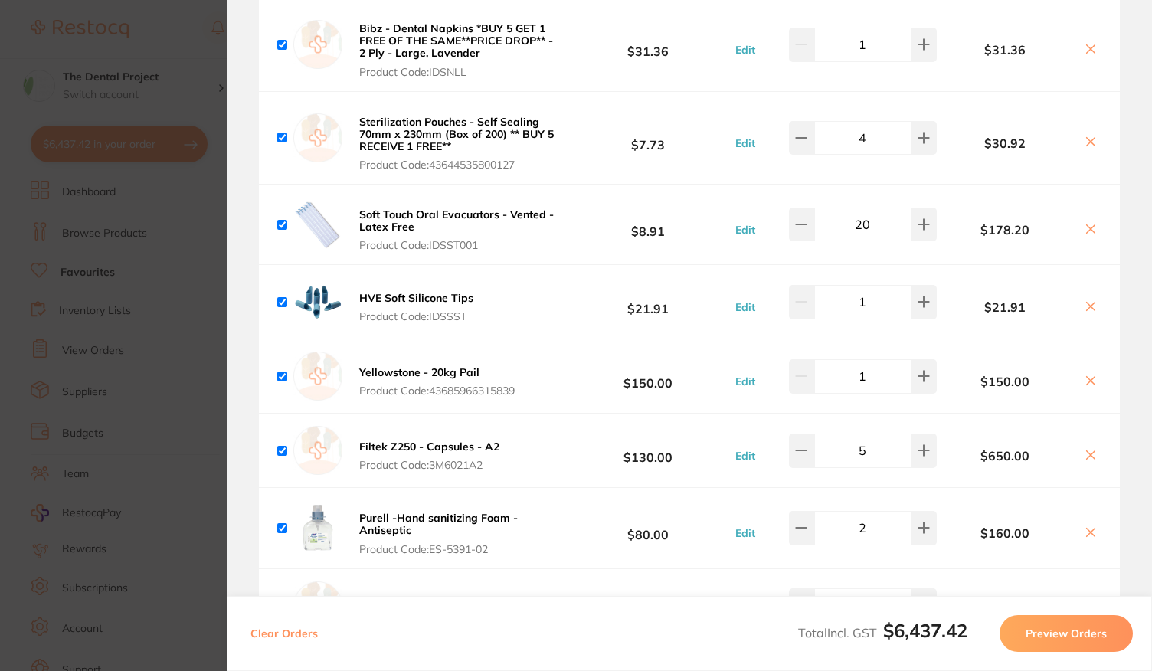
scroll to position [2452, 0]
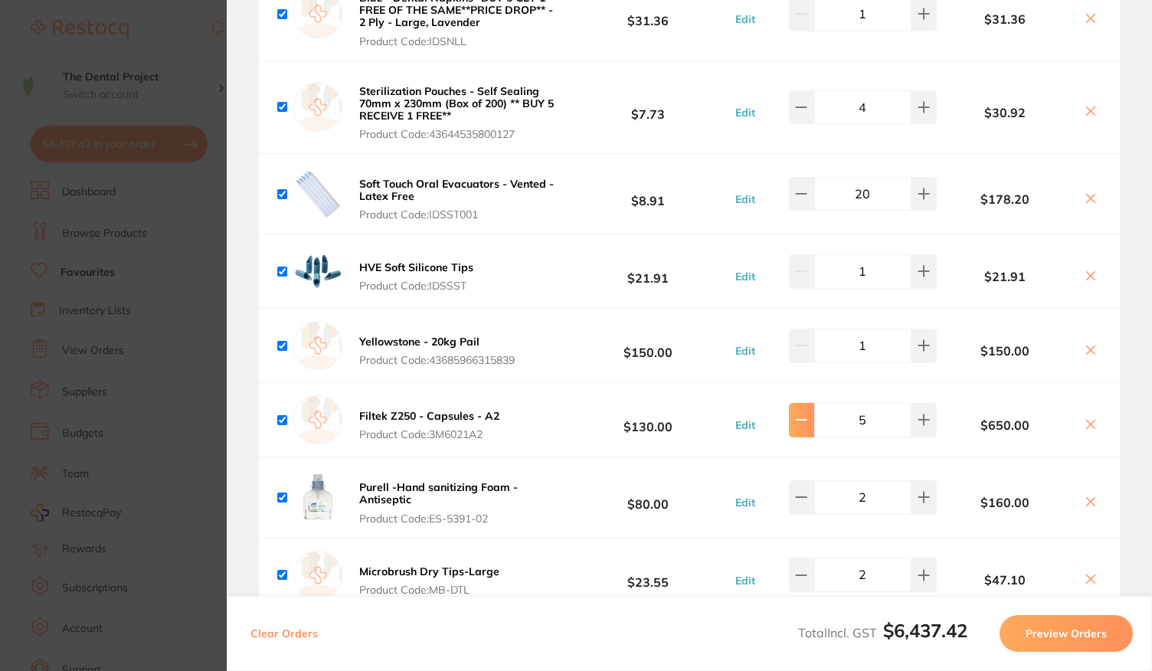
click at [795, 414] on icon at bounding box center [801, 420] width 12 height 12
type input "4"
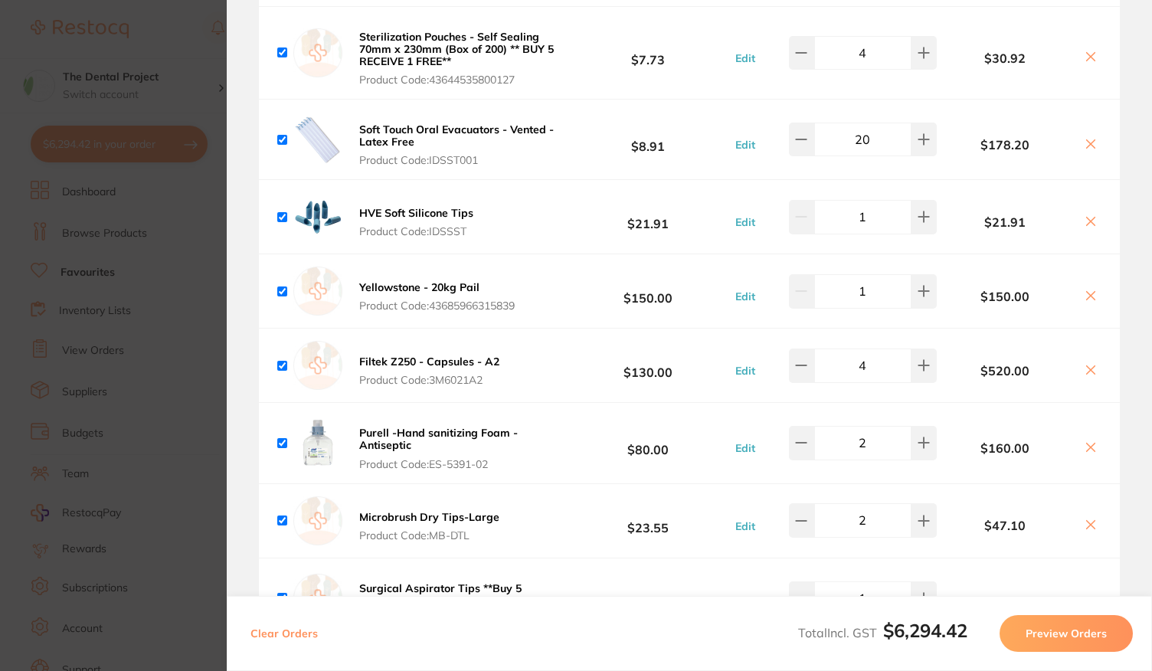
scroll to position [2528, 0]
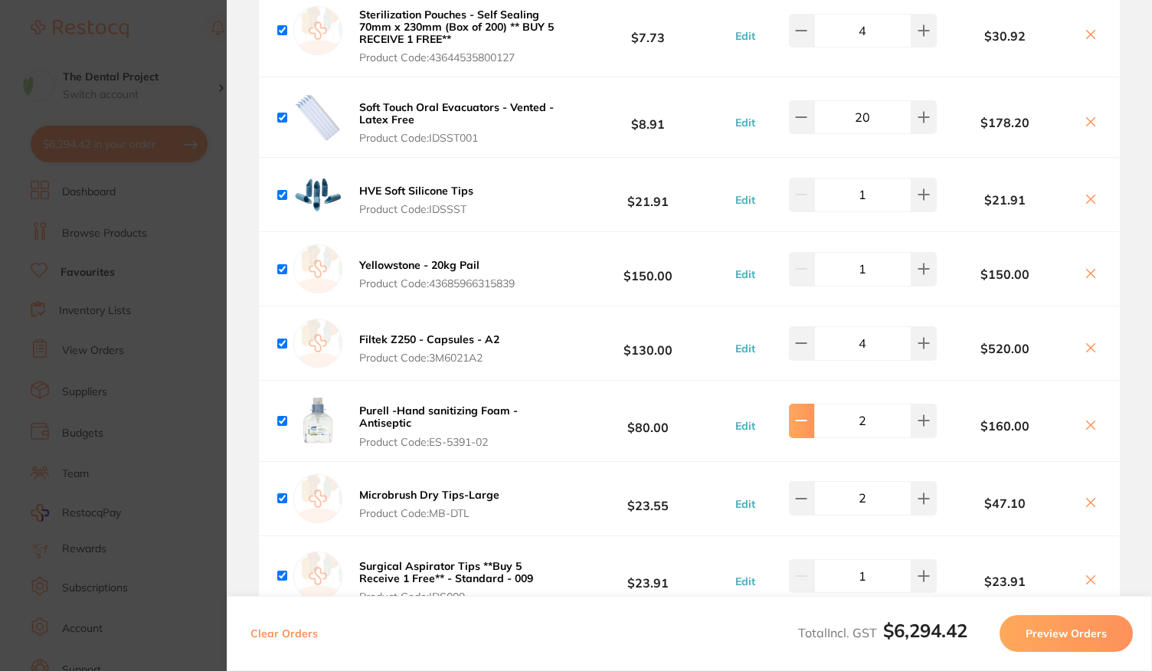
click at [806, 404] on button at bounding box center [801, 421] width 25 height 34
type input "1"
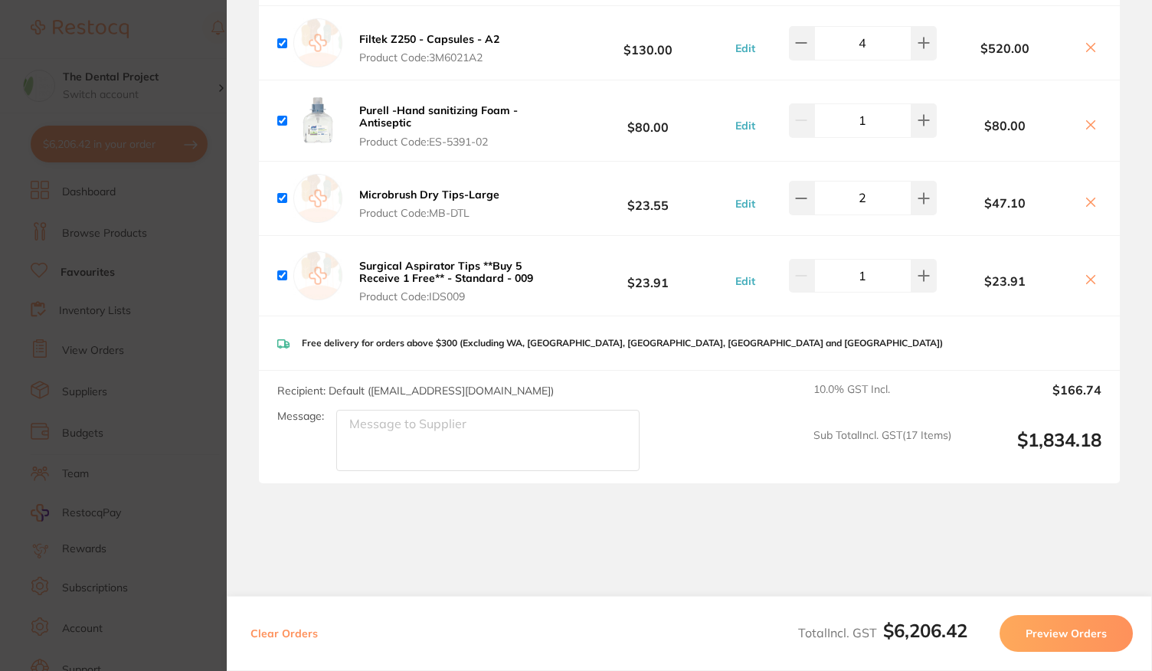
scroll to position [2841, 0]
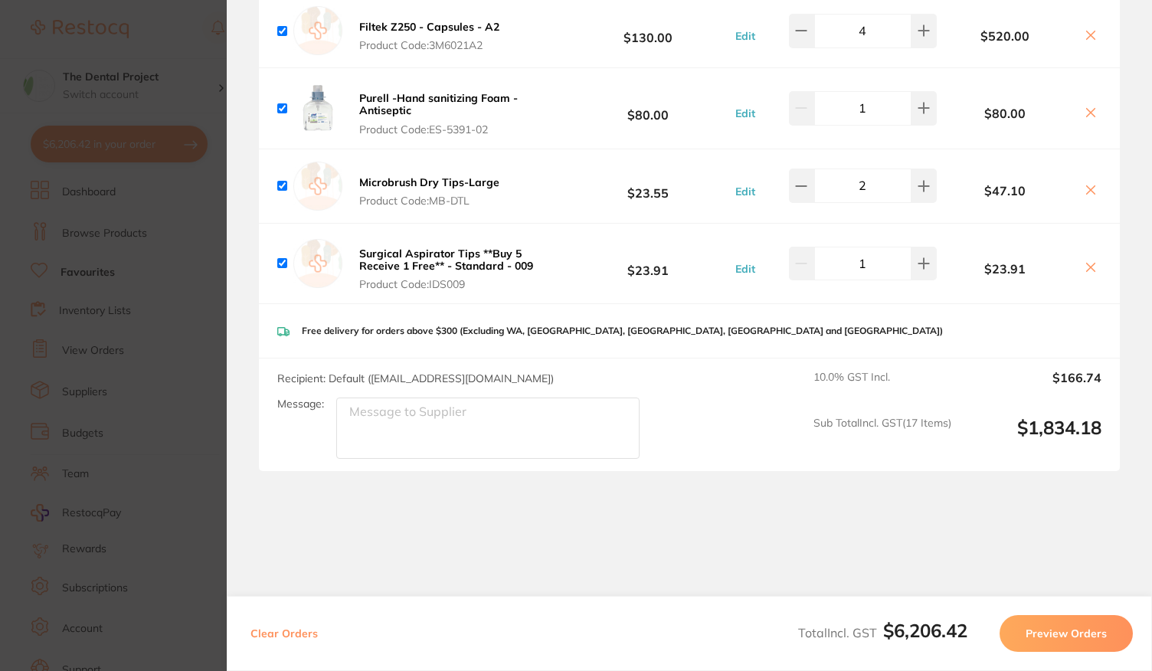
click at [1045, 641] on button "Preview Orders" at bounding box center [1066, 633] width 133 height 37
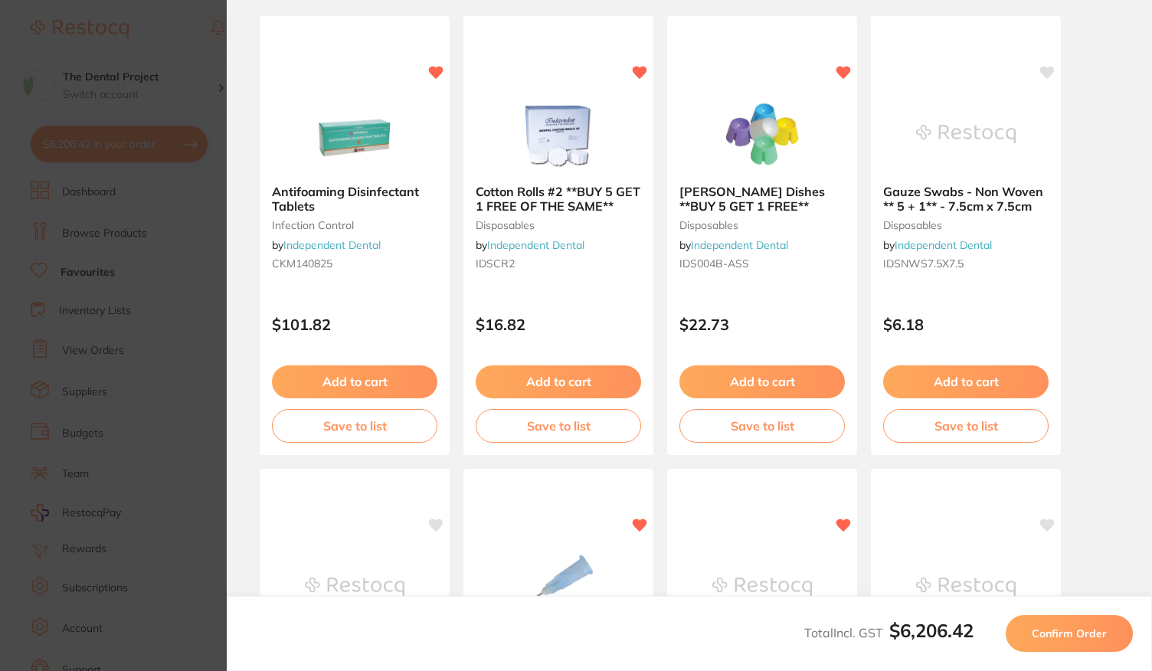
scroll to position [230, 0]
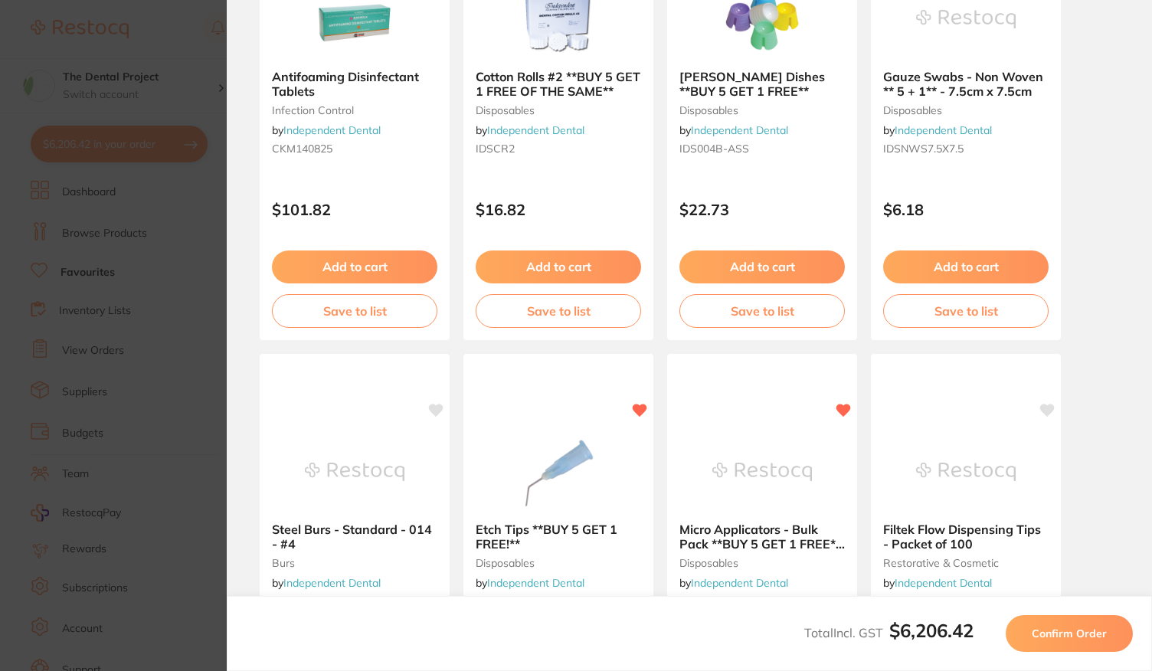
click at [1080, 631] on span "Confirm Order" at bounding box center [1069, 634] width 75 height 14
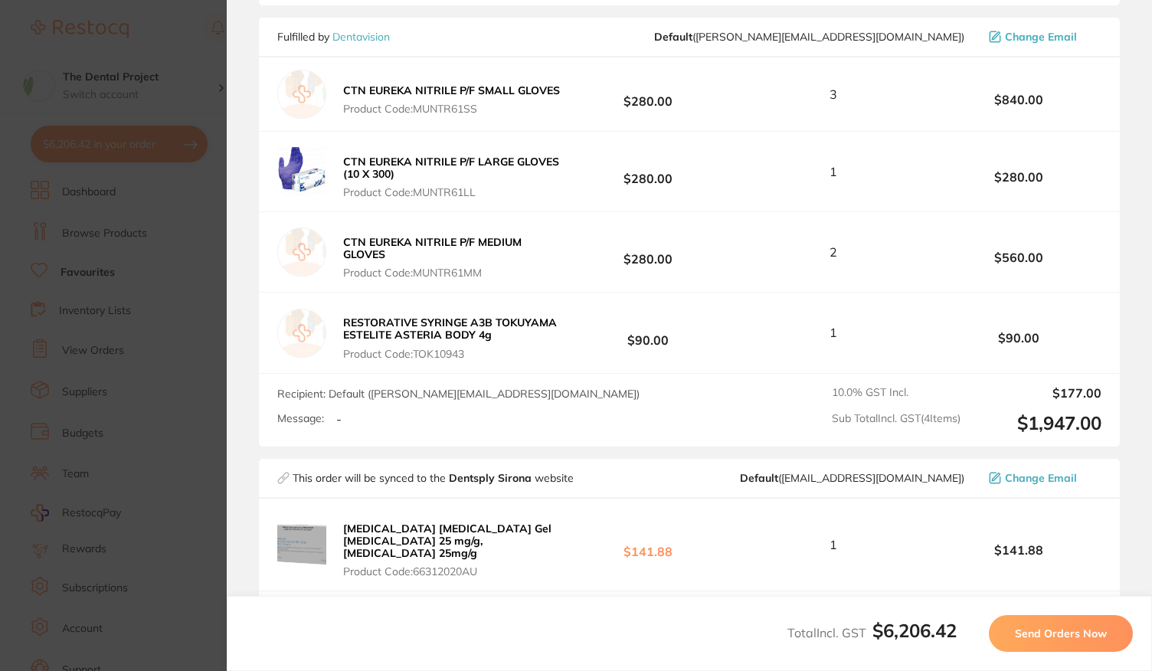
scroll to position [613, 0]
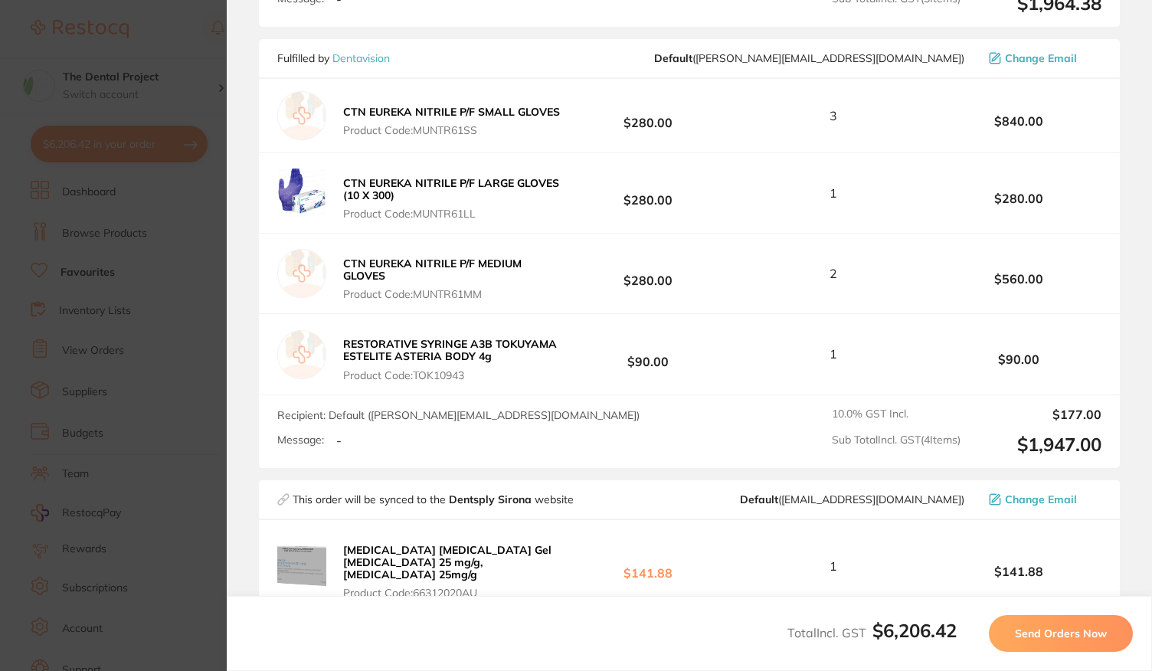
click at [1057, 622] on button "Send Orders Now" at bounding box center [1061, 633] width 144 height 37
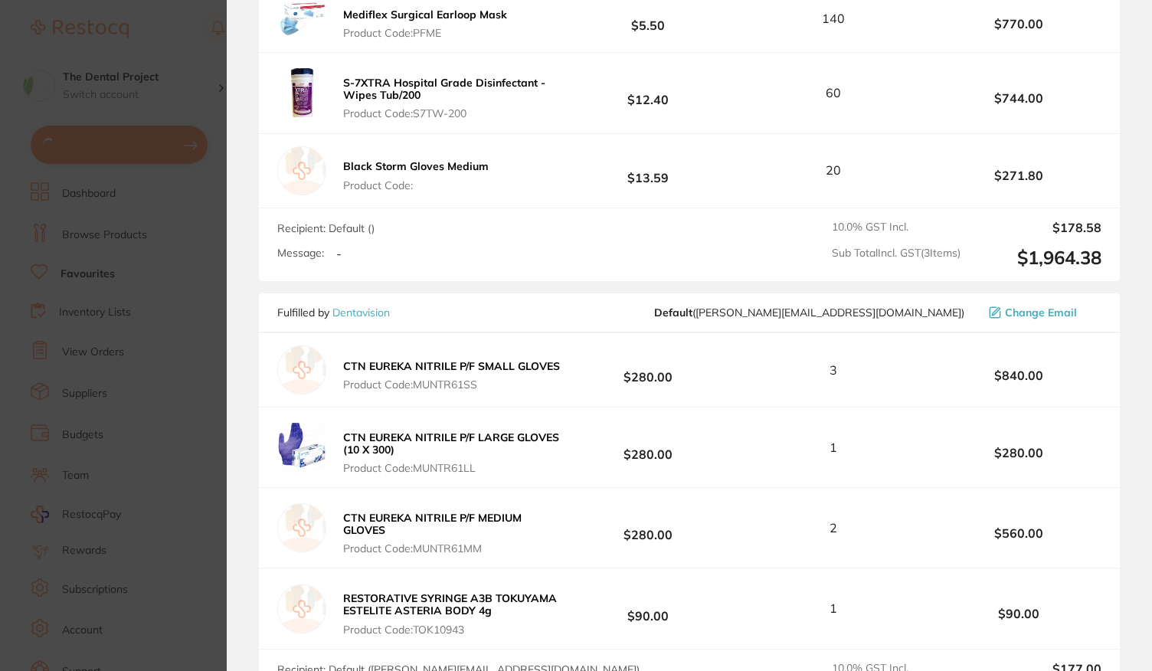
scroll to position [31, 0]
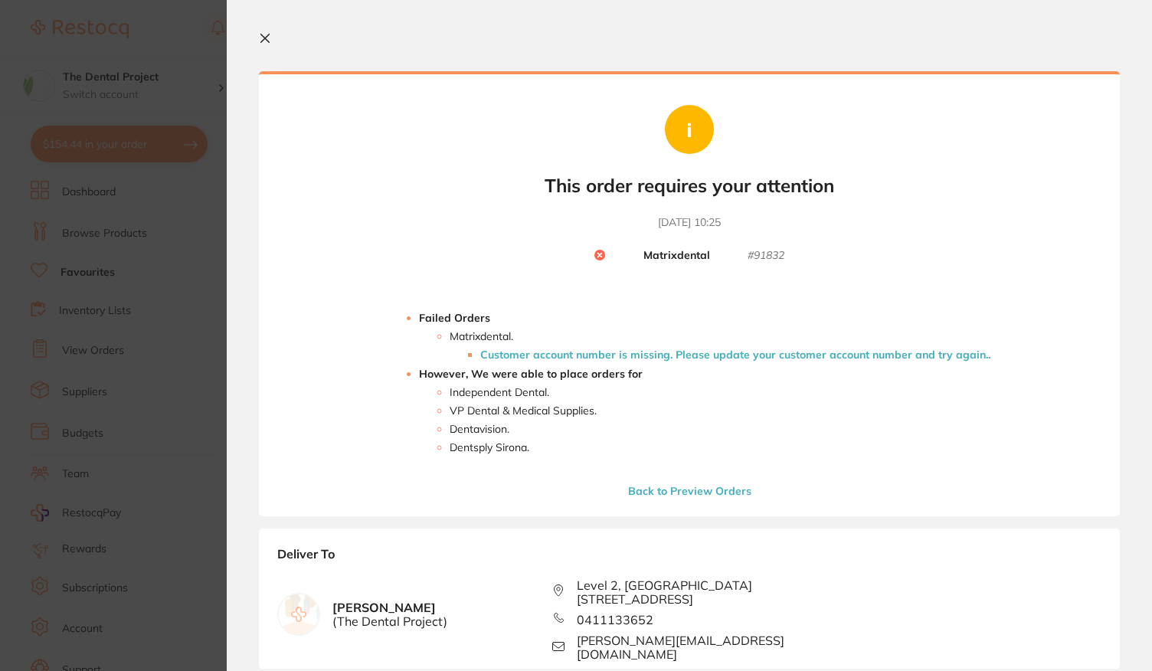
scroll to position [31, 0]
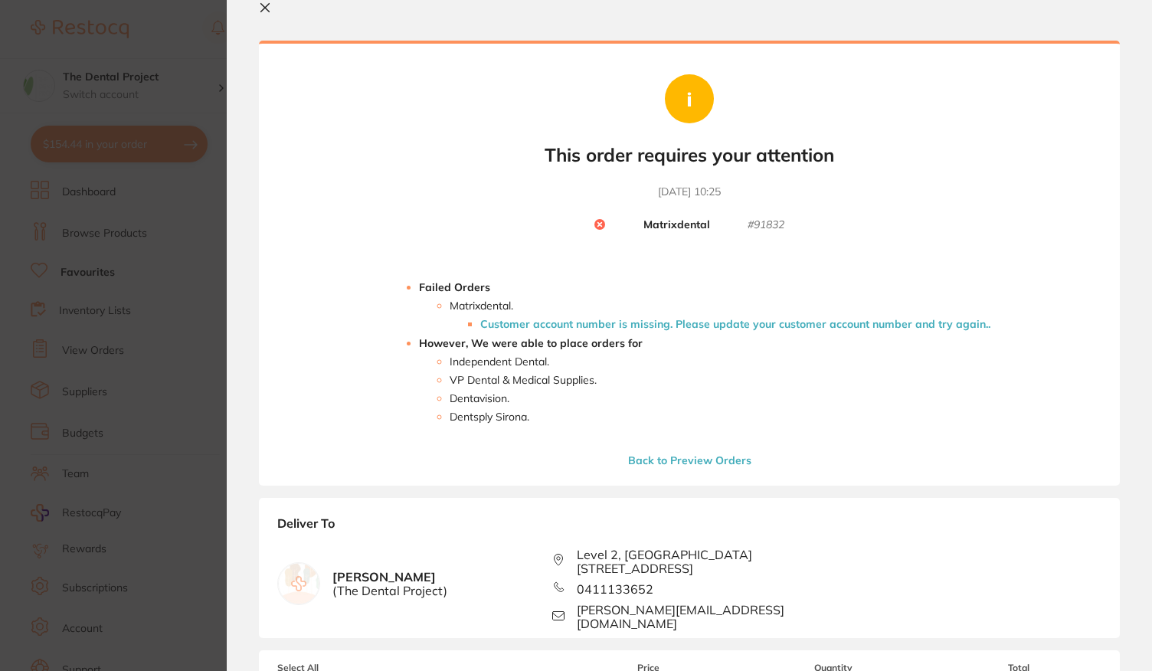
click at [263, 10] on icon at bounding box center [265, 8] width 8 height 8
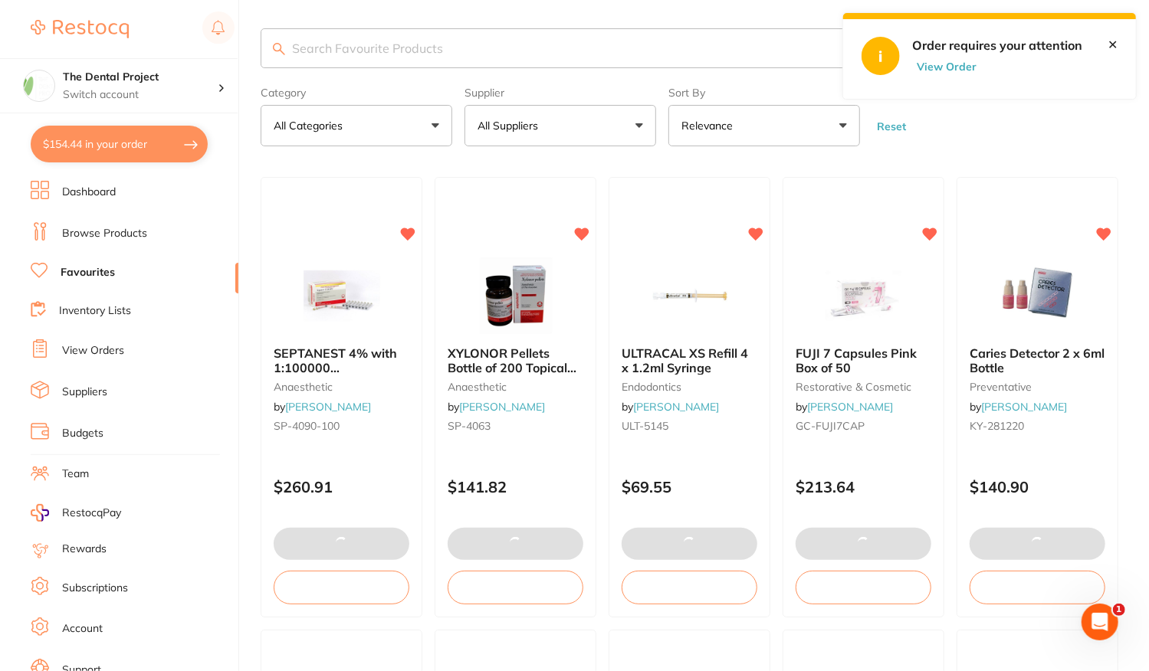
scroll to position [0, 0]
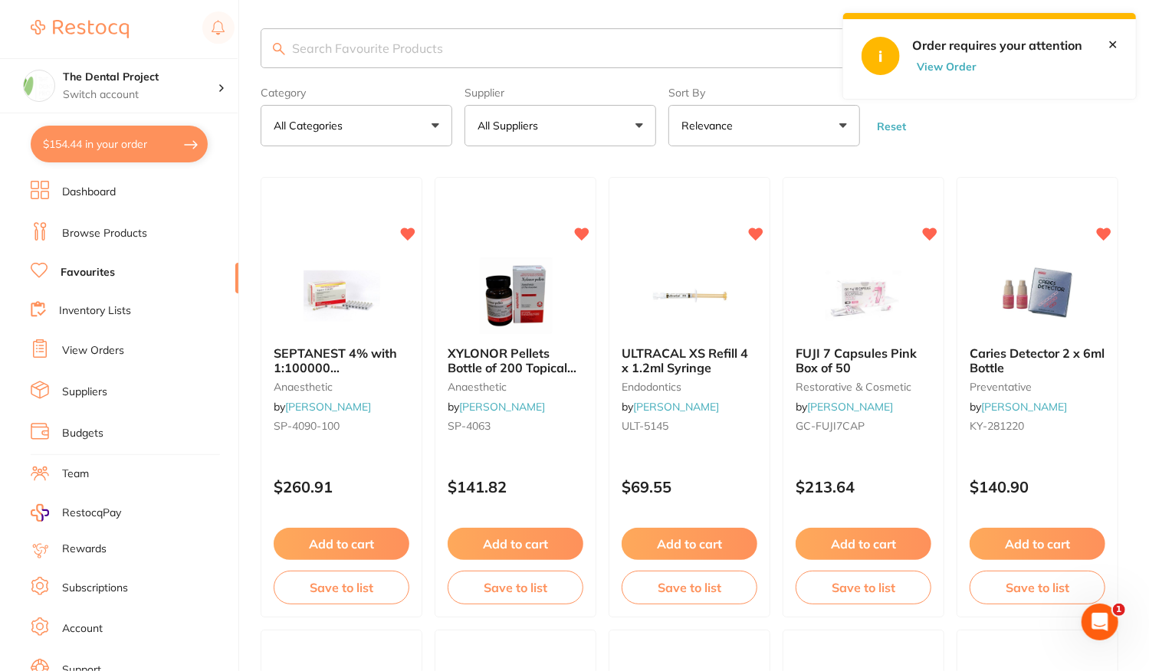
click at [1114, 50] on link "✕" at bounding box center [1112, 45] width 10 height 14
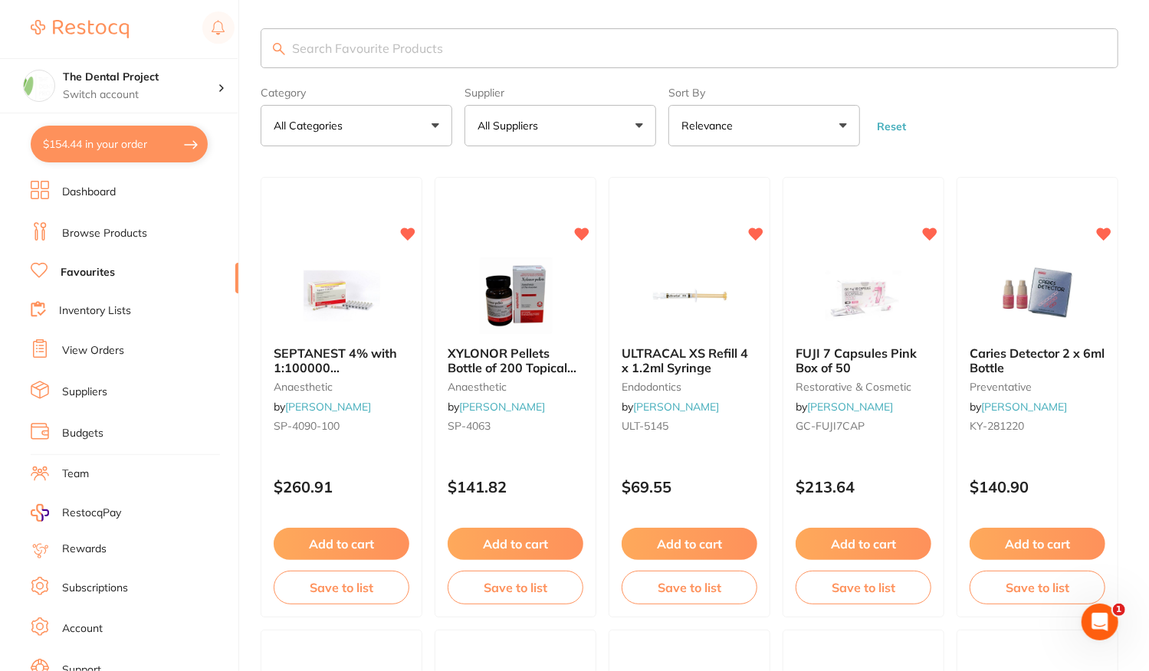
click at [167, 154] on button "$154.44 in your order" at bounding box center [119, 144] width 177 height 37
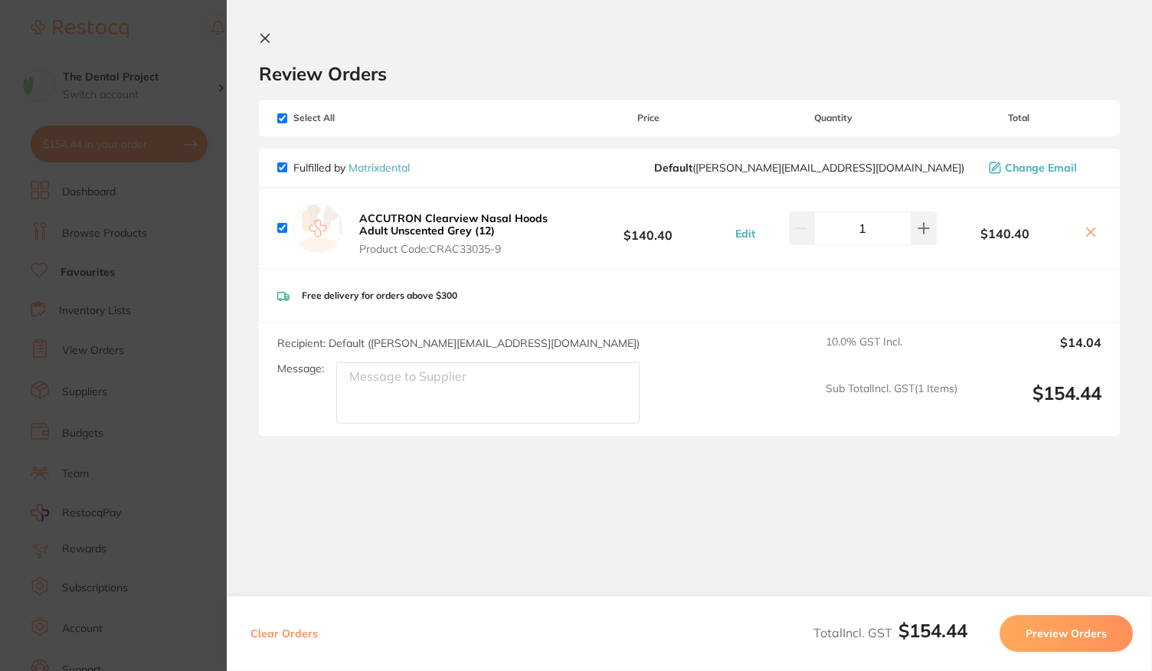
click at [1088, 232] on icon at bounding box center [1091, 232] width 8 height 8
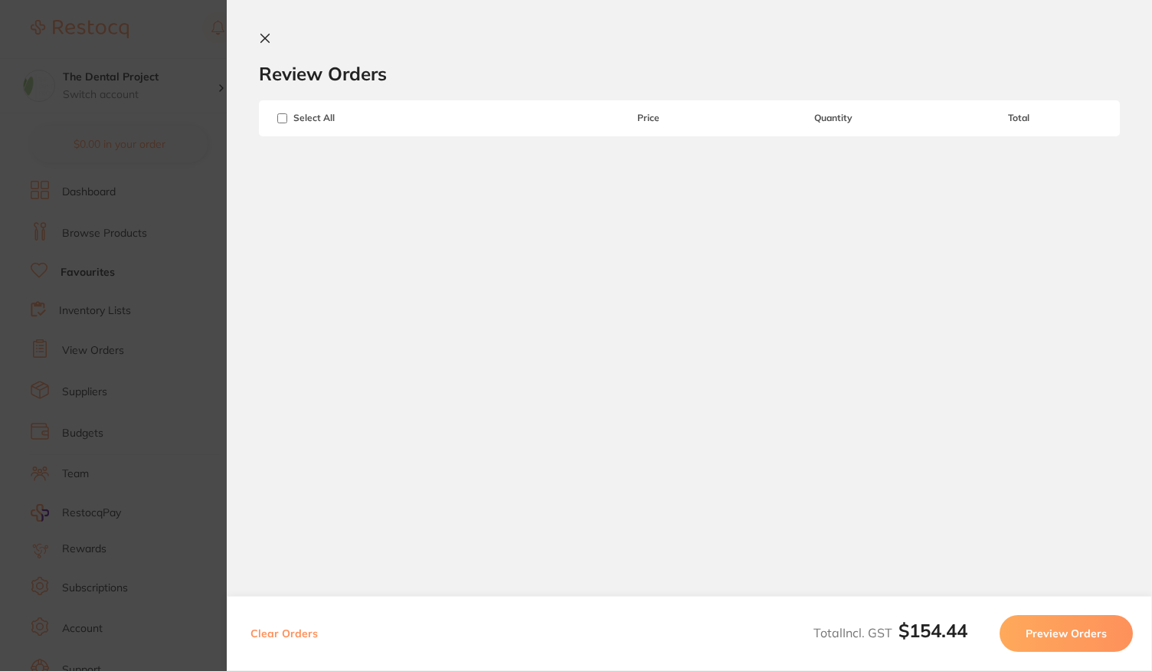
checkbox input "true"
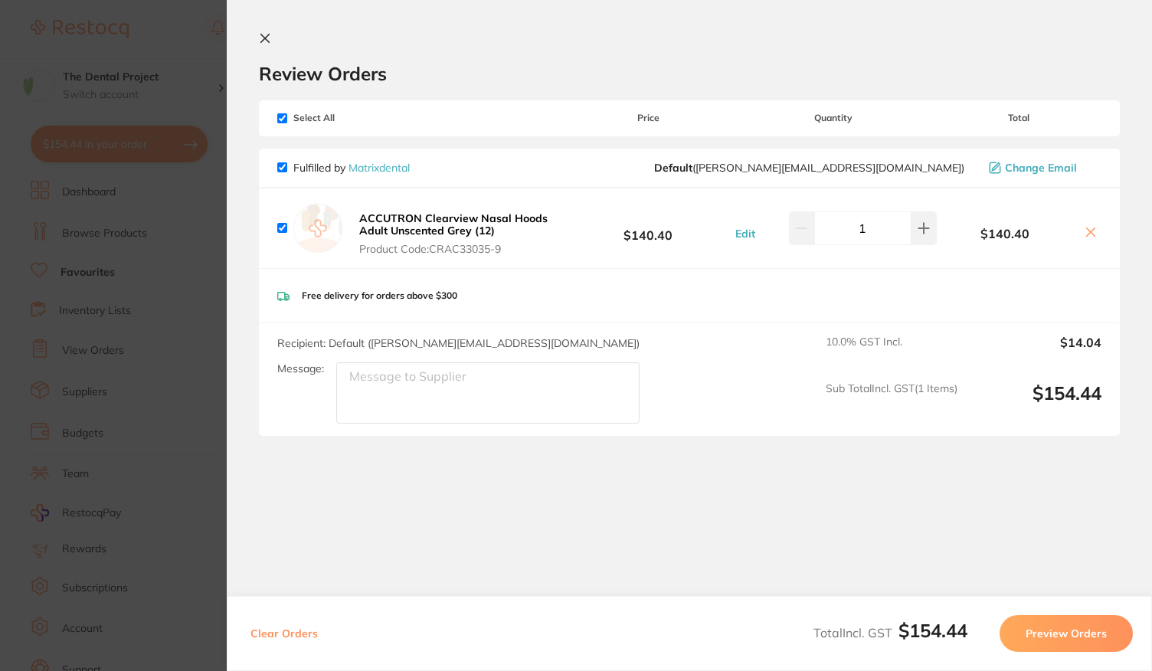
click at [264, 33] on icon at bounding box center [265, 38] width 12 height 12
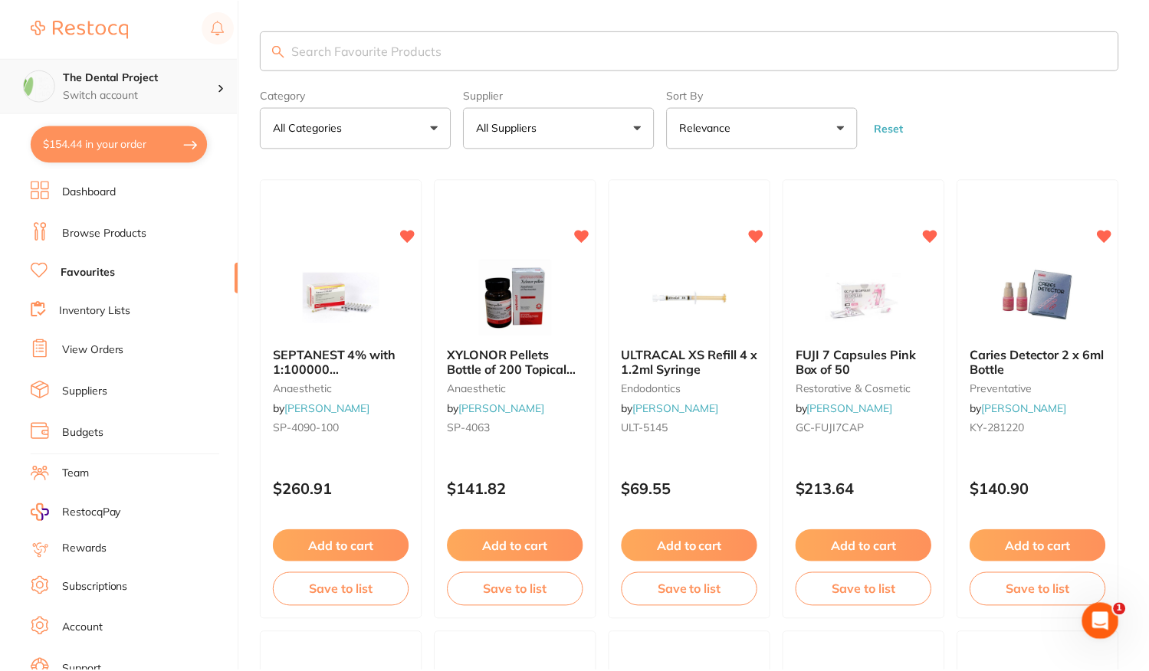
scroll to position [2, 0]
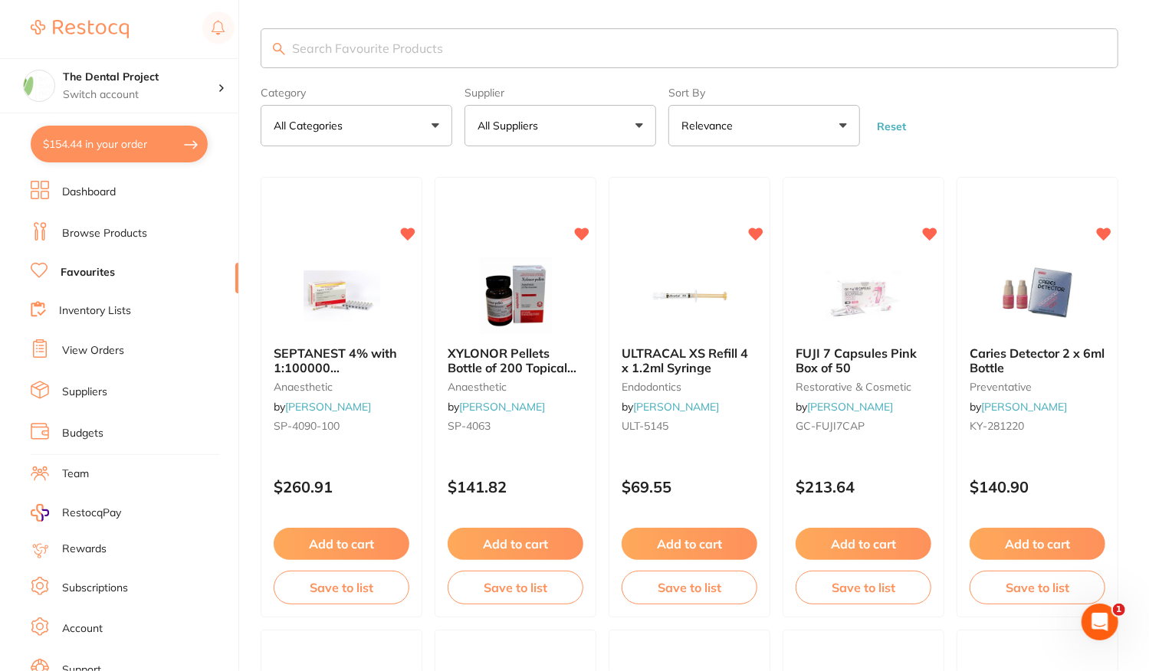
click at [143, 137] on button "$154.44 in your order" at bounding box center [119, 144] width 177 height 37
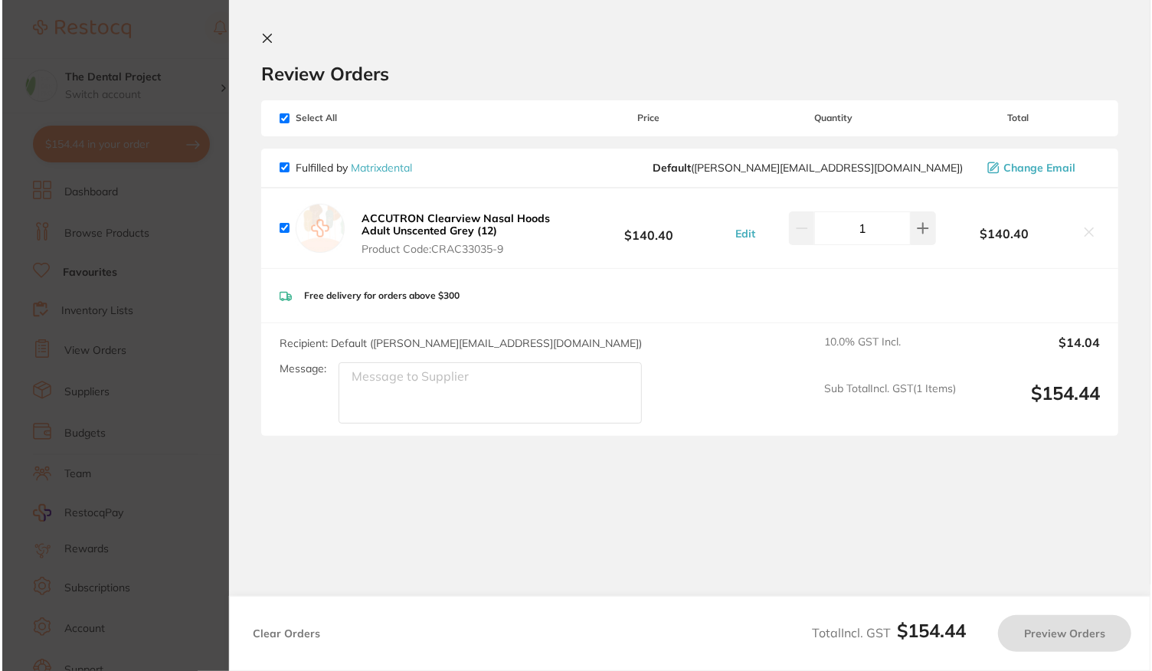
scroll to position [0, 0]
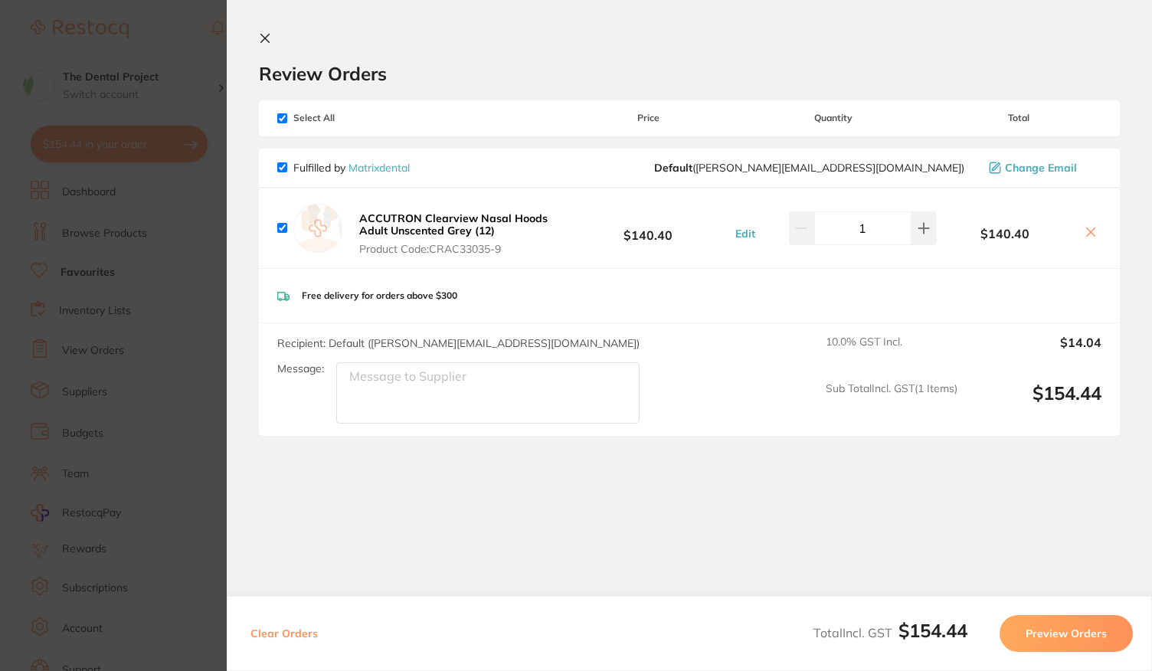
click at [262, 37] on icon at bounding box center [265, 38] width 12 height 12
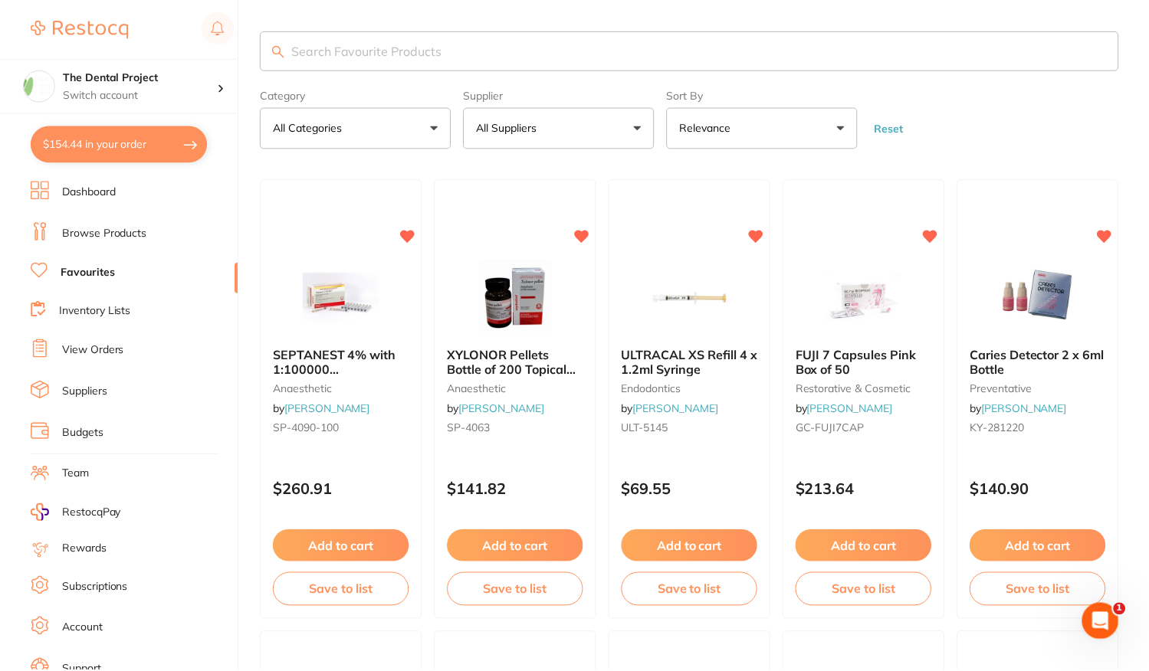
scroll to position [2, 0]
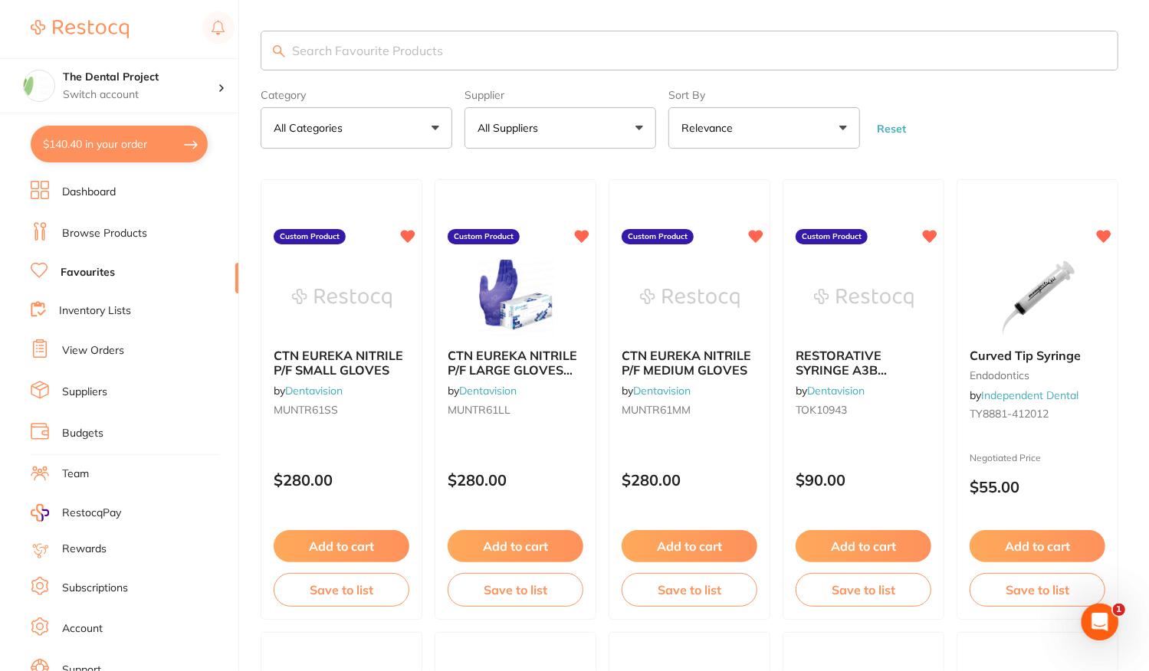
click at [158, 147] on button "$140.40 in your order" at bounding box center [119, 144] width 177 height 37
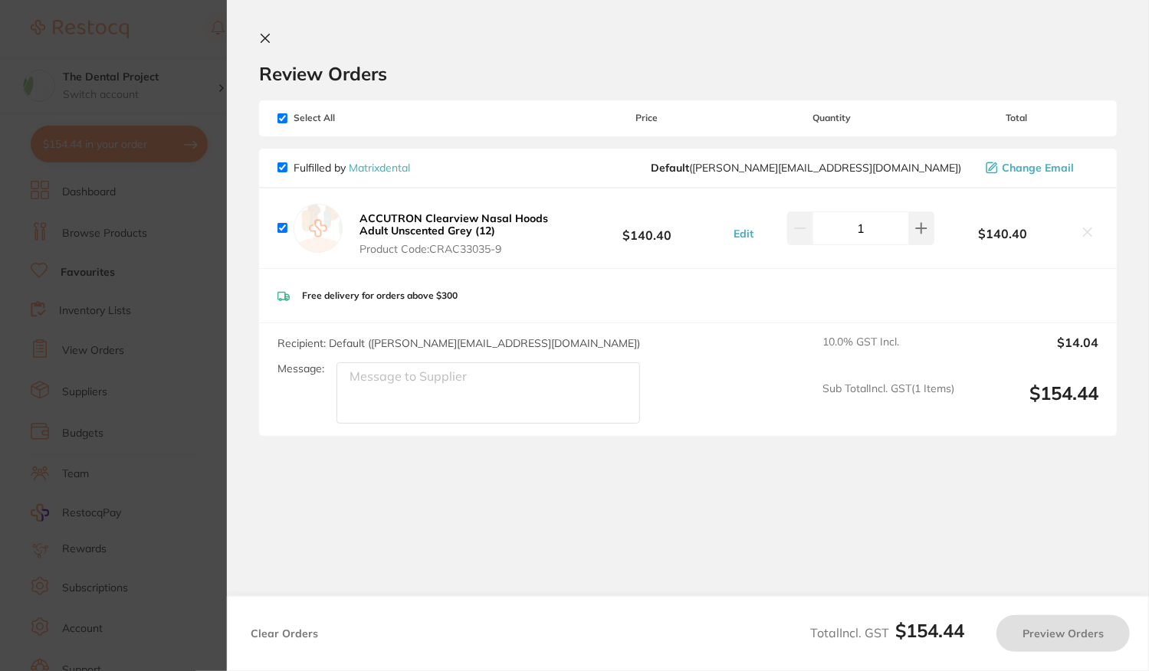
checkbox input "true"
click at [1090, 230] on icon at bounding box center [1091, 232] width 8 height 8
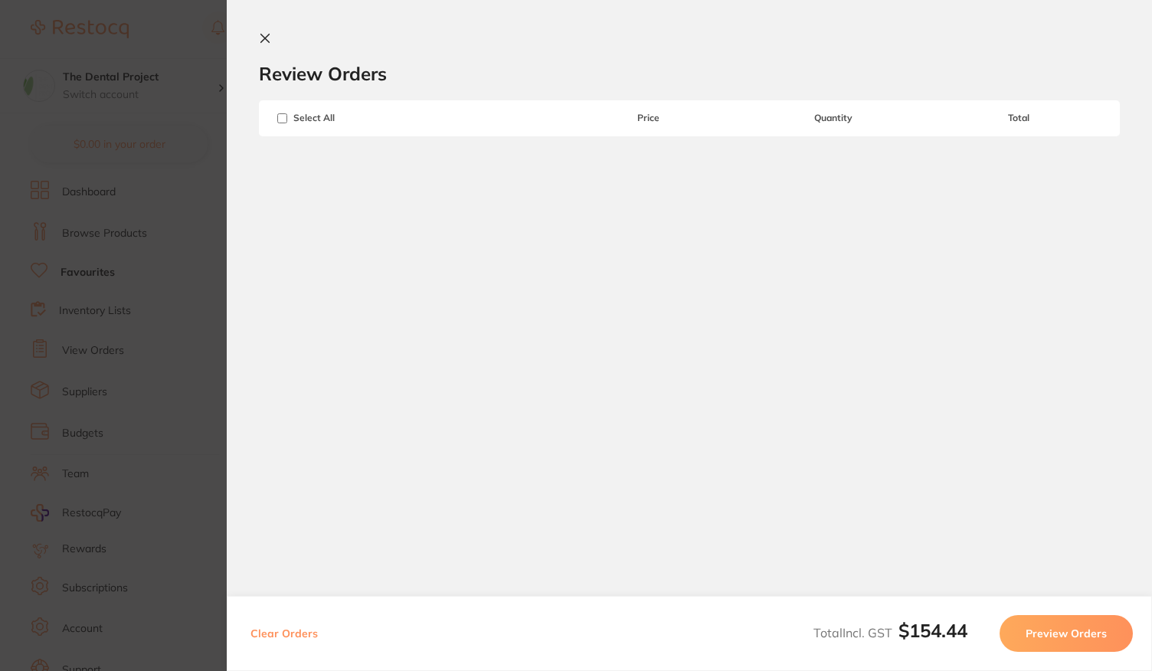
checkbox input "true"
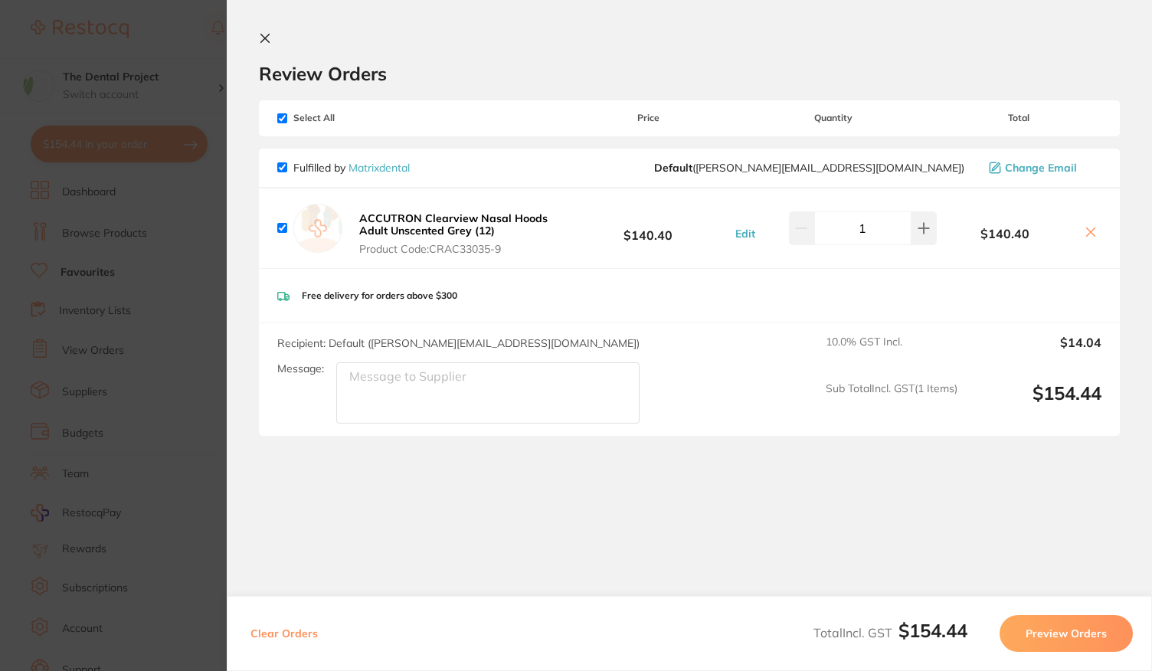
click at [888, 231] on input "1" at bounding box center [862, 228] width 97 height 34
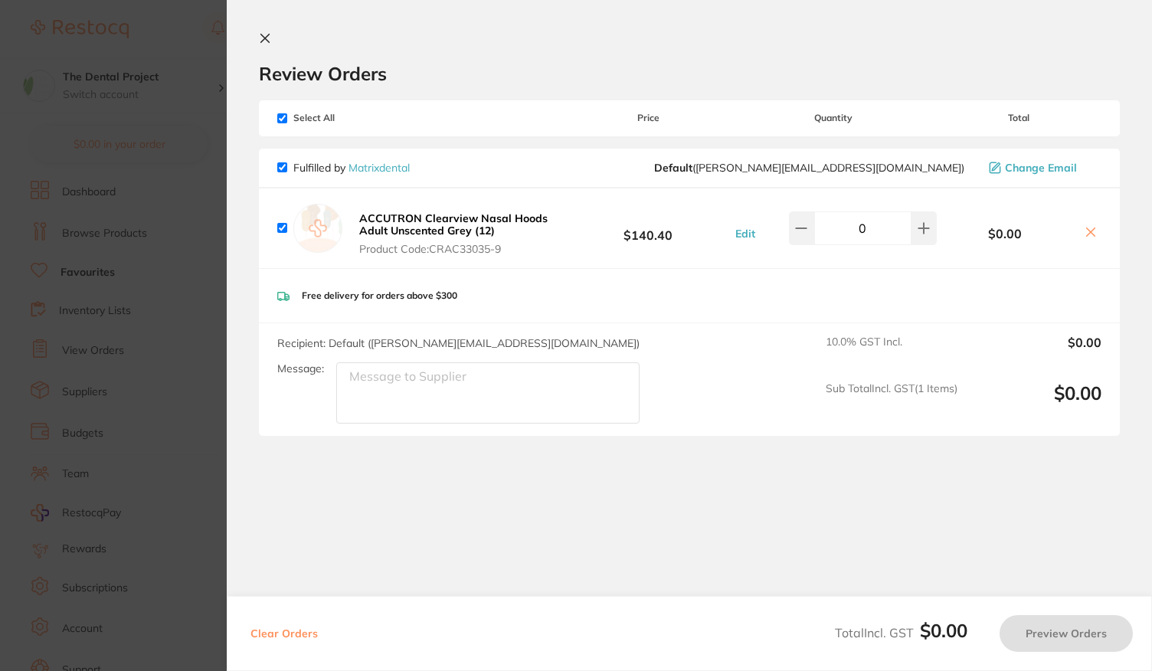
click at [749, 322] on div "Free delivery for orders above $300" at bounding box center [689, 296] width 861 height 54
type input "1"
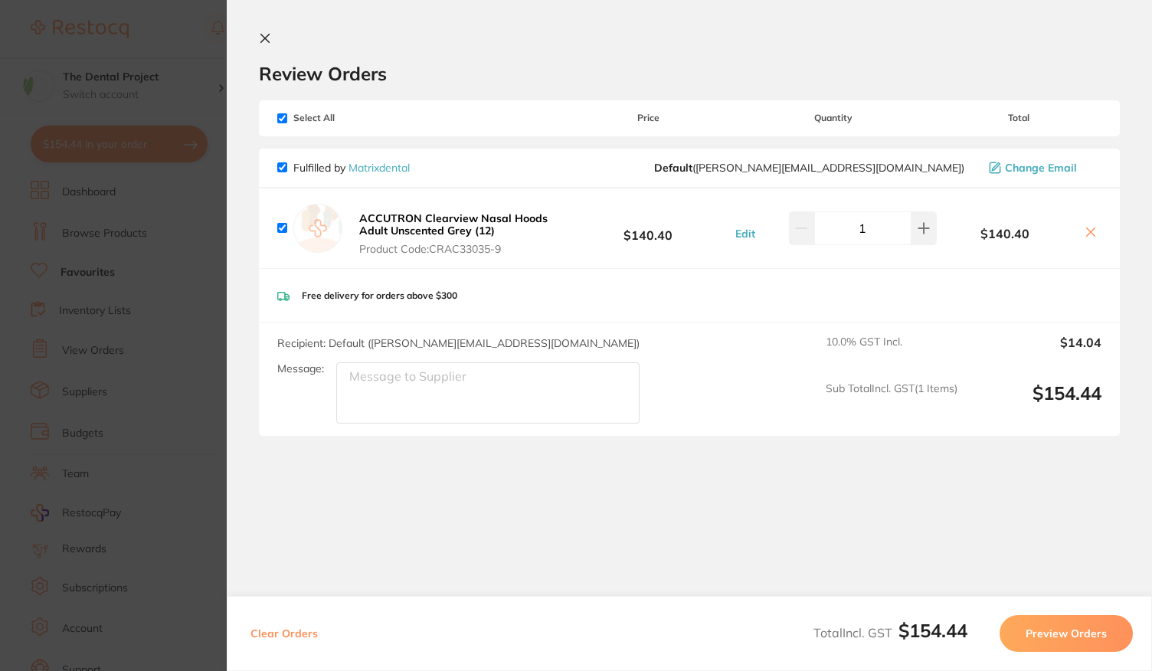
click at [1087, 233] on icon at bounding box center [1091, 232] width 8 height 8
checkbox input "false"
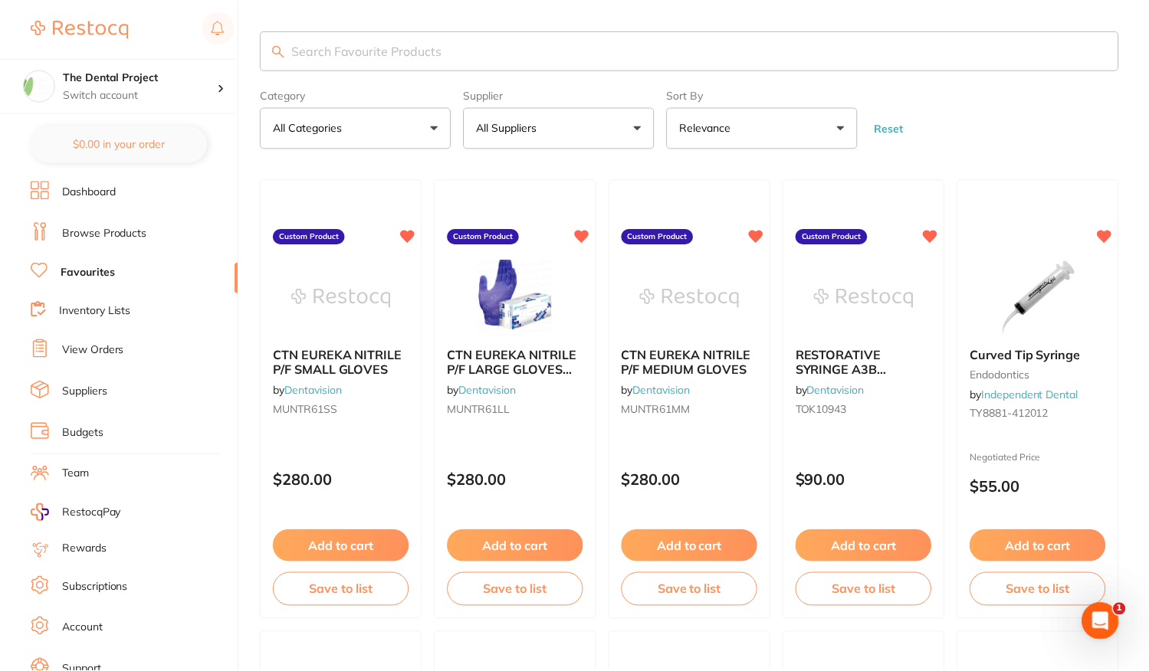
scroll to position [2, 0]
